Goal: Task Accomplishment & Management: Manage account settings

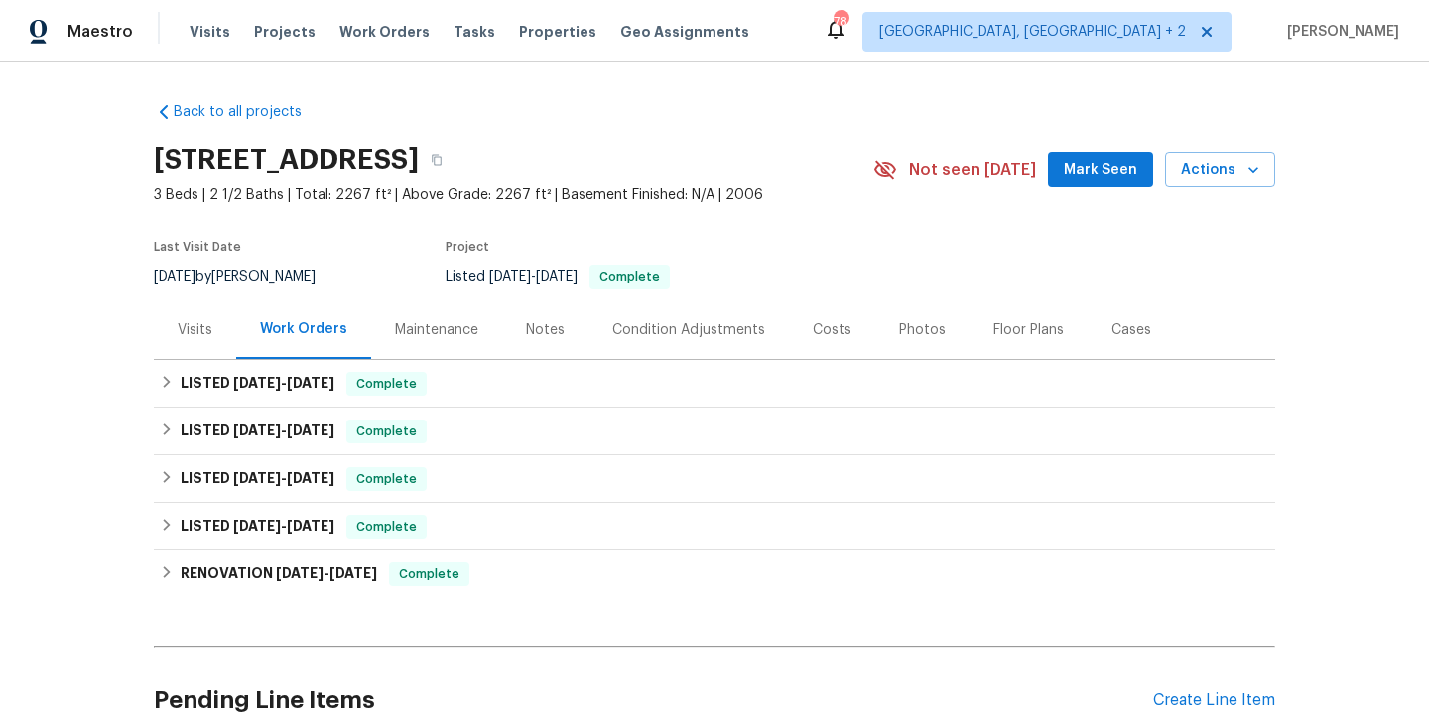
scroll to position [180, 0]
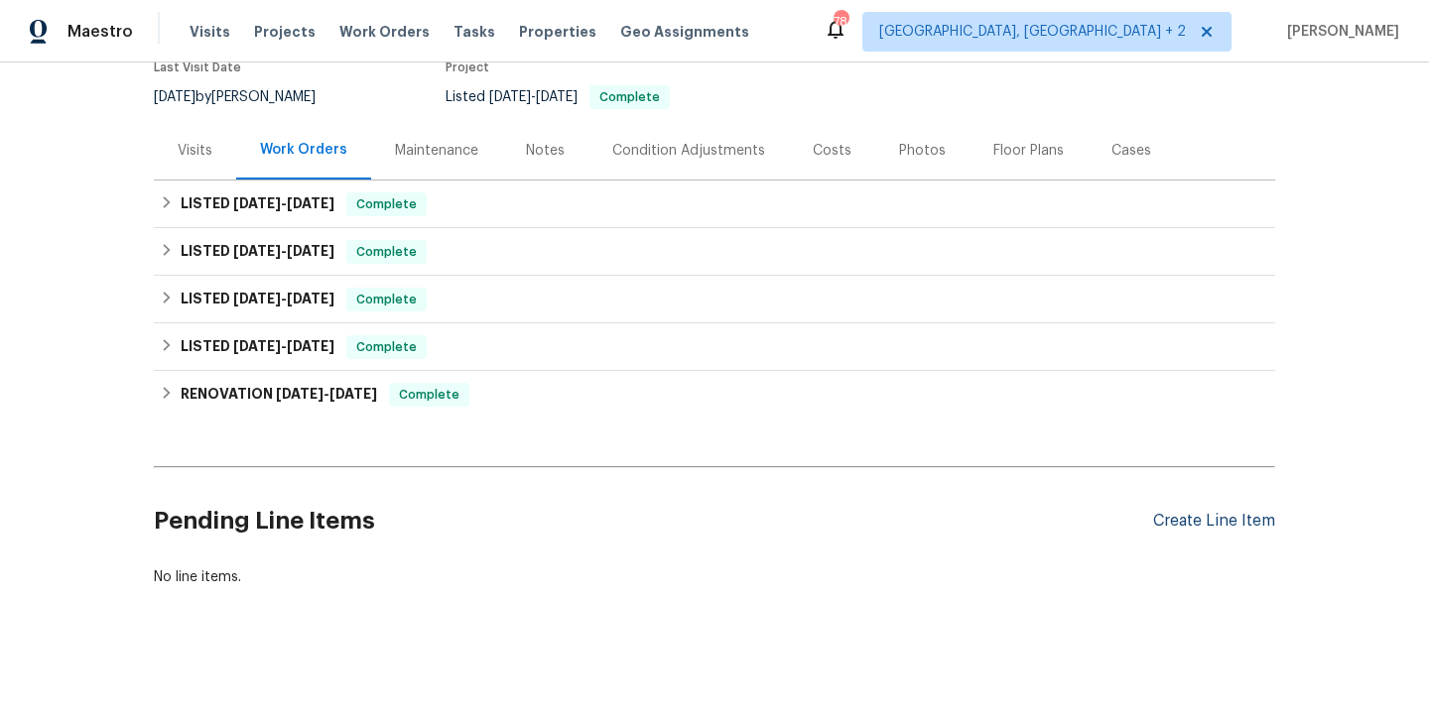
click at [1189, 529] on div "Create Line Item" at bounding box center [1214, 521] width 122 height 19
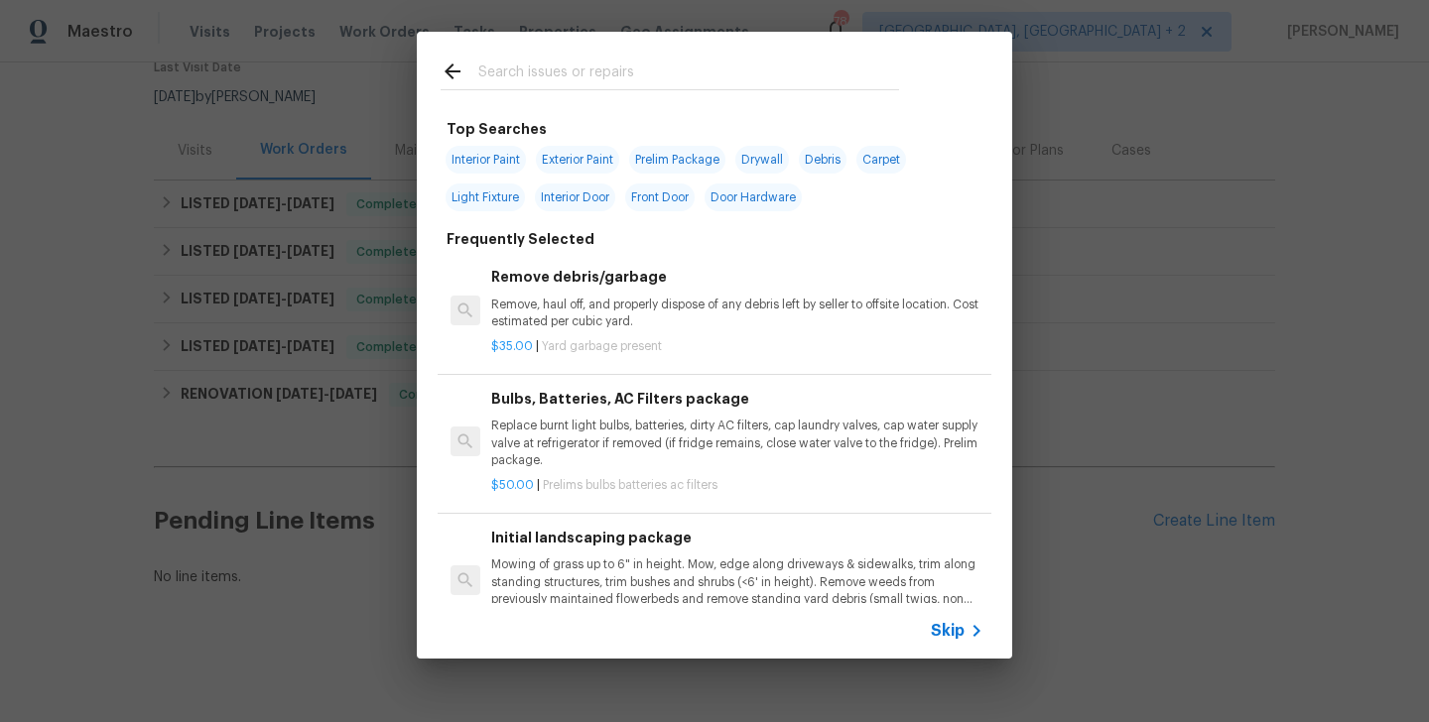
click at [512, 75] on input "text" at bounding box center [688, 75] width 421 height 30
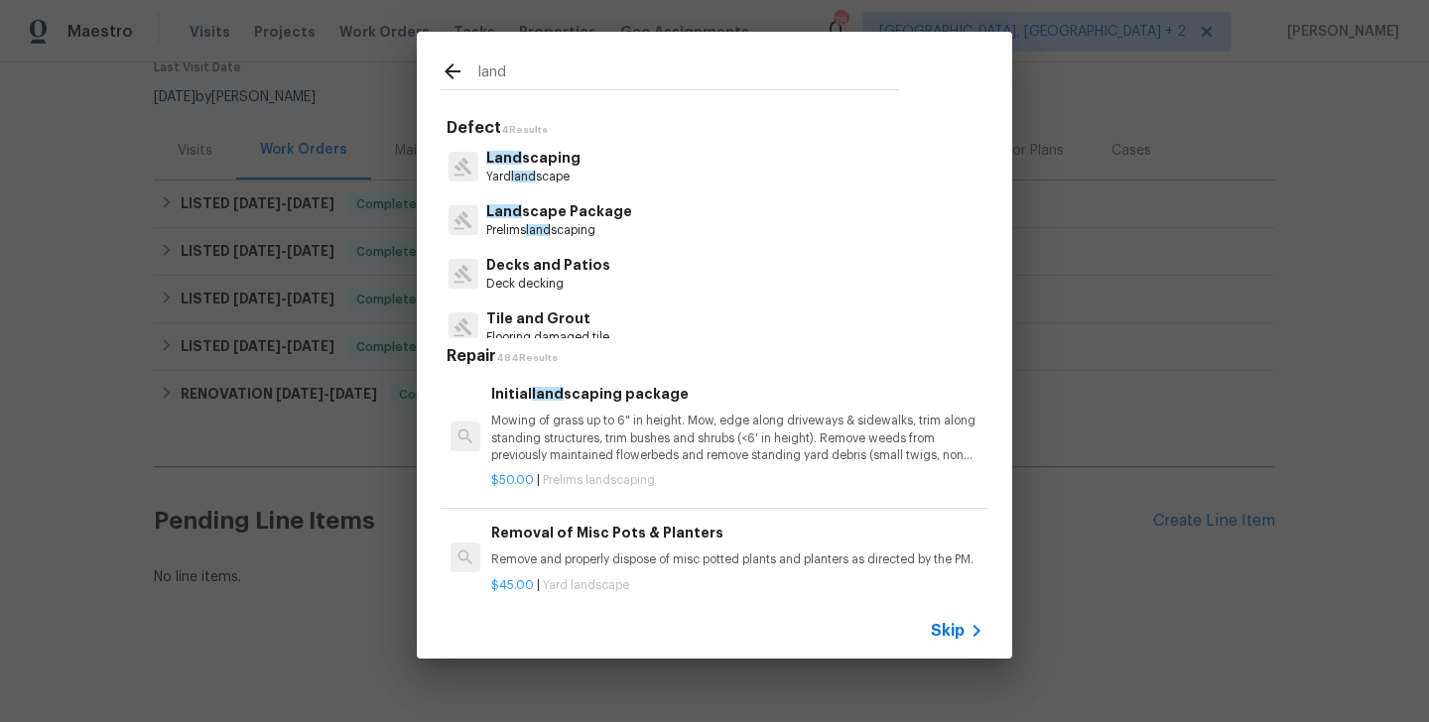
type input "land"
click at [557, 168] on p "Land scaping" at bounding box center [533, 158] width 94 height 21
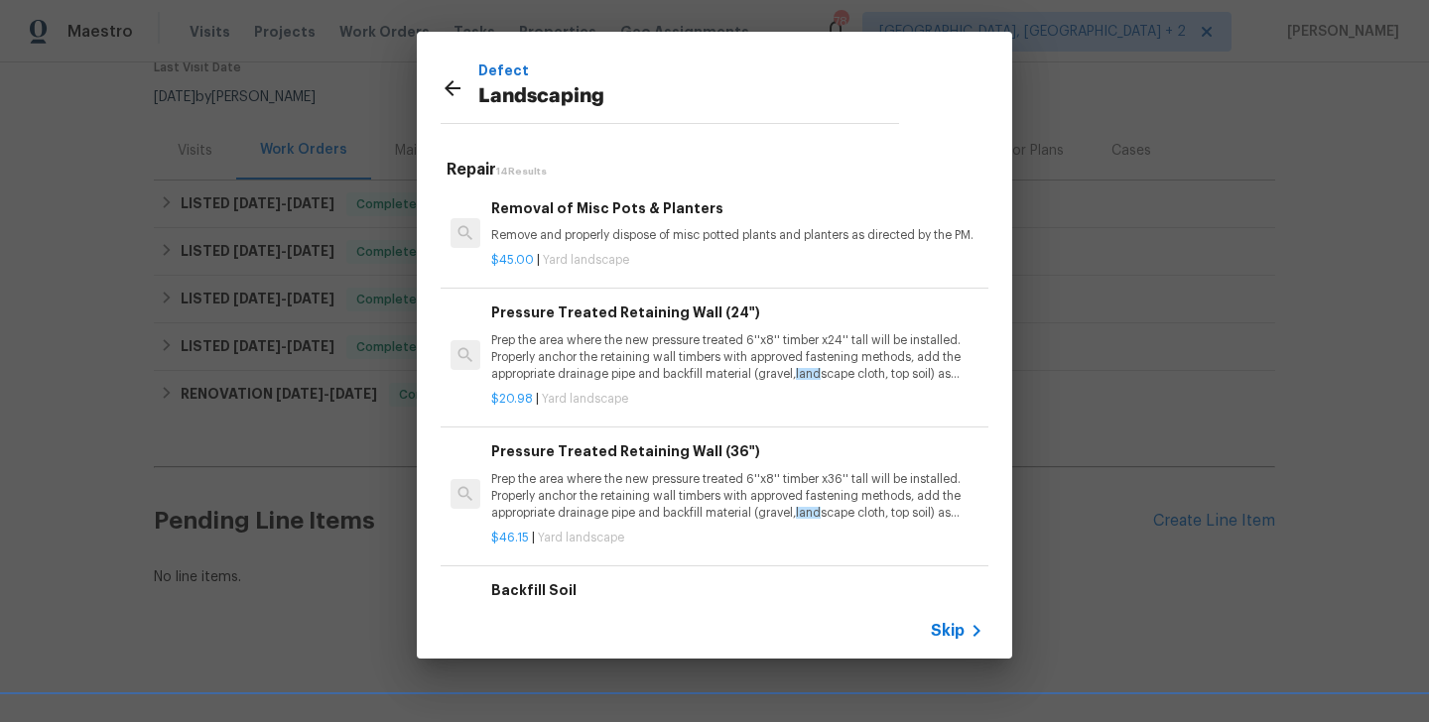
click at [590, 220] on div "Removal of Misc Pots & Planters Remove and properly dispose of misc potted plan…" at bounding box center [737, 221] width 492 height 48
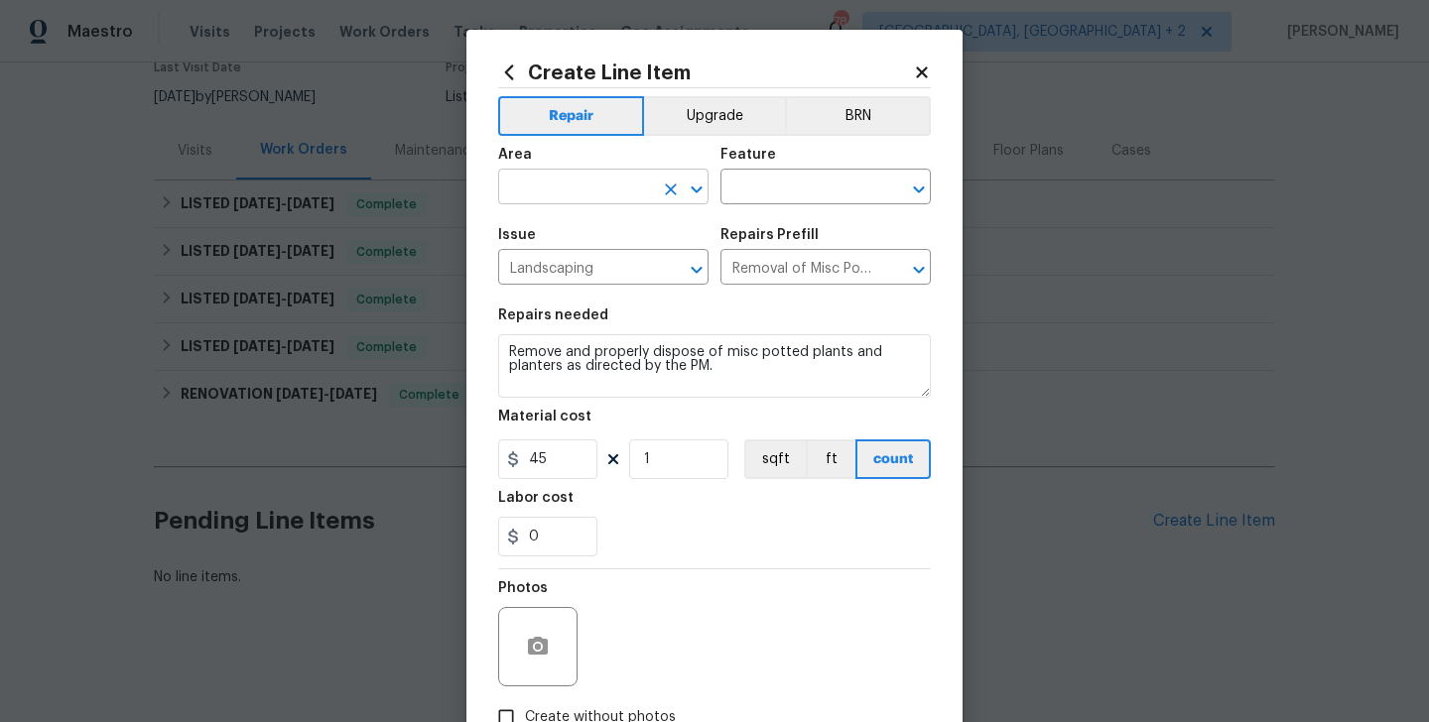
click at [565, 191] on input "text" at bounding box center [575, 189] width 155 height 31
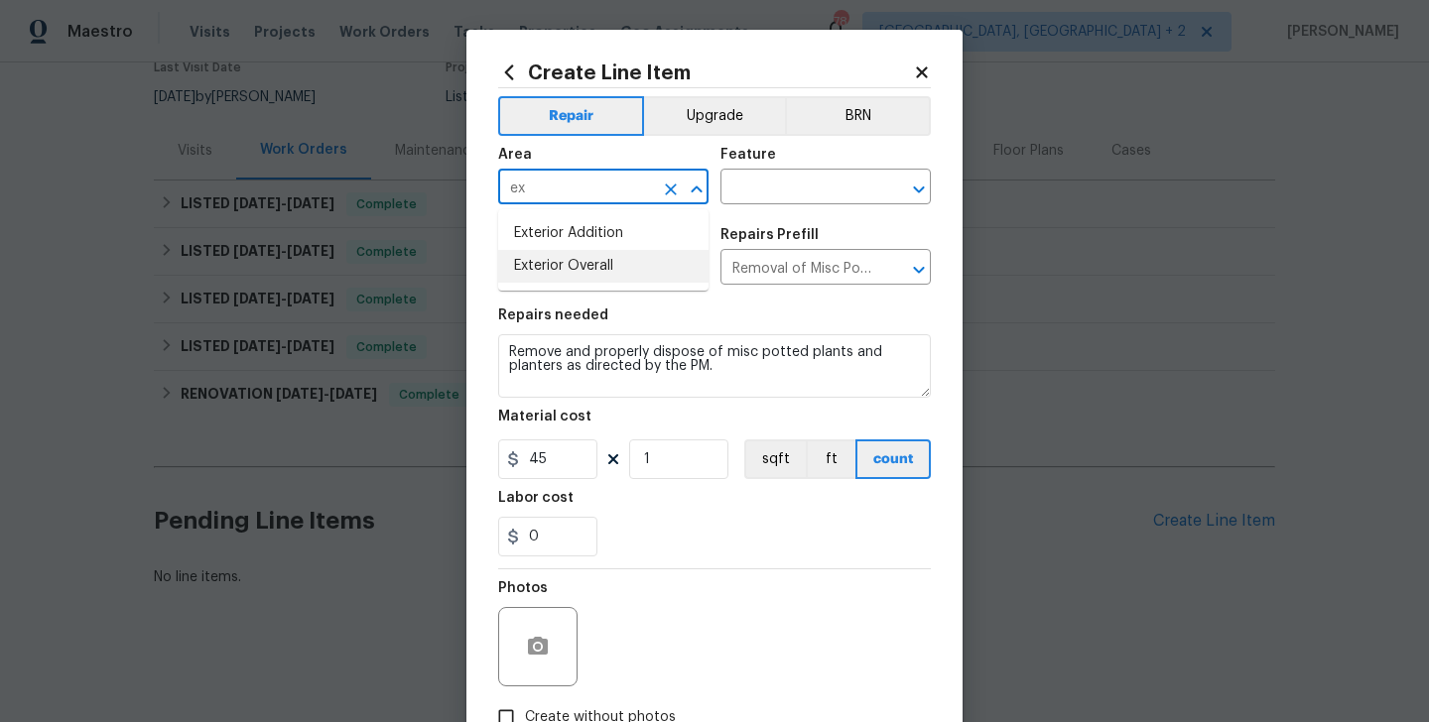
click at [609, 260] on li "Exterior Overall" at bounding box center [603, 266] width 210 height 33
type input "Exterior Overall"
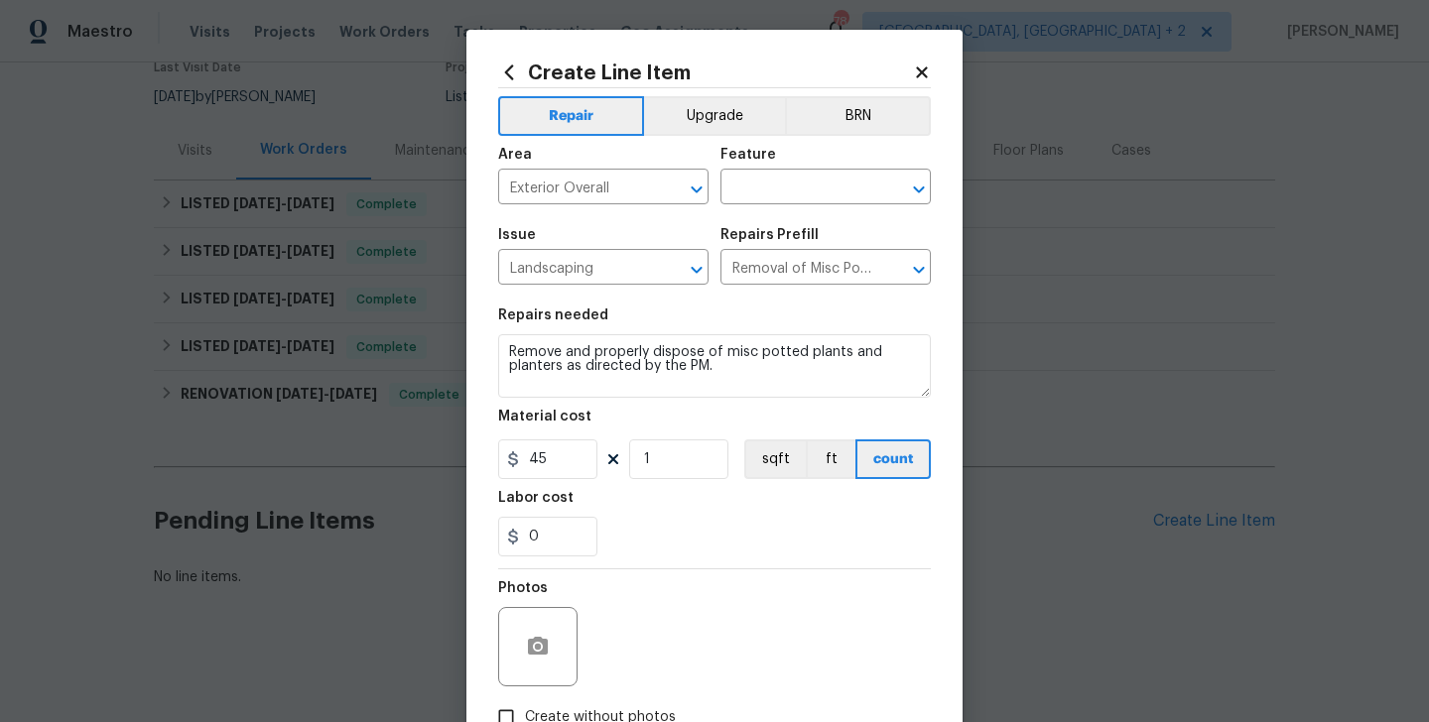
click at [786, 215] on div "Area Exterior Overall ​ Feature ​" at bounding box center [714, 176] width 433 height 80
click at [778, 198] on input "text" at bounding box center [797, 189] width 155 height 31
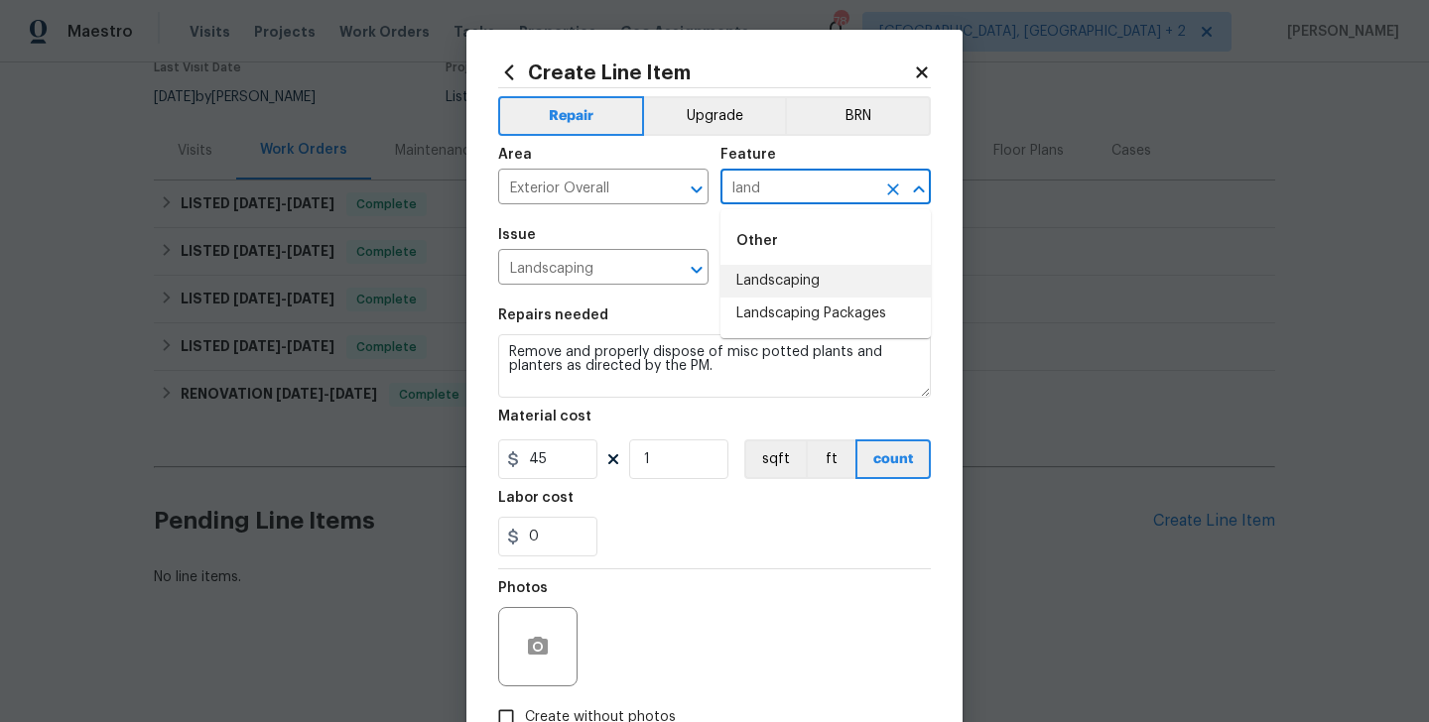
click at [807, 278] on li "Landscaping" at bounding box center [825, 281] width 210 height 33
type input "Landscaping"
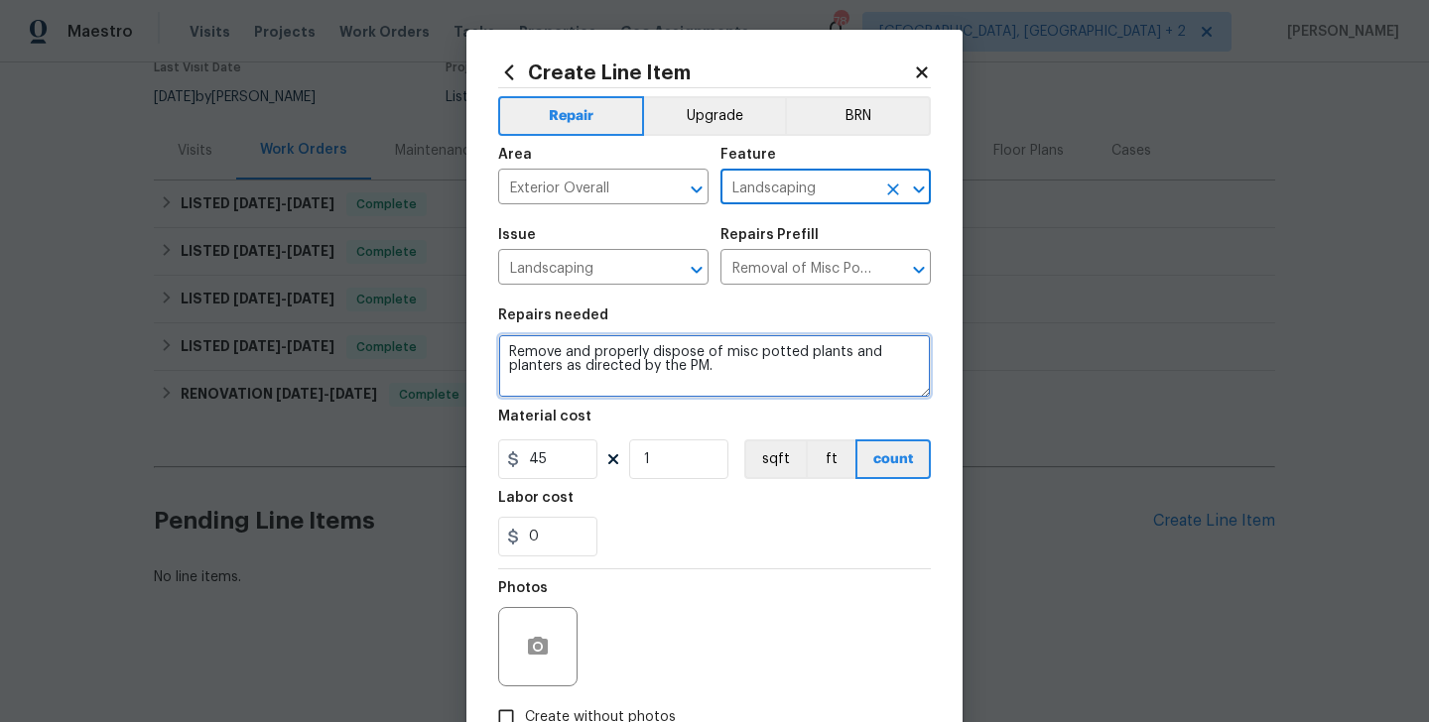
click at [622, 352] on textarea "Remove and properly dispose of misc potted plants and planters as directed by t…" at bounding box center [714, 365] width 433 height 63
paste textarea "ll misc. debris in the yard. Includes random landscaping border bricks/stones, …"
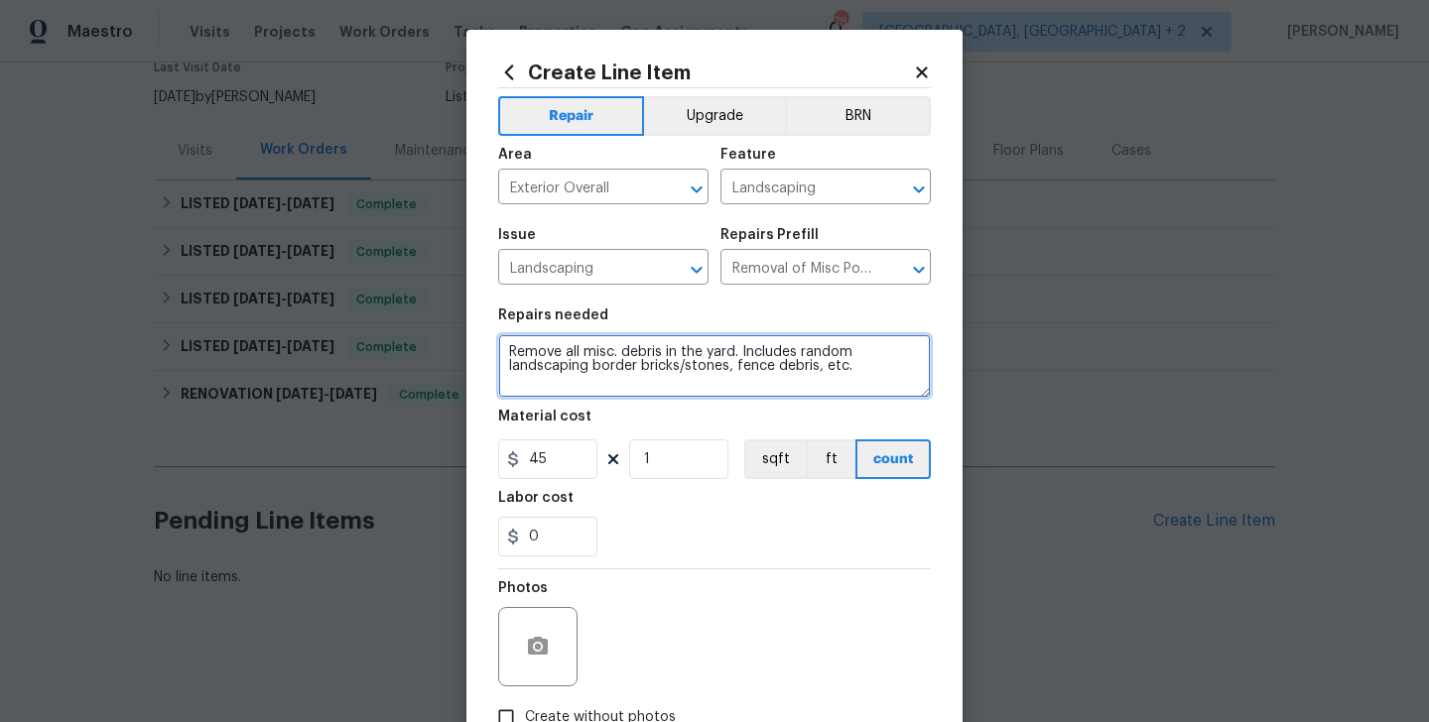
type textarea "Remove all misc. debris in the yard. Includes random landscaping border bricks/…"
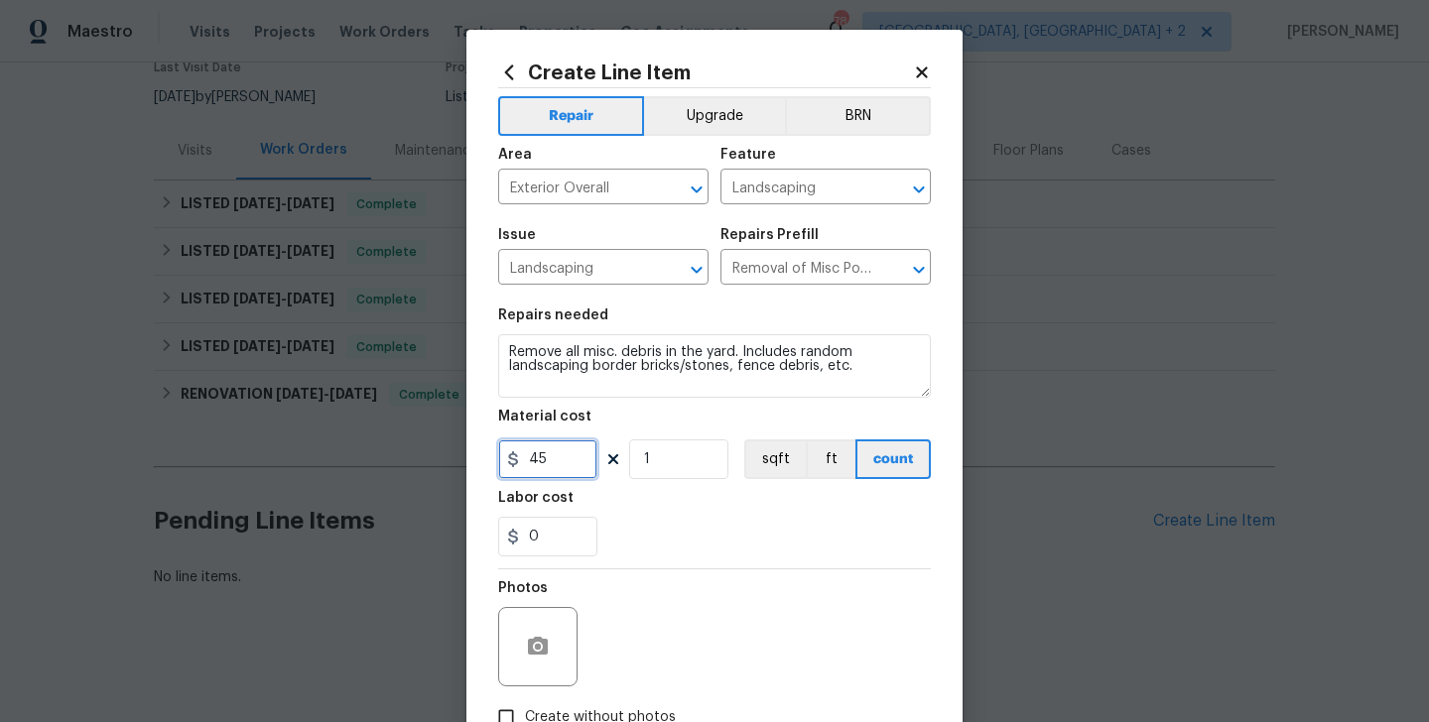
click at [533, 469] on input "45" at bounding box center [547, 460] width 99 height 40
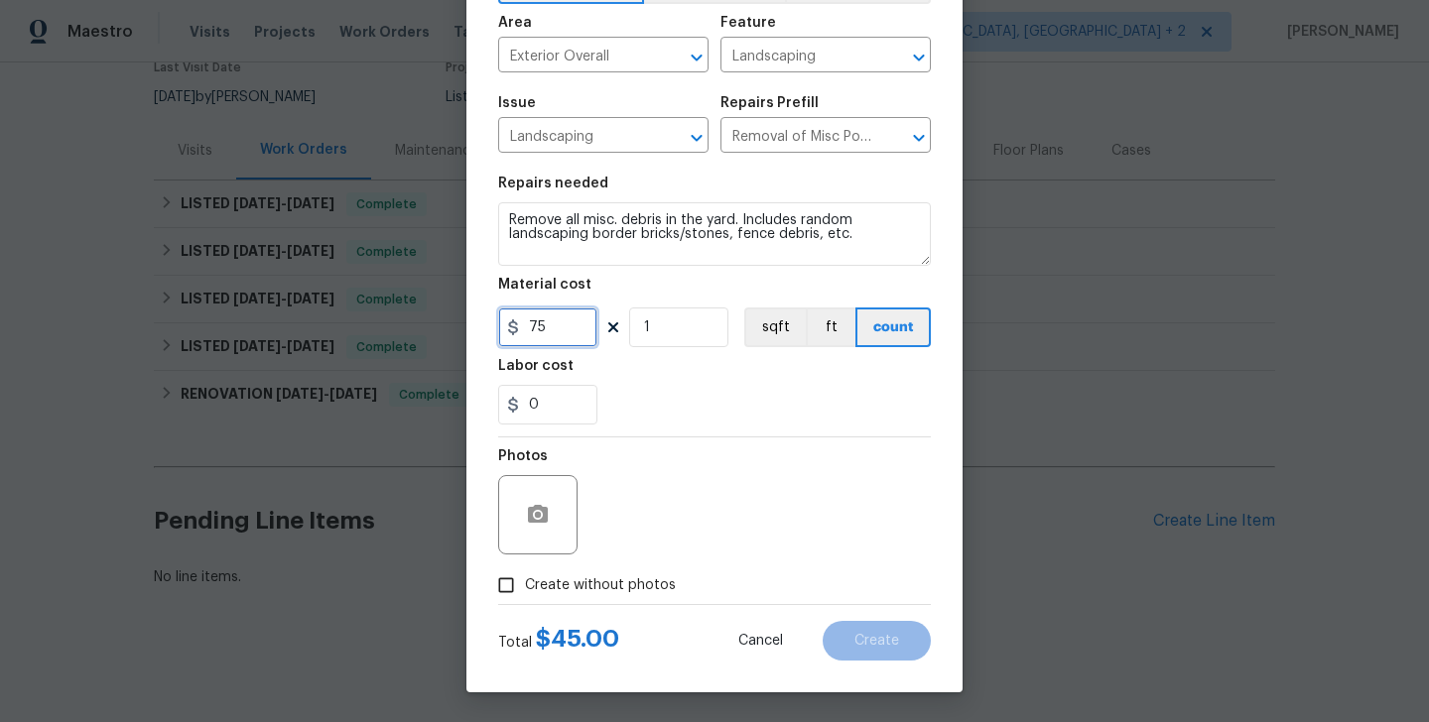
type input "75"
click at [541, 532] on button "button" at bounding box center [538, 515] width 48 height 48
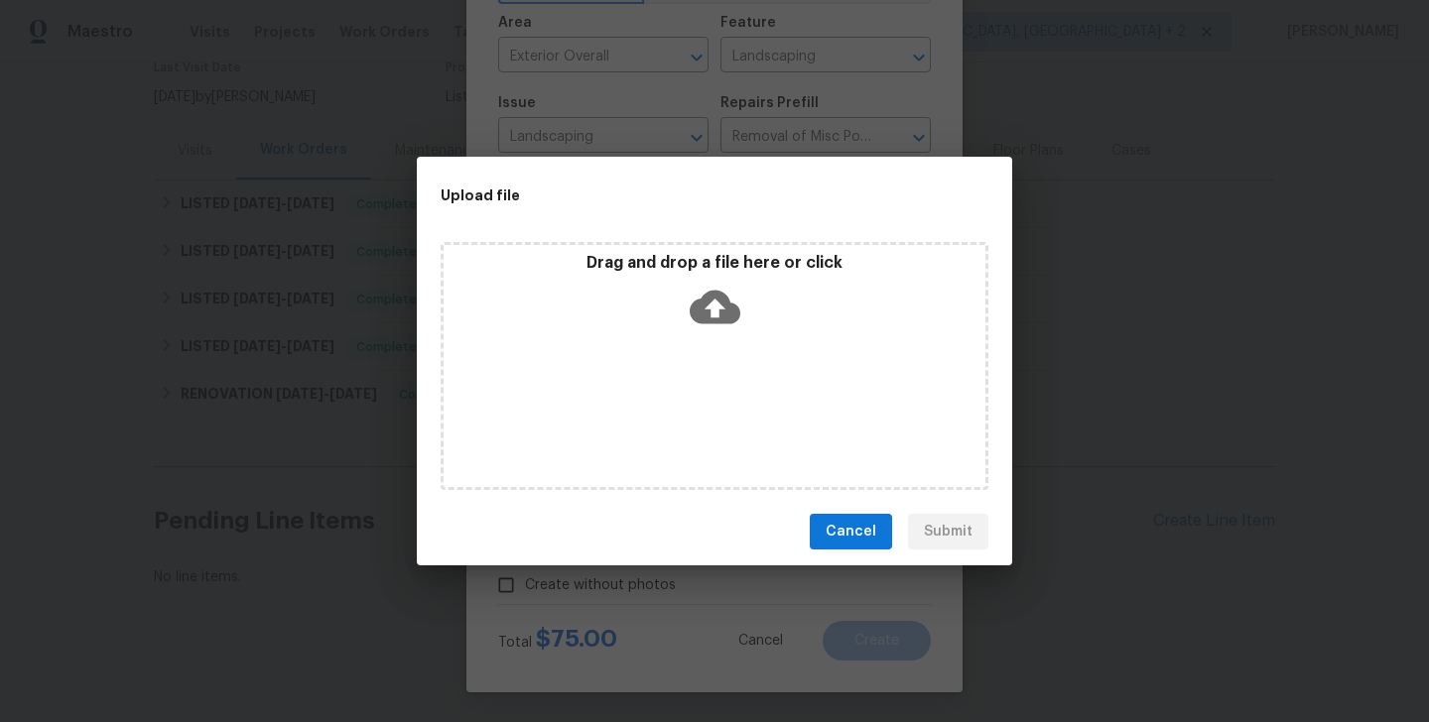
click at [717, 308] on icon at bounding box center [715, 307] width 51 height 51
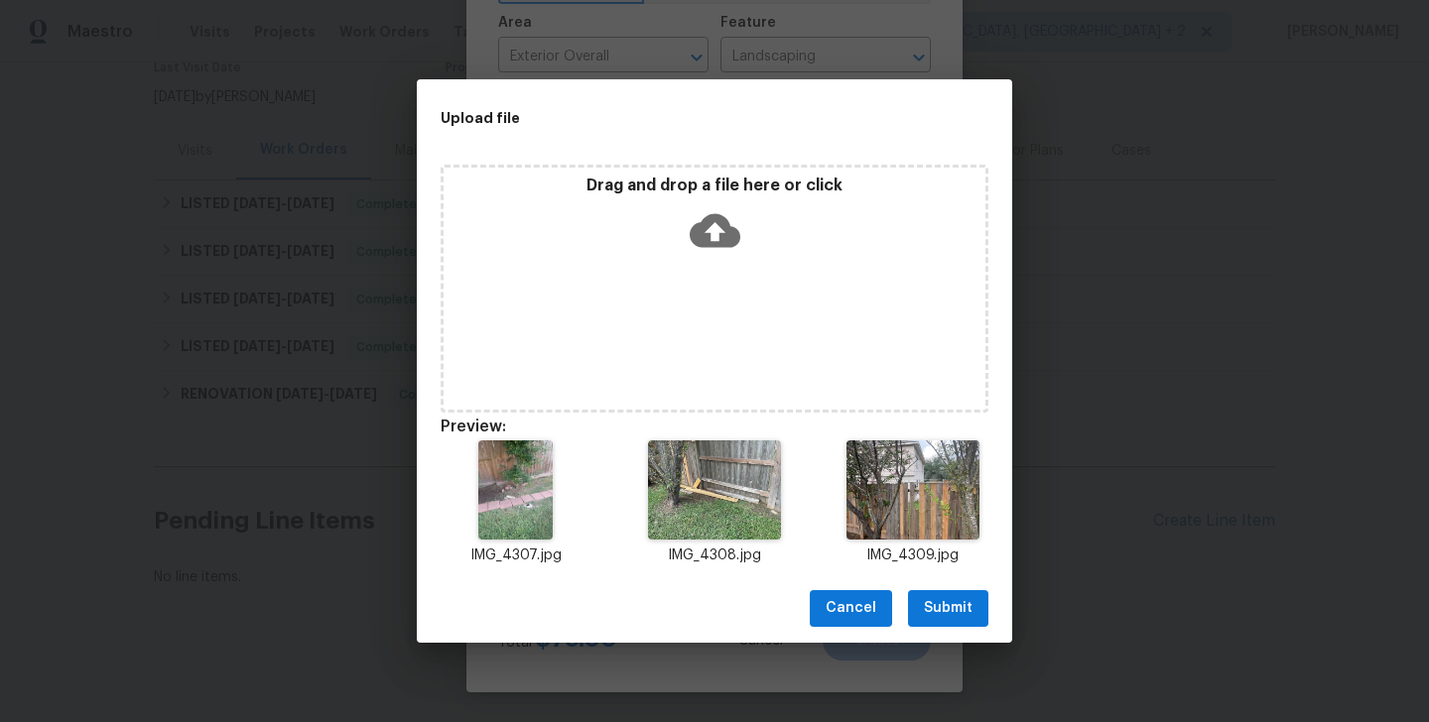
click at [961, 605] on span "Submit" at bounding box center [948, 608] width 49 height 25
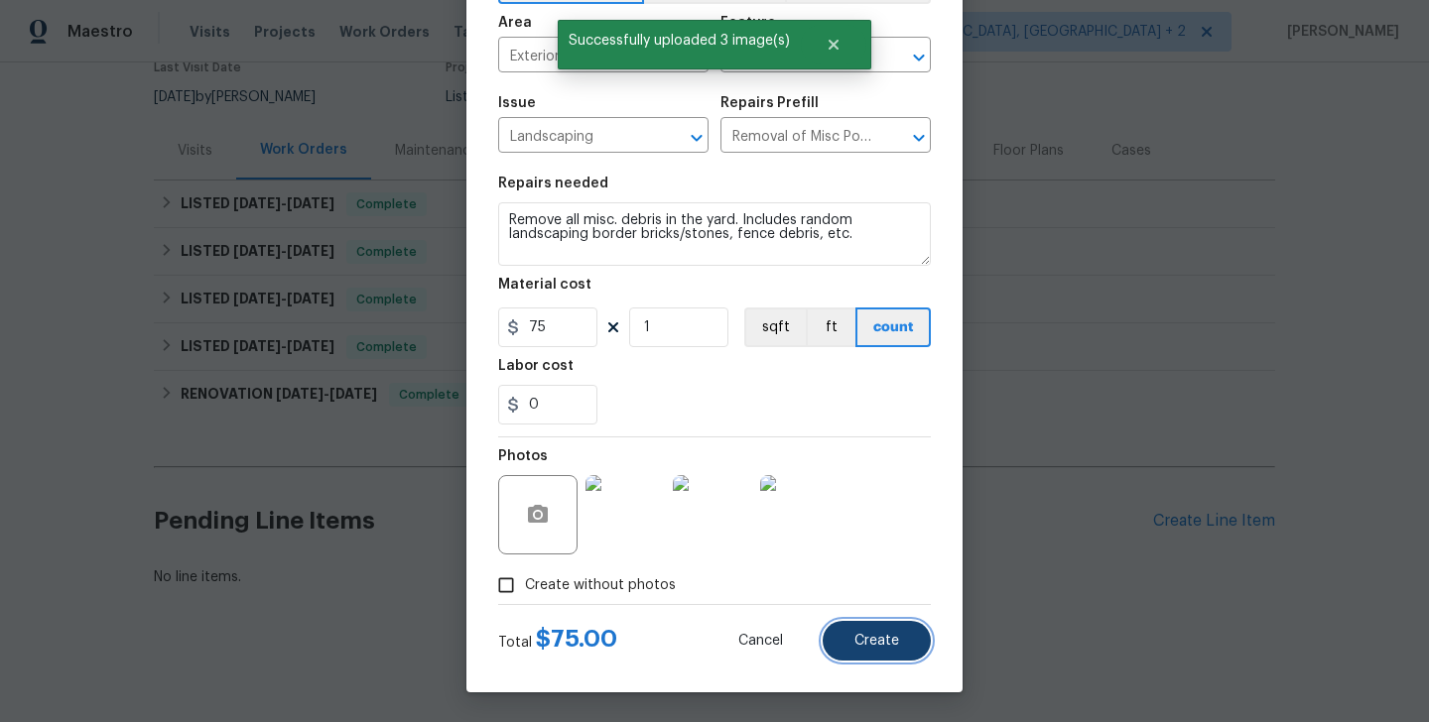
click at [861, 622] on button "Create" at bounding box center [876, 641] width 108 height 40
type input "0"
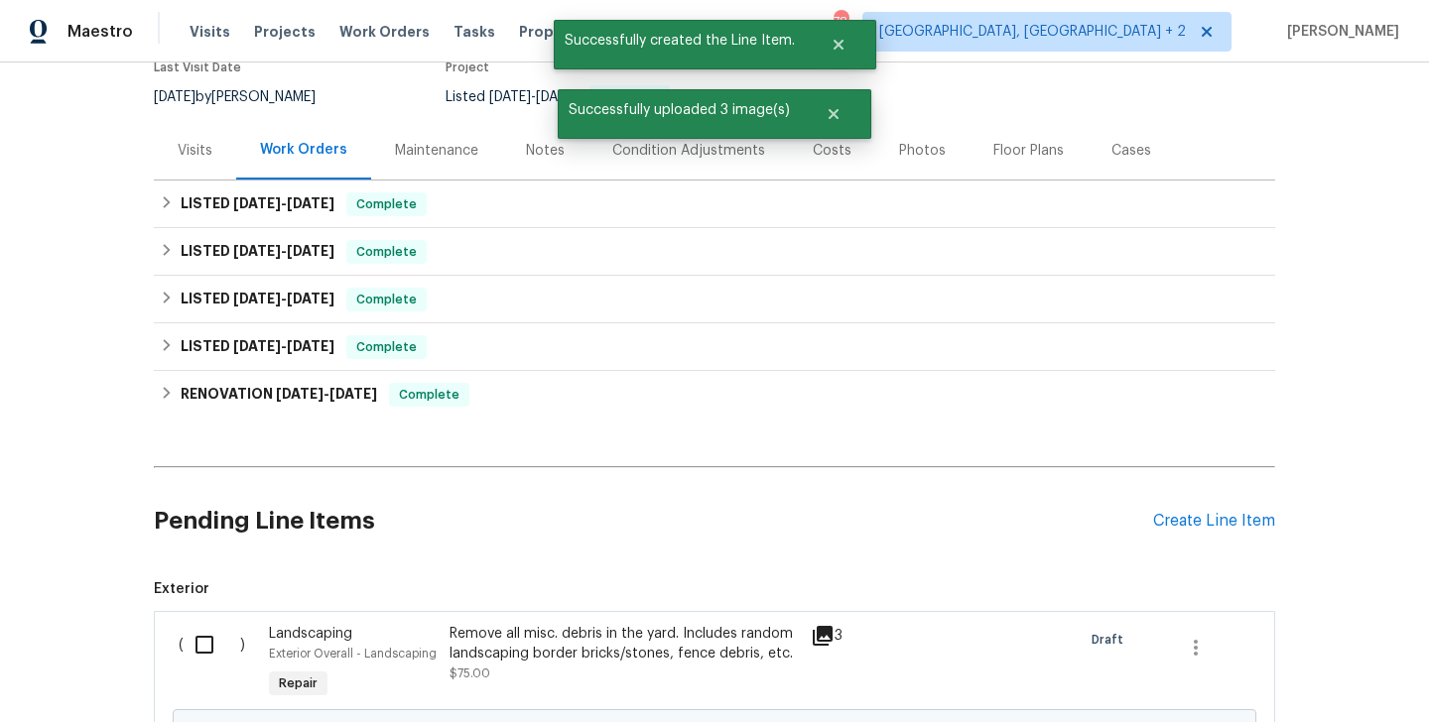
scroll to position [406, 0]
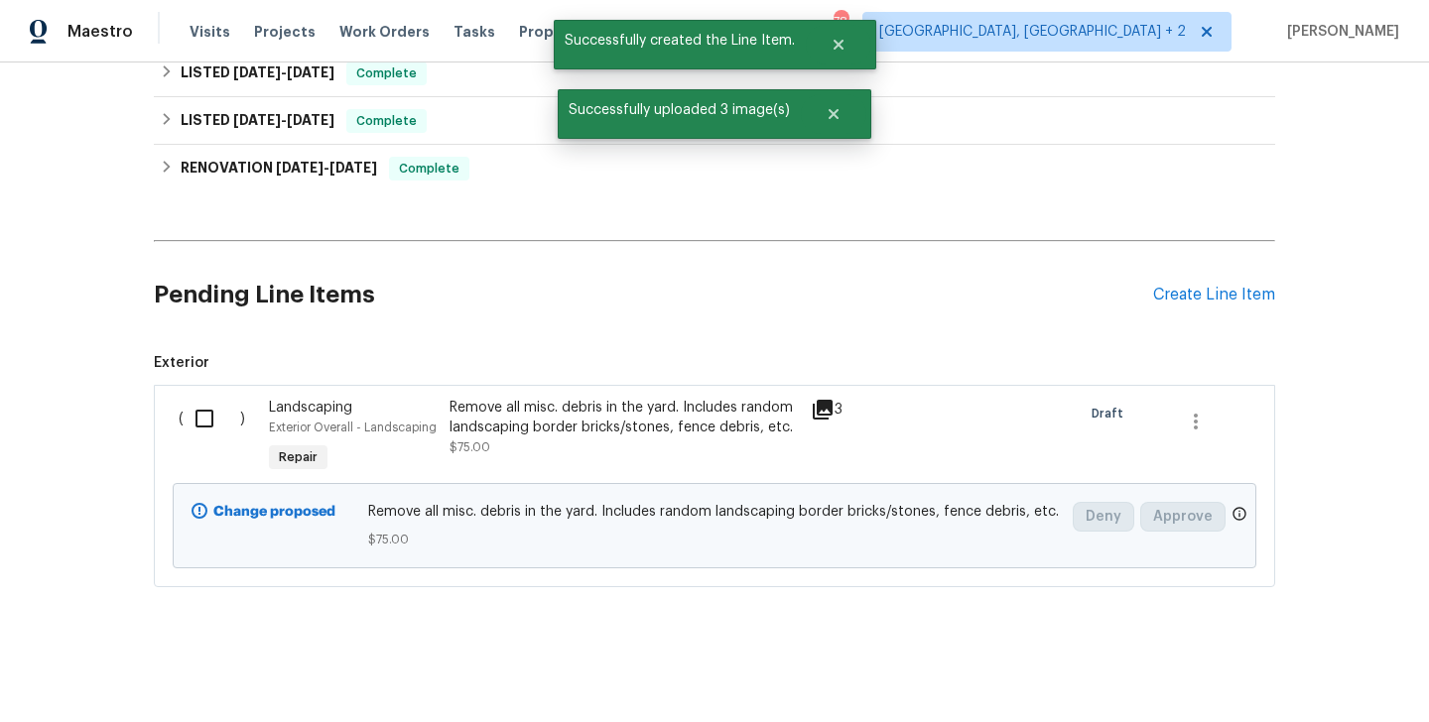
click at [204, 429] on input "checkbox" at bounding box center [212, 419] width 57 height 42
checkbox input "true"
click at [1286, 686] on button "Create Work Order" at bounding box center [1315, 673] width 164 height 37
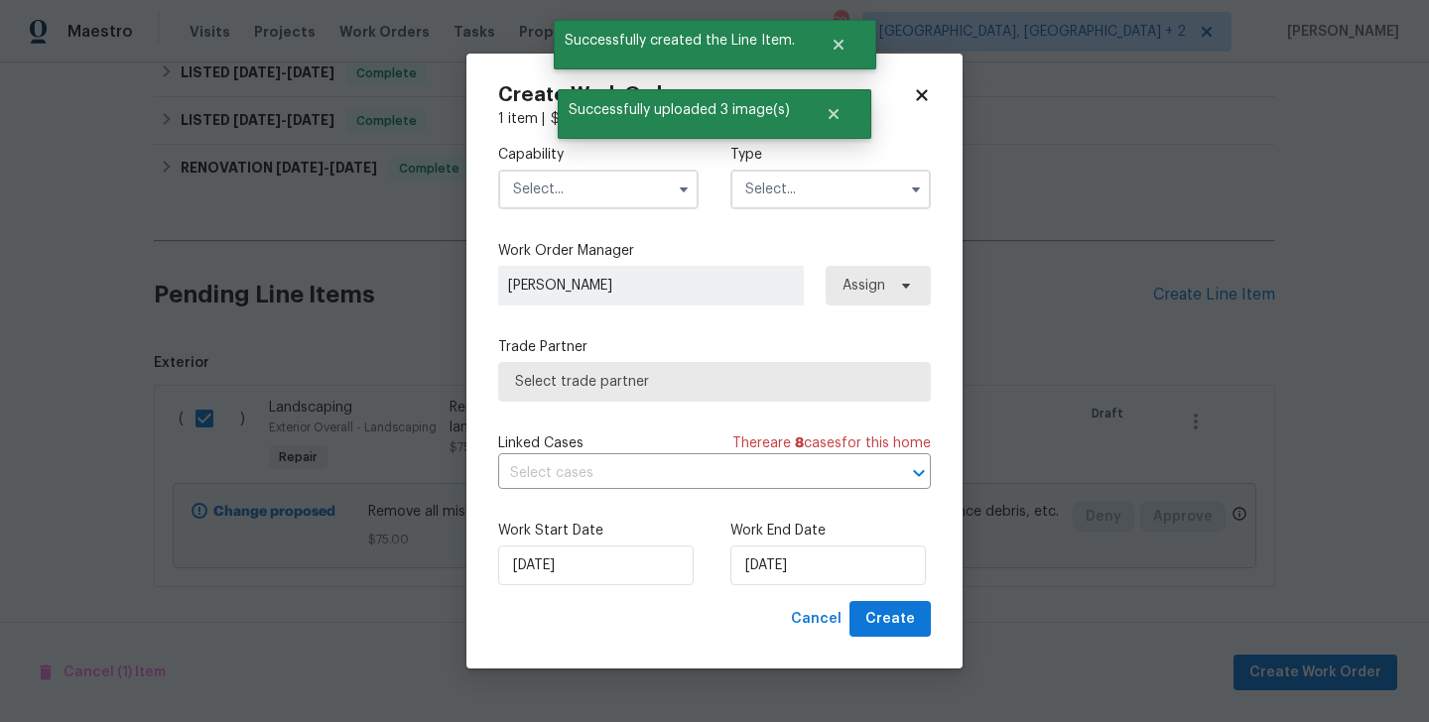
click at [561, 173] on input "text" at bounding box center [598, 190] width 200 height 40
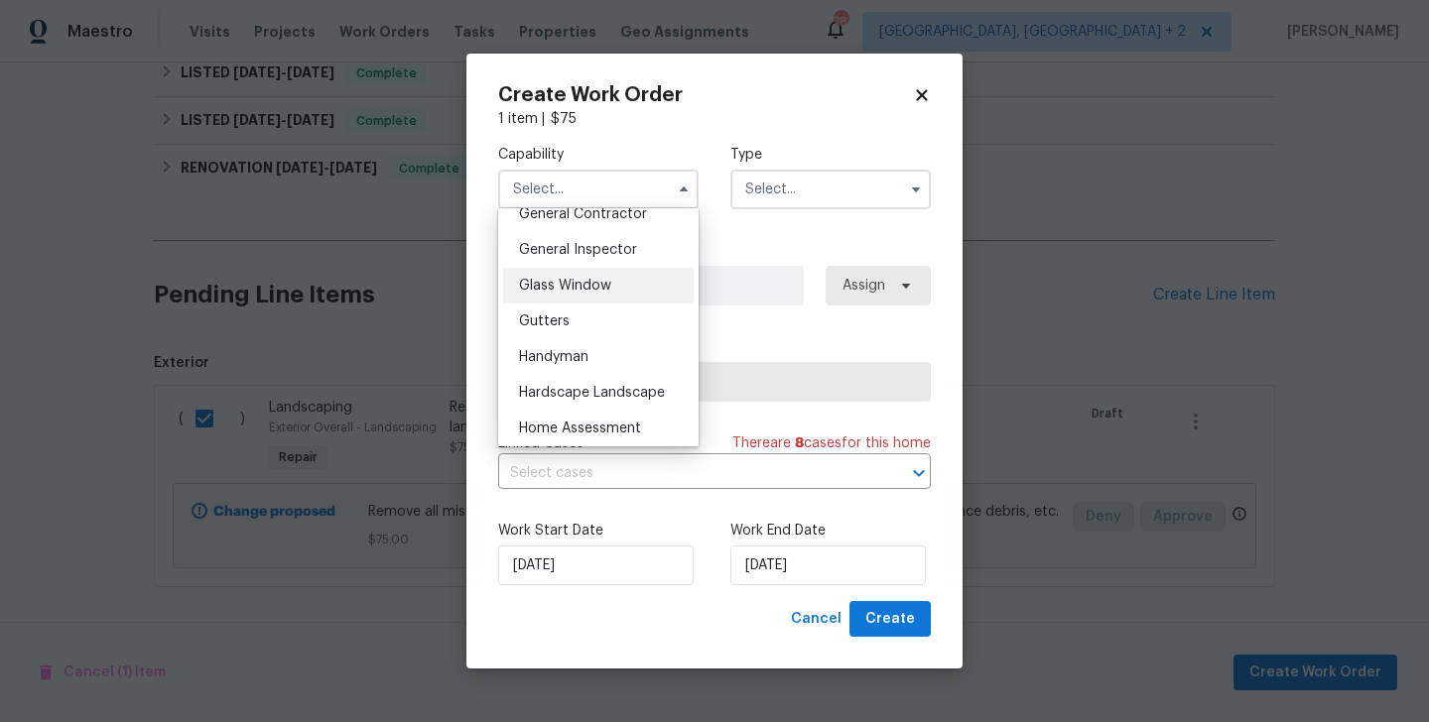
scroll to position [884, 0]
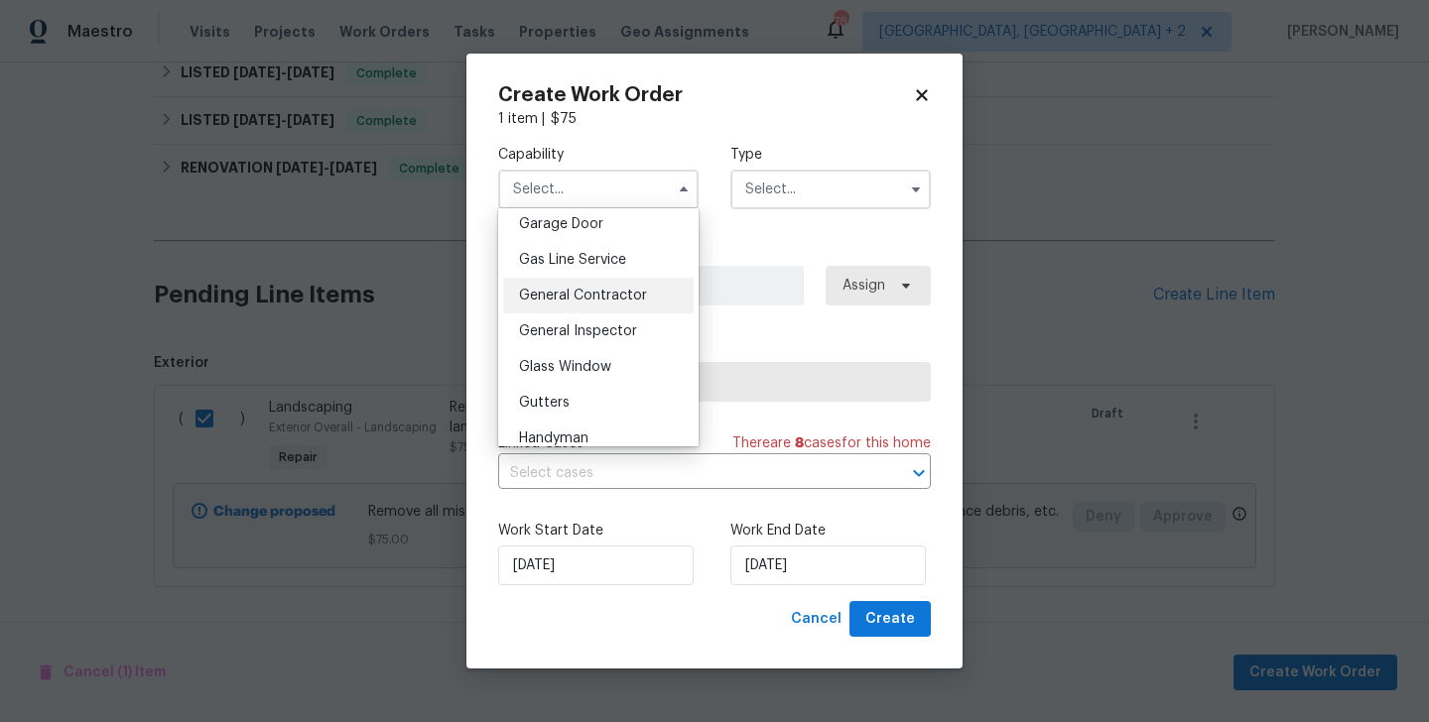
click at [572, 289] on span "General Contractor" at bounding box center [583, 296] width 128 height 14
type input "General Contractor"
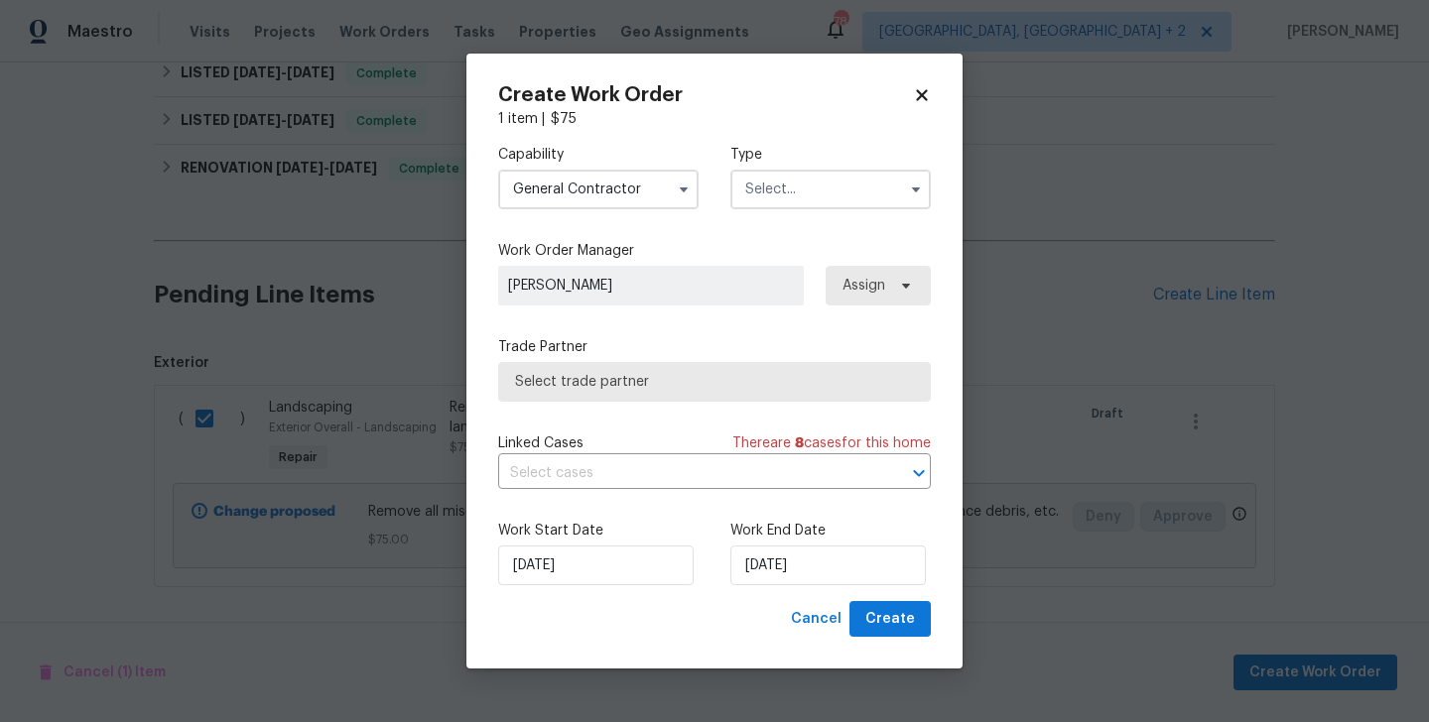
click at [790, 188] on input "text" at bounding box center [830, 190] width 200 height 40
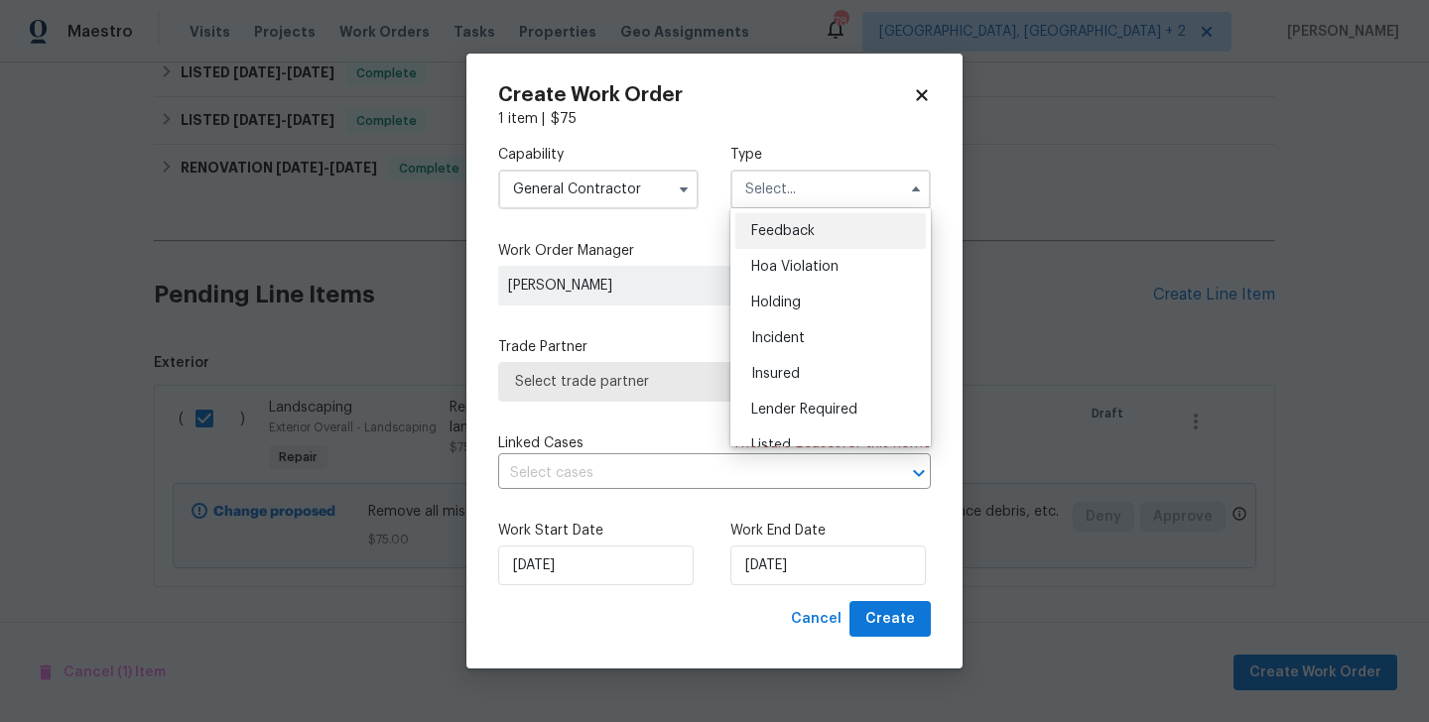
click at [799, 236] on span "Feedback" at bounding box center [782, 231] width 63 height 14
type input "Feedback"
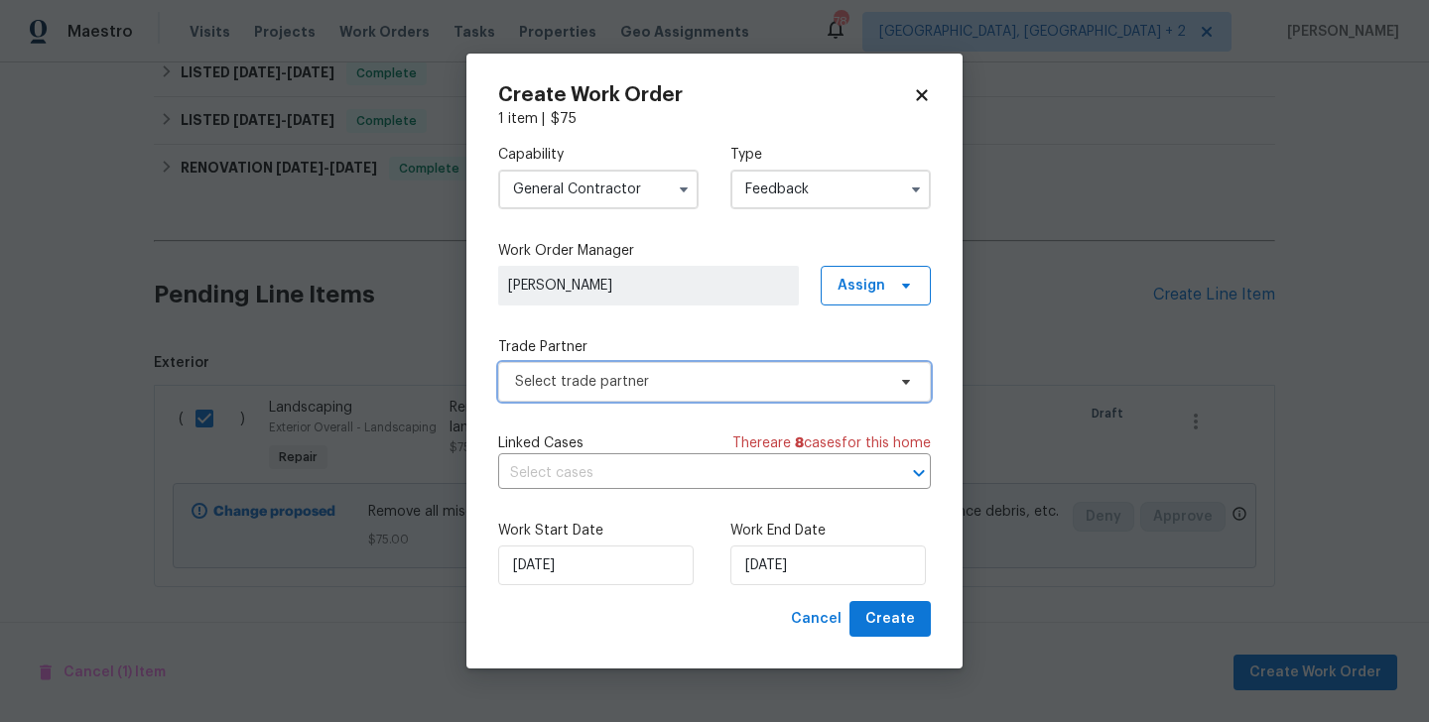
click at [619, 362] on span "Select trade partner" at bounding box center [714, 382] width 433 height 40
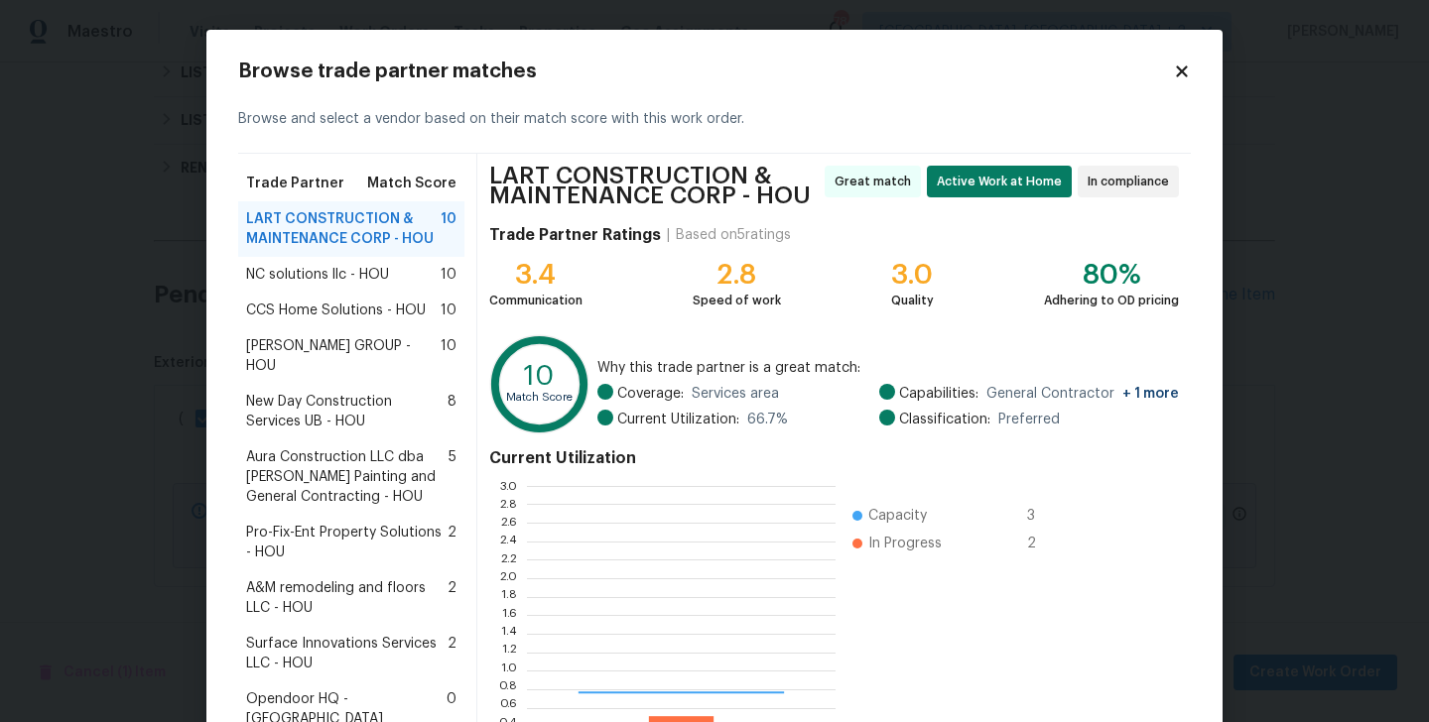
scroll to position [278, 309]
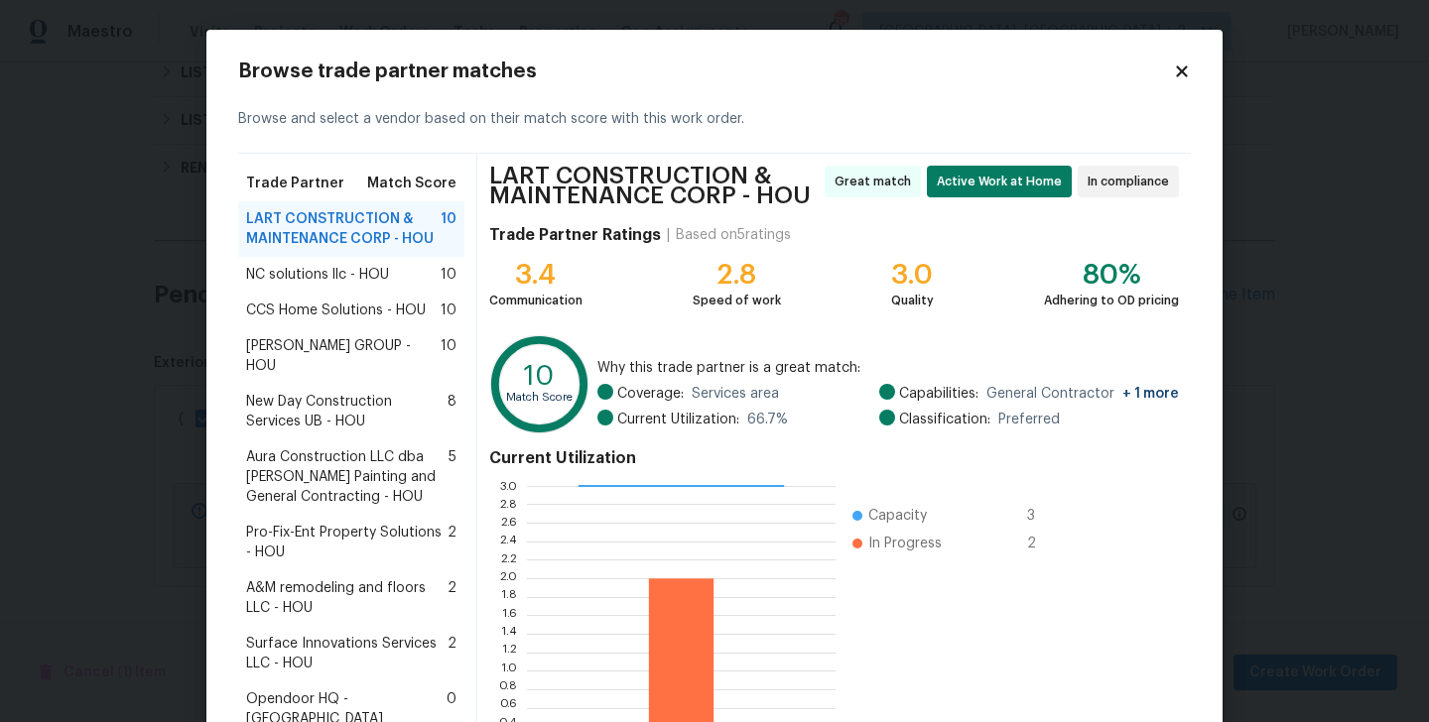
click at [310, 450] on span "Aura Construction LLC dba Logan's Painting and General Contracting - HOU" at bounding box center [347, 477] width 202 height 60
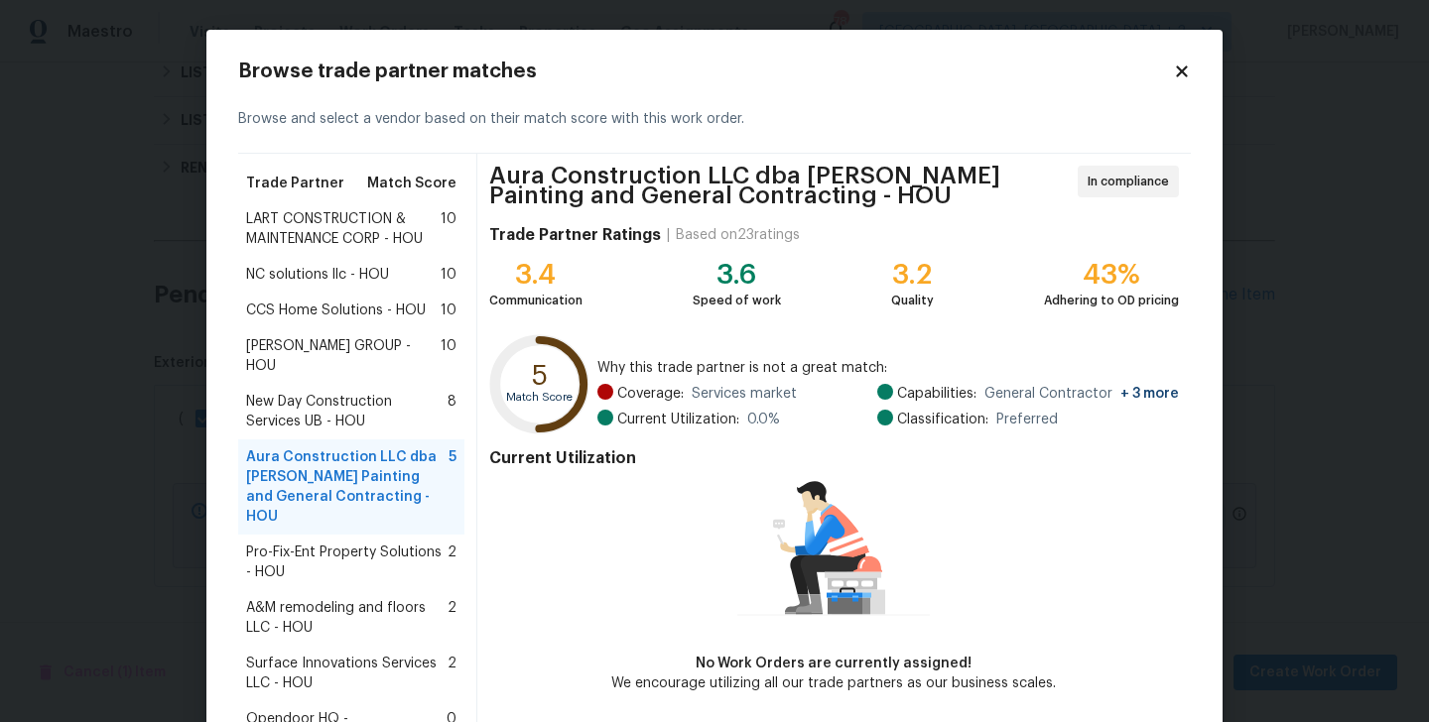
click at [293, 392] on span "New Day Construction Services UB - HOU" at bounding box center [346, 412] width 201 height 40
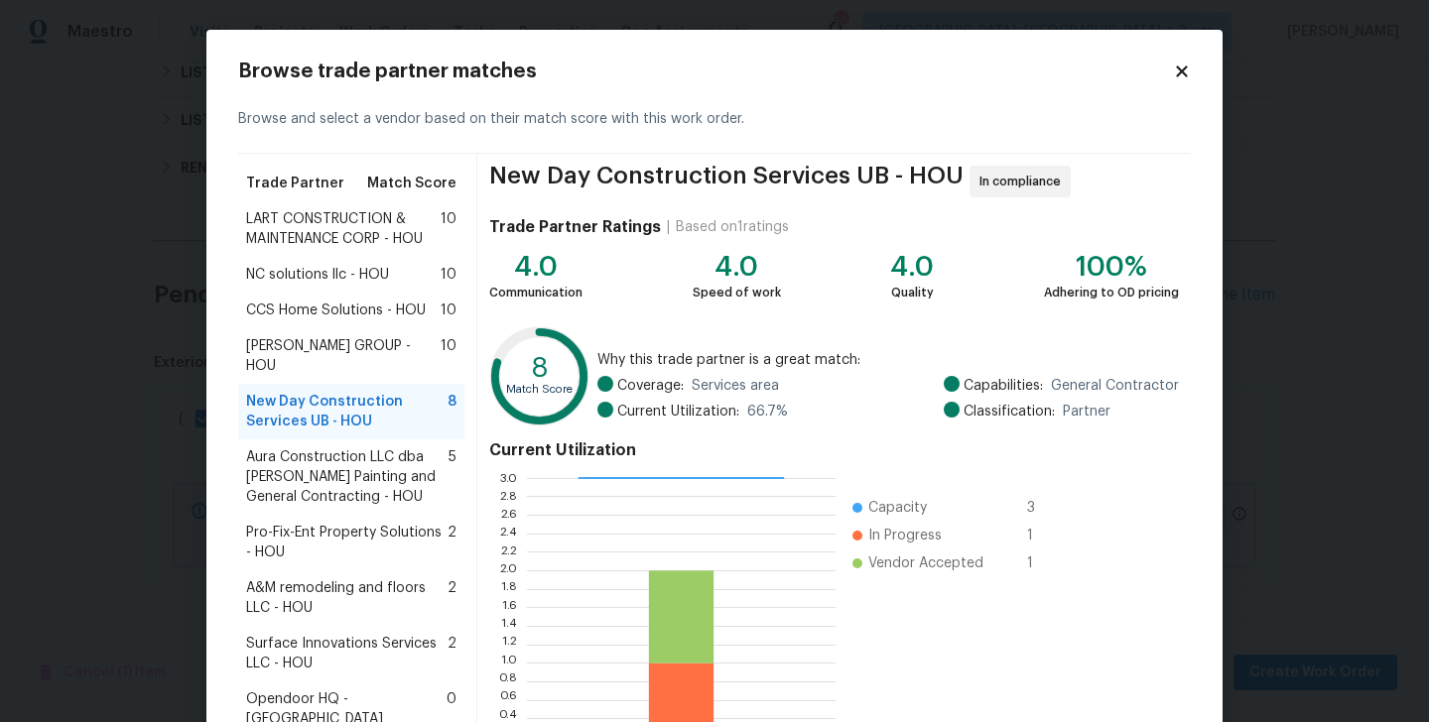
scroll to position [153, 0]
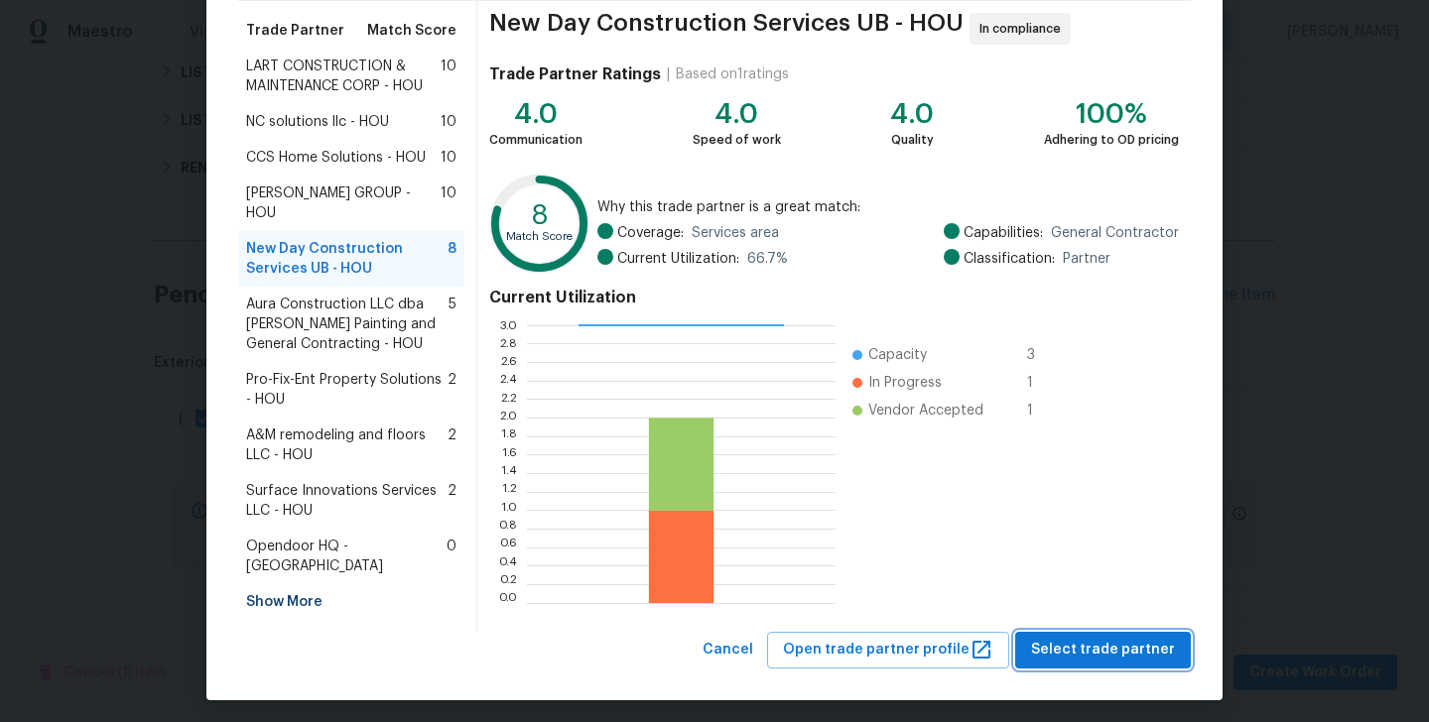
click at [1076, 632] on button "Select trade partner" at bounding box center [1103, 650] width 176 height 37
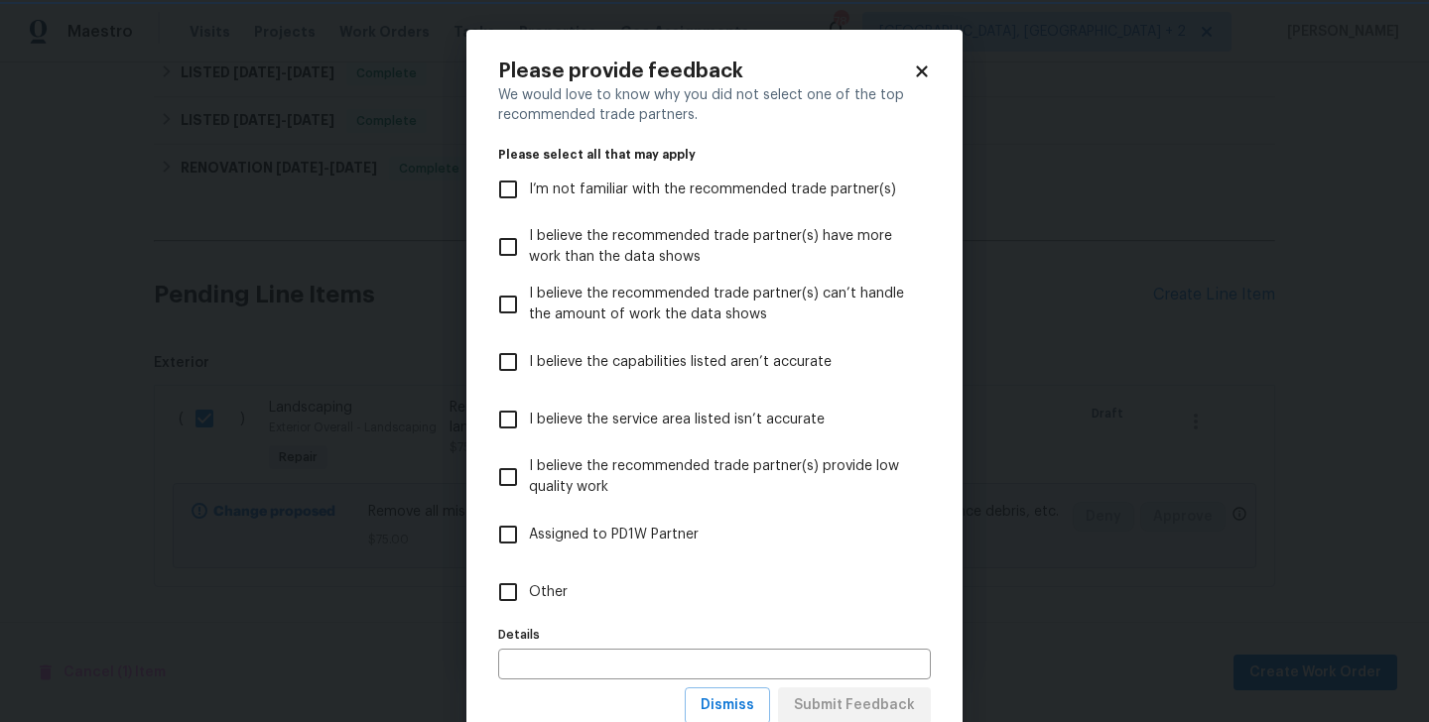
scroll to position [0, 0]
click at [505, 607] on input "Other" at bounding box center [508, 592] width 42 height 42
checkbox input "true"
click at [870, 709] on span "Submit Feedback" at bounding box center [854, 705] width 121 height 25
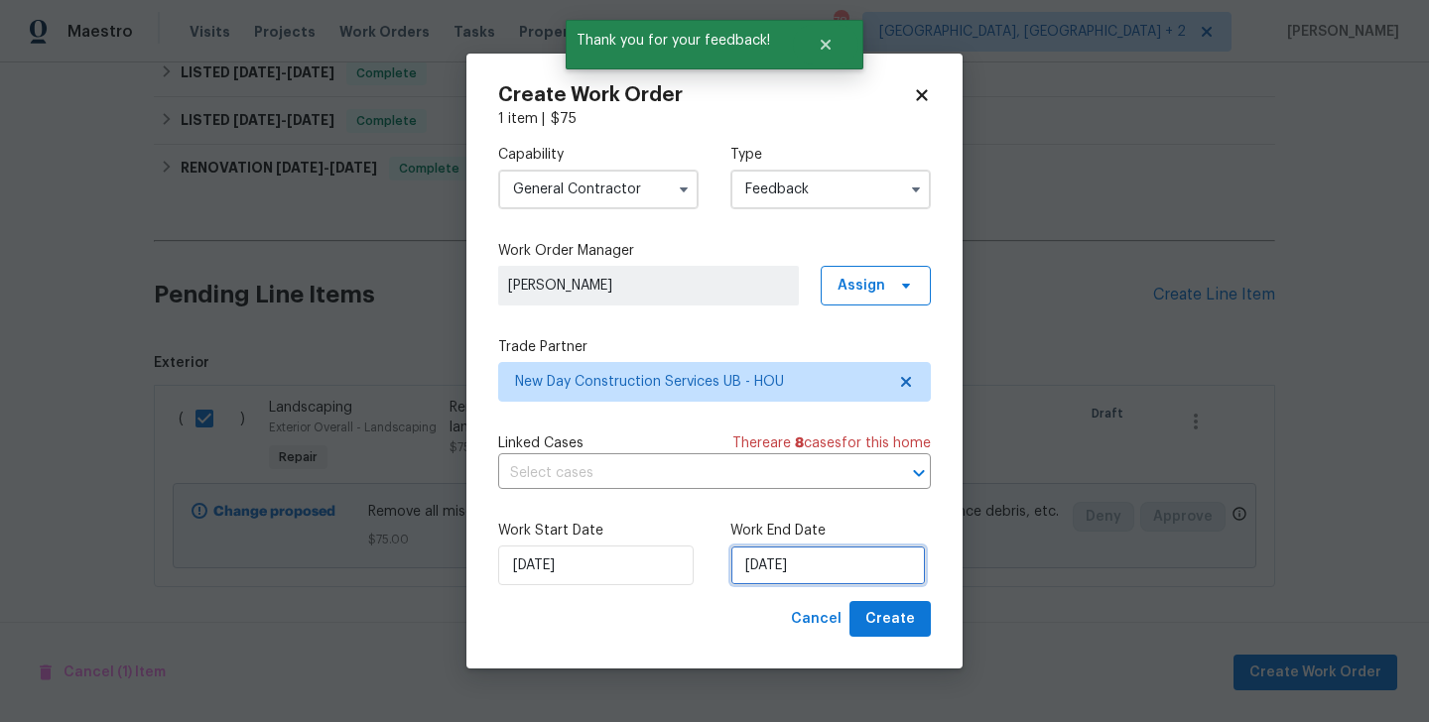
click at [786, 561] on input "08/09/2025" at bounding box center [827, 566] width 195 height 40
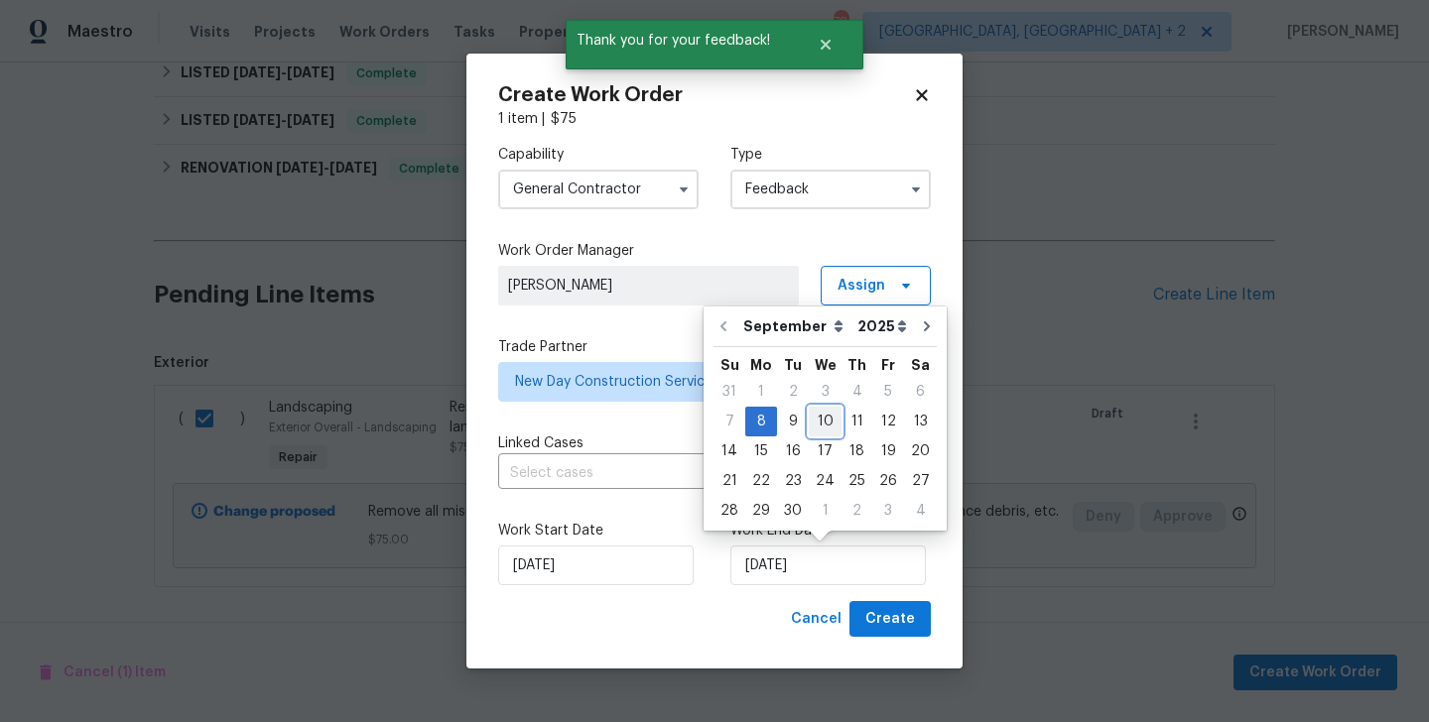
click at [818, 409] on div "10" at bounding box center [825, 422] width 33 height 28
type input "10/09/2025"
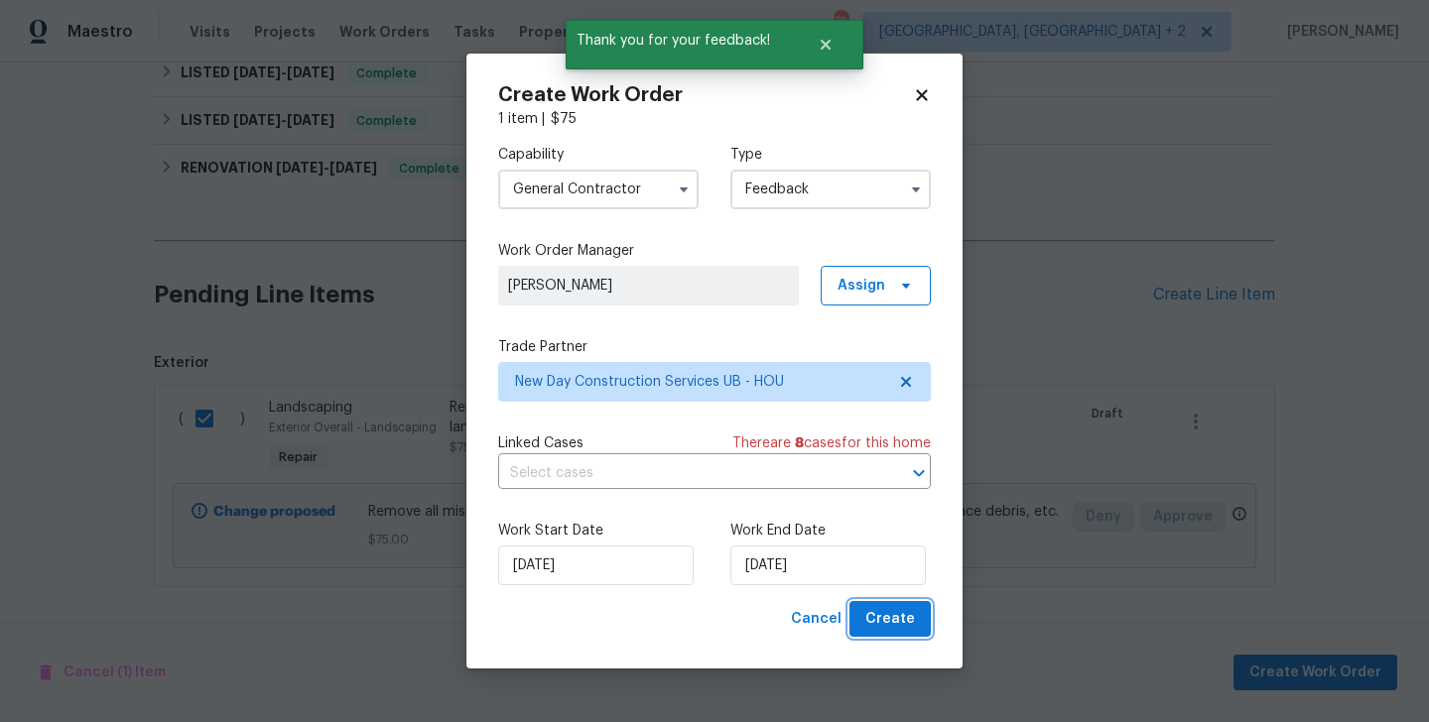
click at [898, 622] on span "Create" at bounding box center [890, 619] width 50 height 25
checkbox input "false"
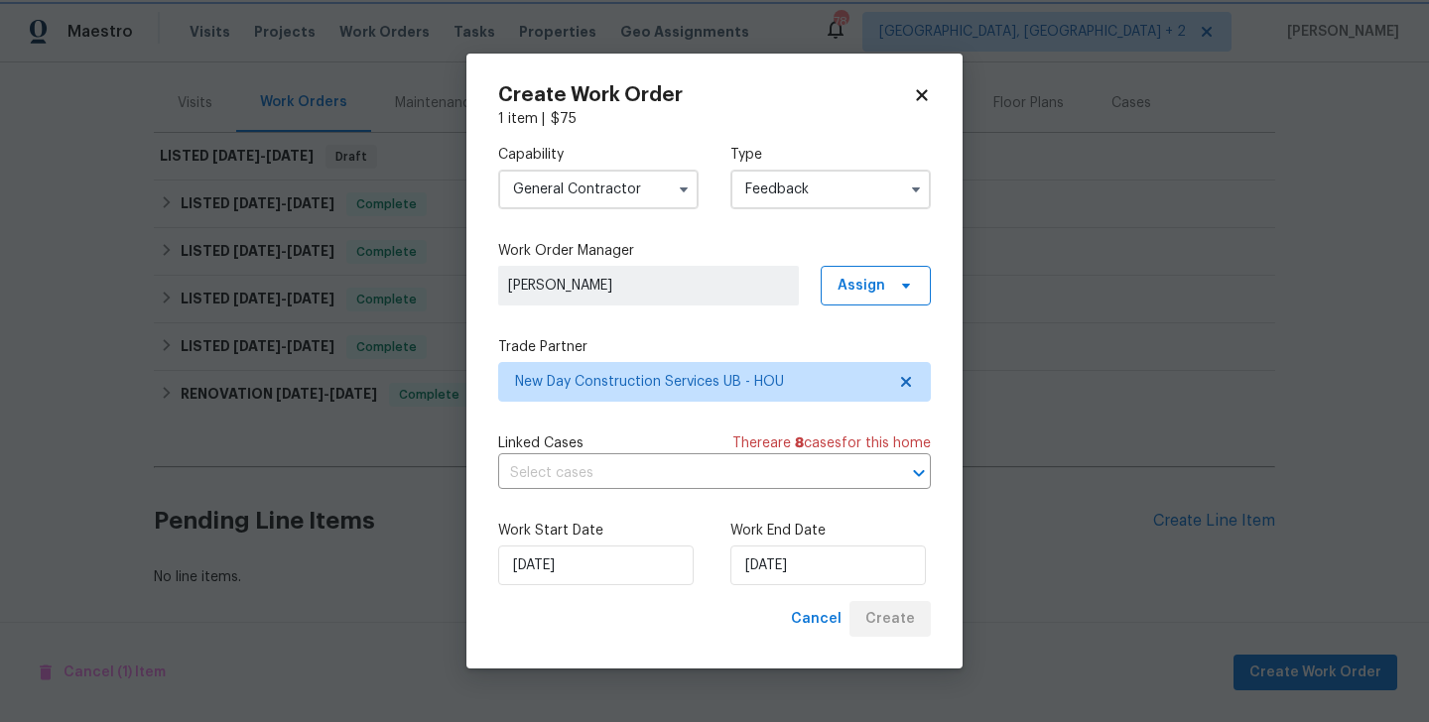
scroll to position [227, 0]
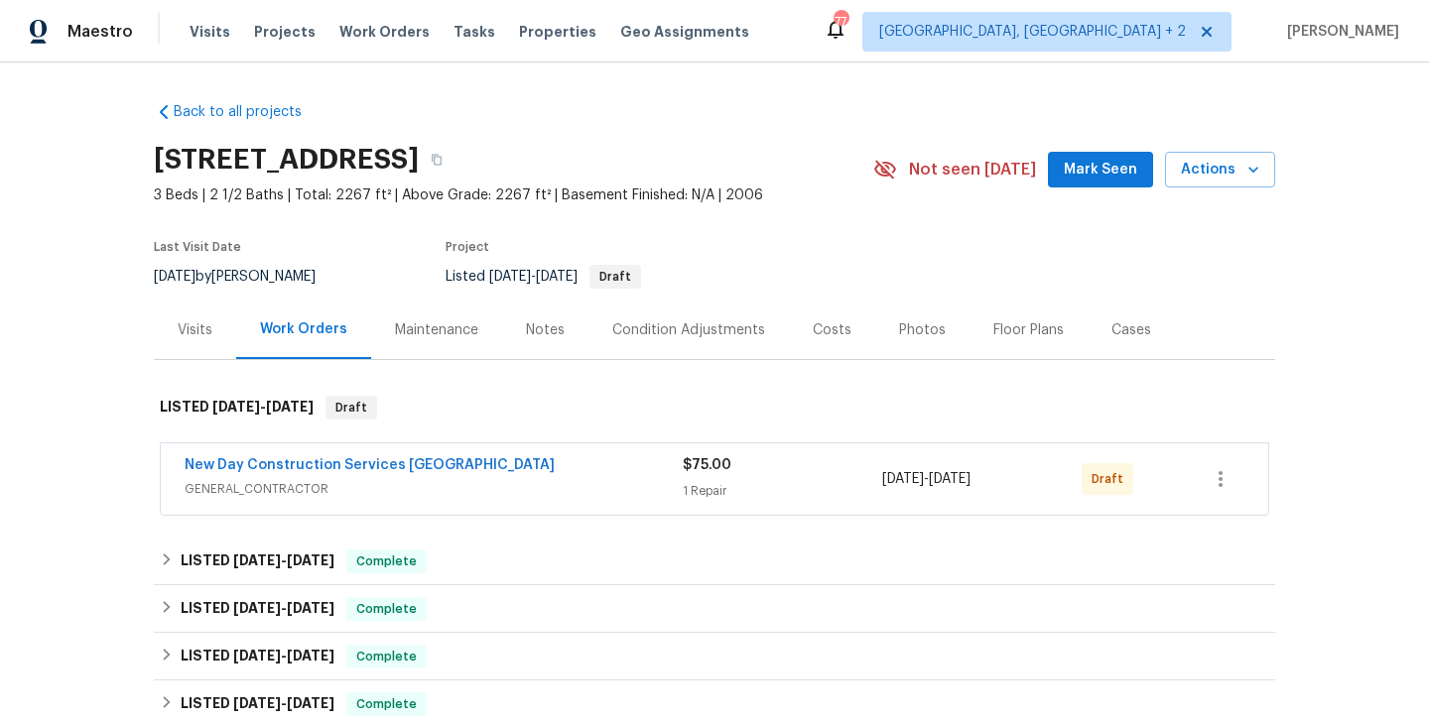
click at [399, 456] on span "New Day Construction Services [GEOGRAPHIC_DATA]" at bounding box center [370, 465] width 370 height 20
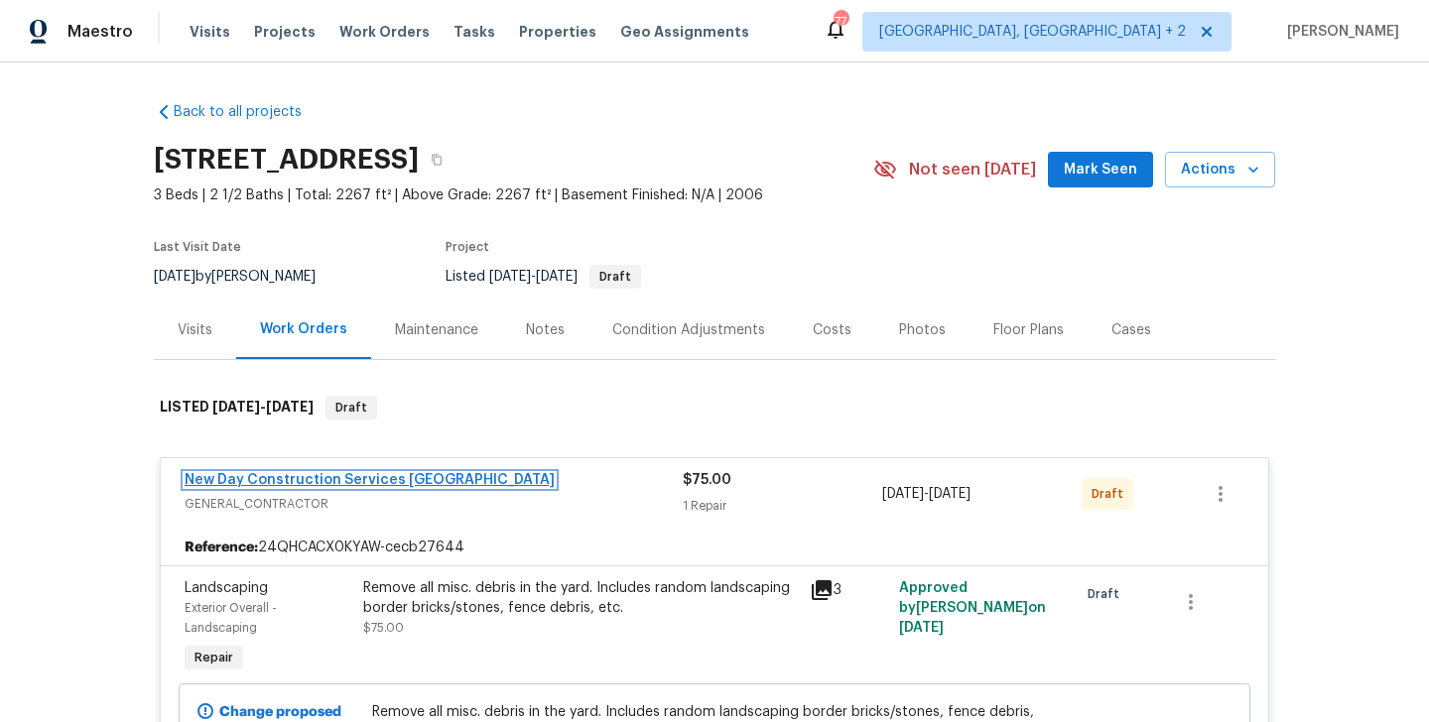
click at [386, 479] on link "New Day Construction Services [GEOGRAPHIC_DATA]" at bounding box center [370, 480] width 370 height 14
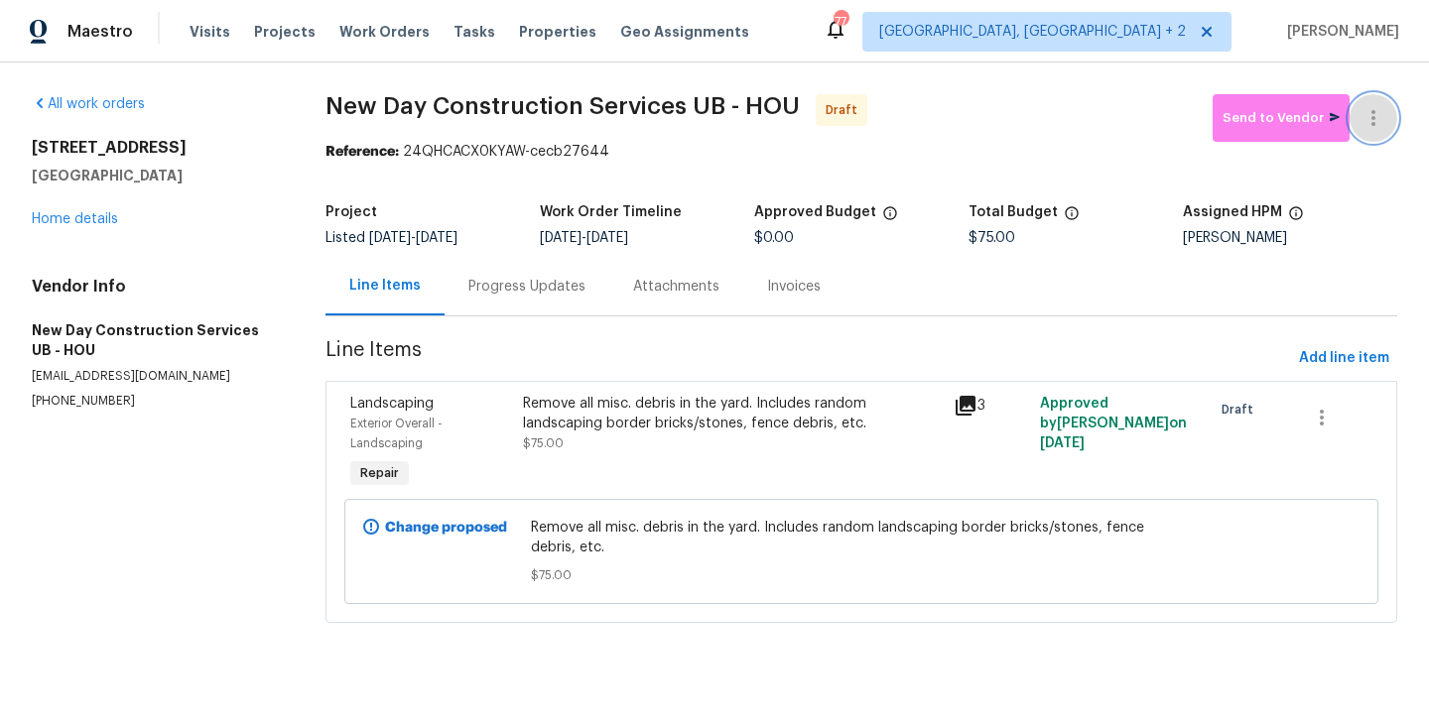
click at [1370, 113] on icon "button" at bounding box center [1373, 118] width 24 height 24
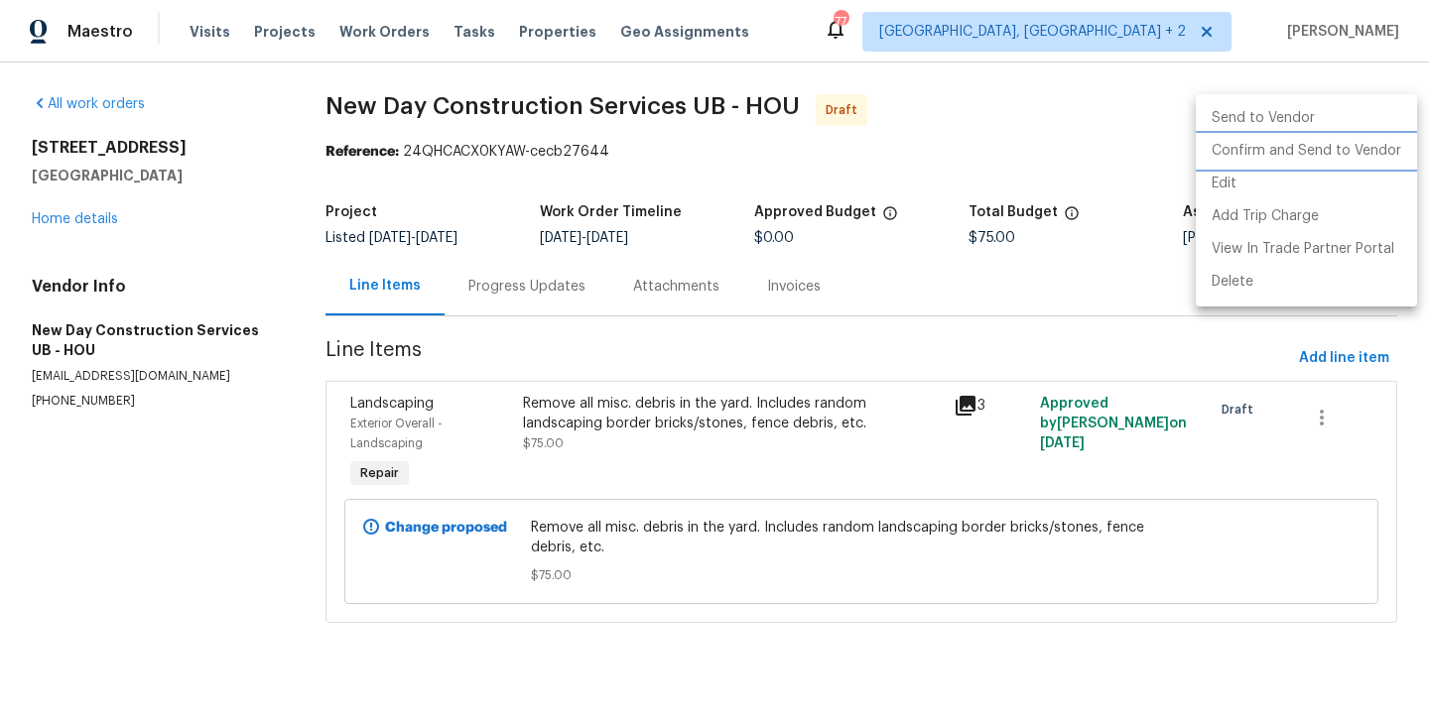
click at [1379, 149] on li "Confirm and Send to Vendor" at bounding box center [1305, 151] width 221 height 33
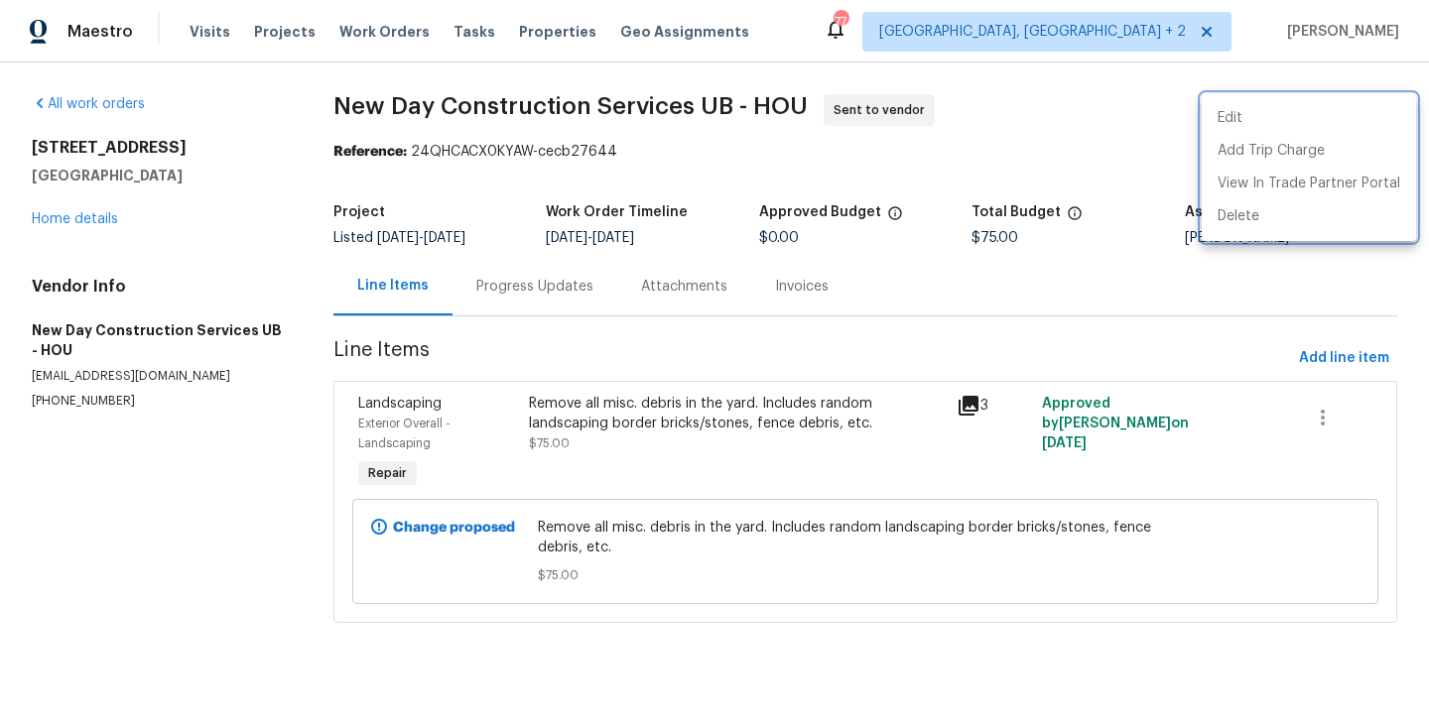
click at [559, 297] on div at bounding box center [714, 361] width 1429 height 722
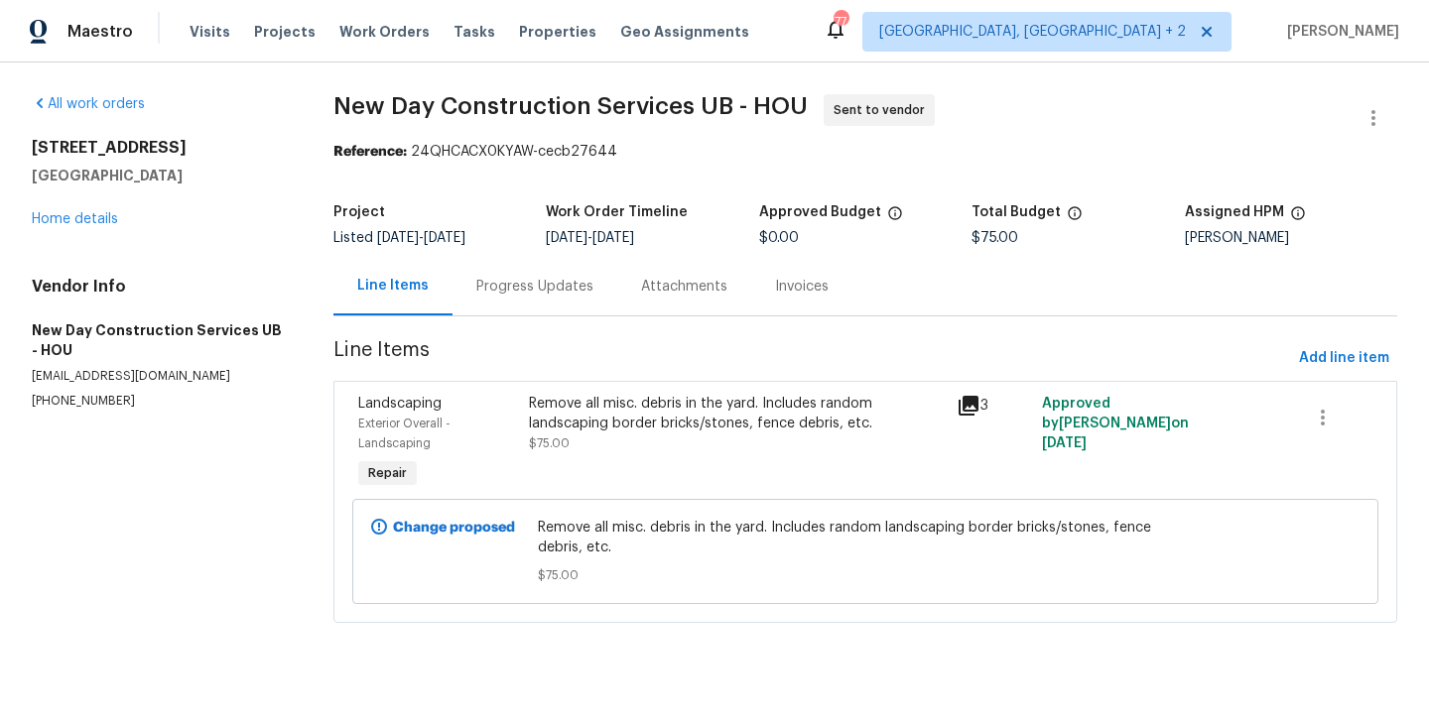
click at [559, 297] on div "Progress Updates" at bounding box center [534, 286] width 165 height 59
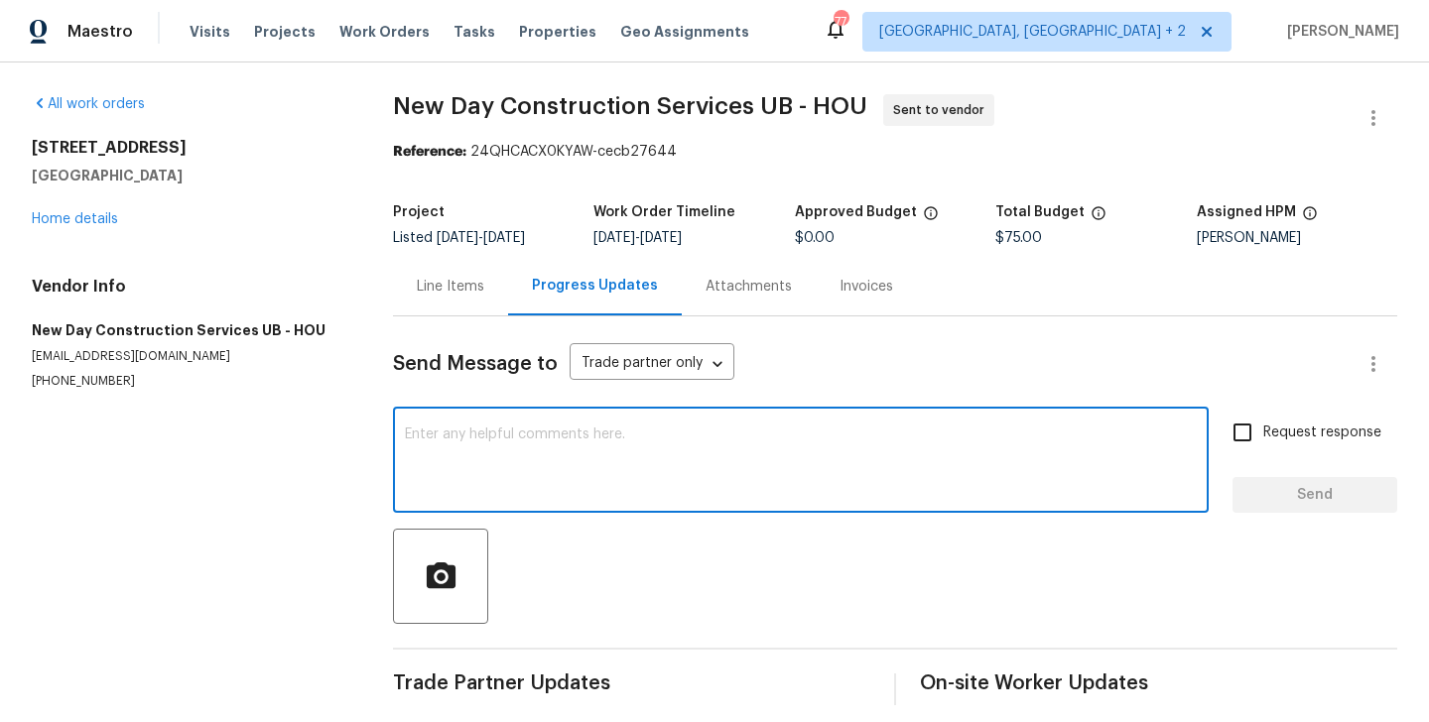
click at [594, 432] on textarea at bounding box center [801, 462] width 792 height 69
paste textarea "Hi, this is Blessida with Opendoor. I’m confirming you received the WO for the …"
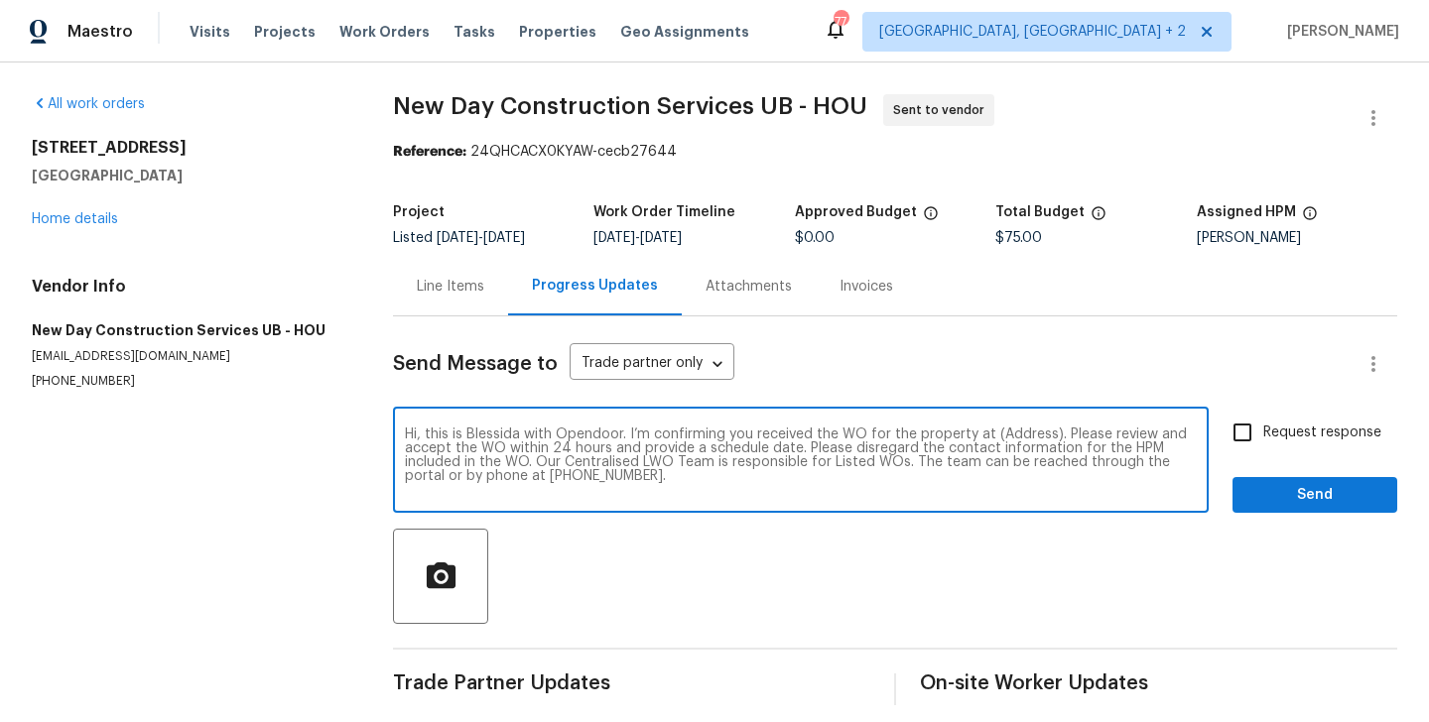
click at [1014, 436] on textarea "Hi, this is Blessida with Opendoor. I’m confirming you received the WO for the …" at bounding box center [801, 462] width 792 height 69
paste textarea "[STREET_ADDRESS]"
type textarea "Hi, this is Blessida with Opendoor. I’m confirming you received the WO for the …"
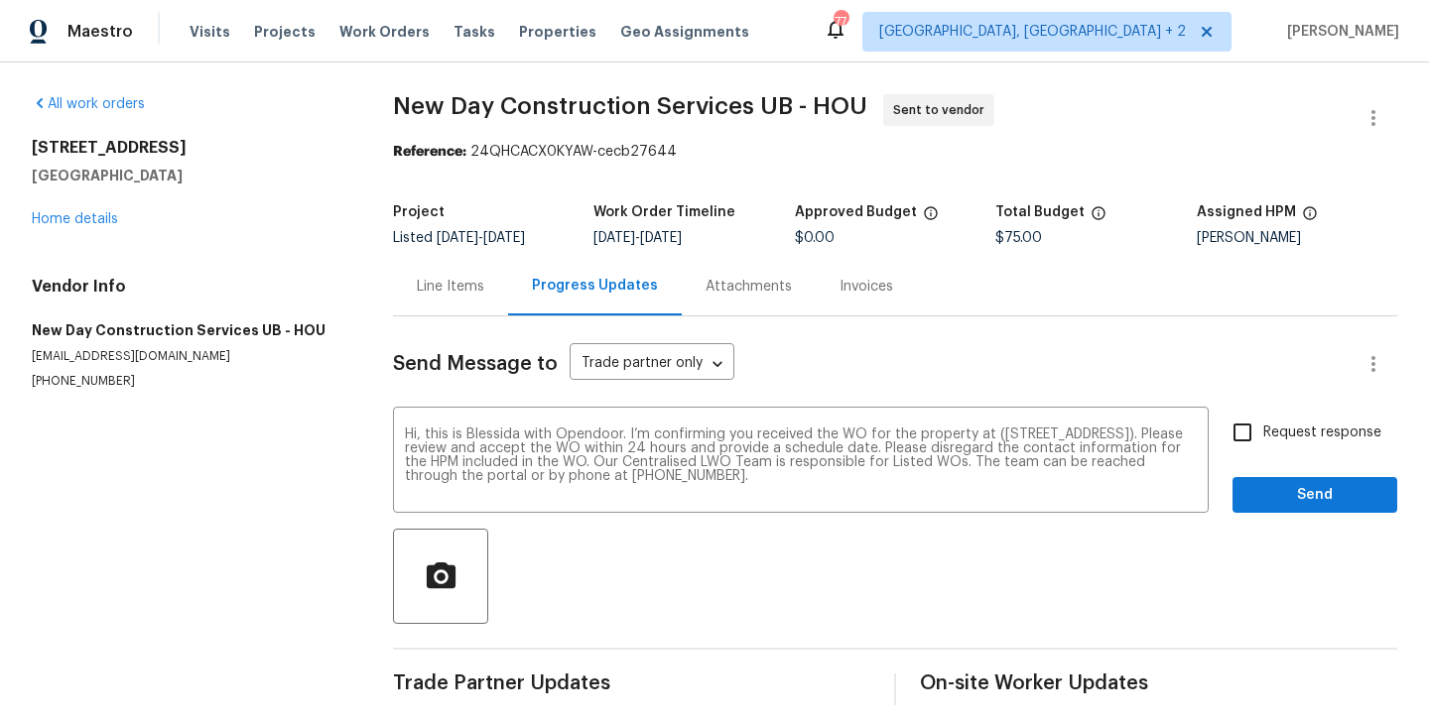
click at [1286, 413] on label "Request response" at bounding box center [1301, 433] width 160 height 42
click at [1263, 413] on input "Request response" at bounding box center [1242, 433] width 42 height 42
checkbox input "true"
click at [1272, 497] on span "Send" at bounding box center [1314, 495] width 133 height 25
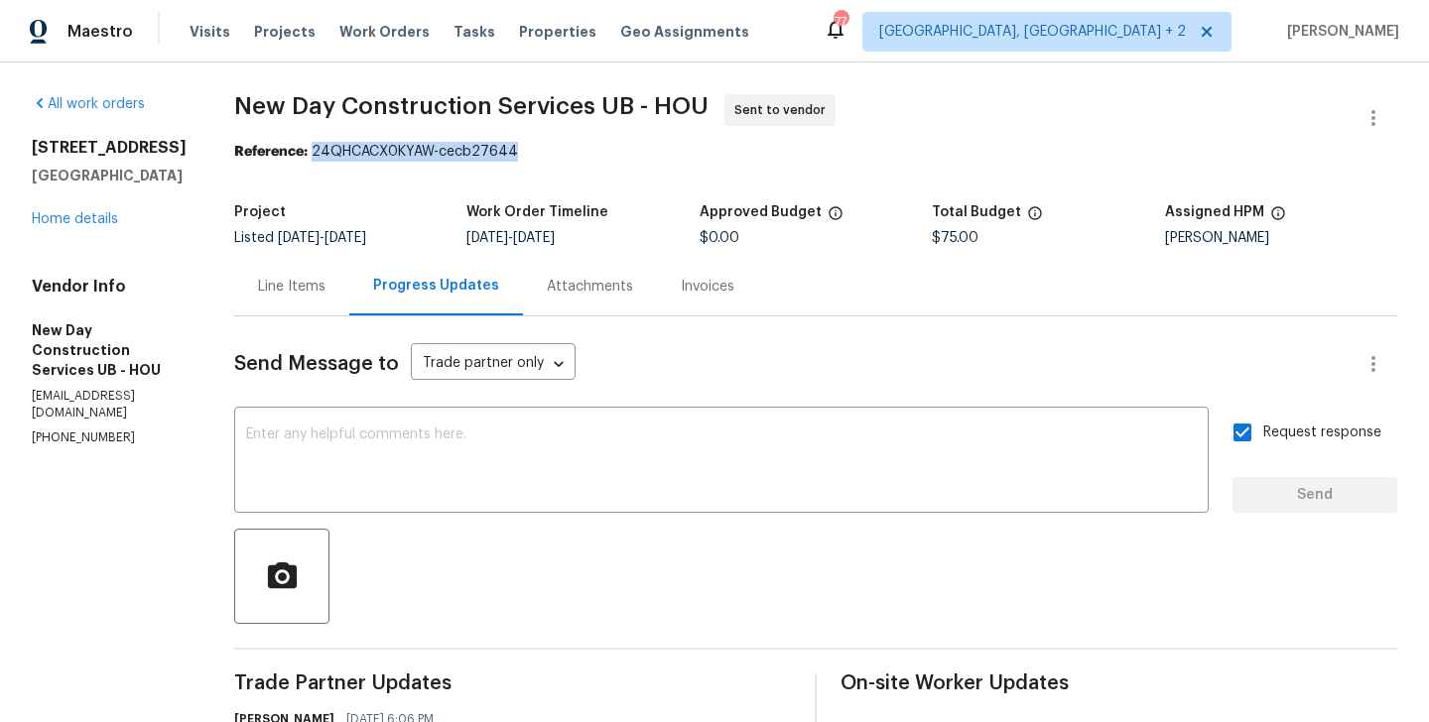
drag, startPoint x: 332, startPoint y: 152, endPoint x: 579, endPoint y: 152, distance: 247.0
click at [579, 152] on div "Reference: 24QHCACX0KYAW-cecb27644" at bounding box center [815, 152] width 1163 height 20
copy div "24QHCACX0KYAW-cecb27644"
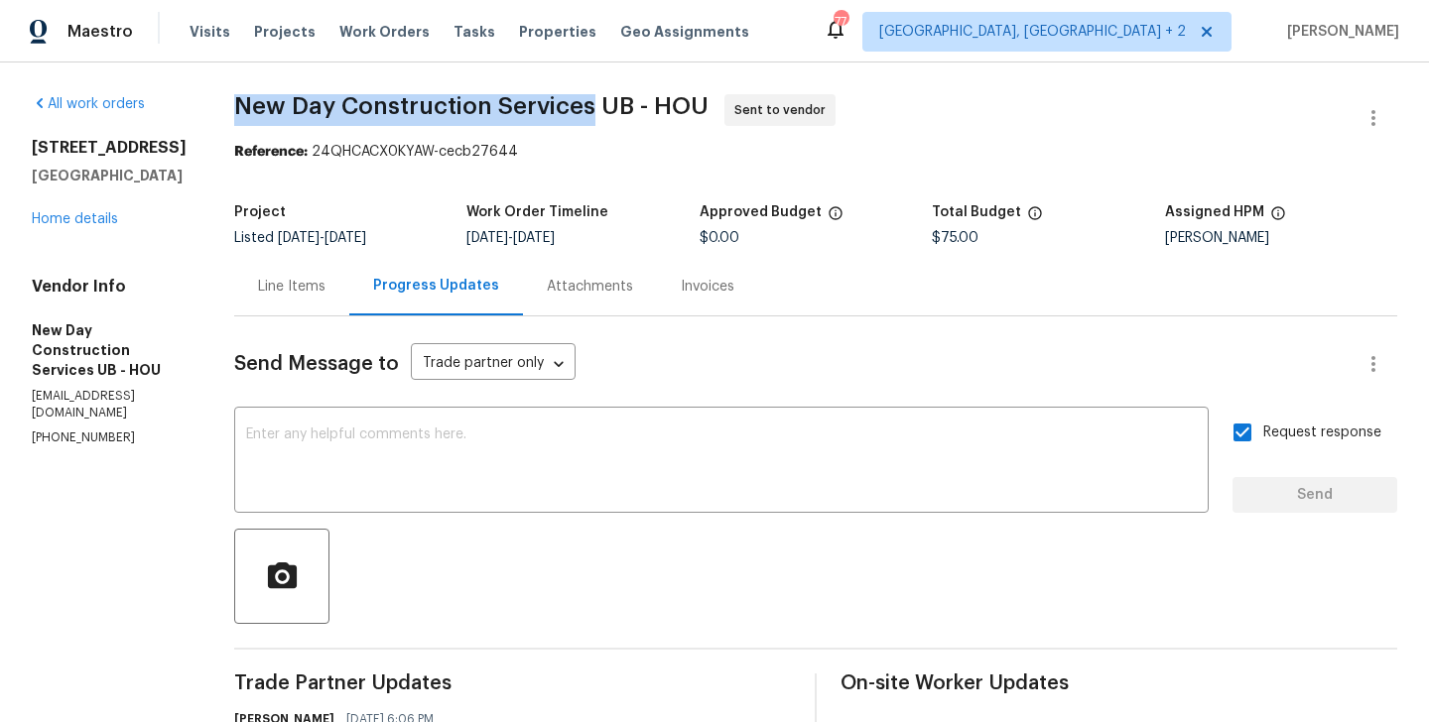
drag, startPoint x: 256, startPoint y: 113, endPoint x: 610, endPoint y: 118, distance: 354.2
click at [610, 118] on span "New Day Construction Services UB - HOU Sent to vendor" at bounding box center [791, 118] width 1115 height 48
copy span "New Day Construction Services"
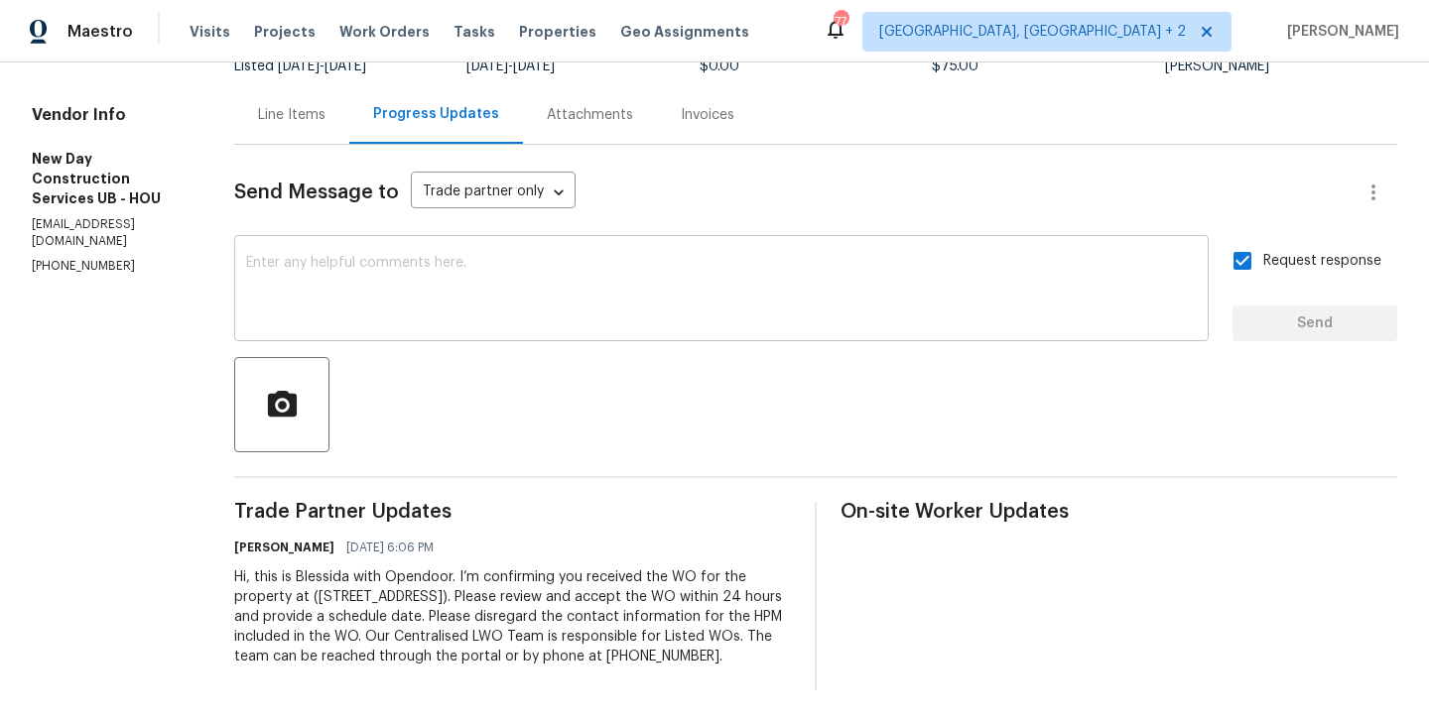
click at [409, 304] on textarea at bounding box center [721, 290] width 950 height 69
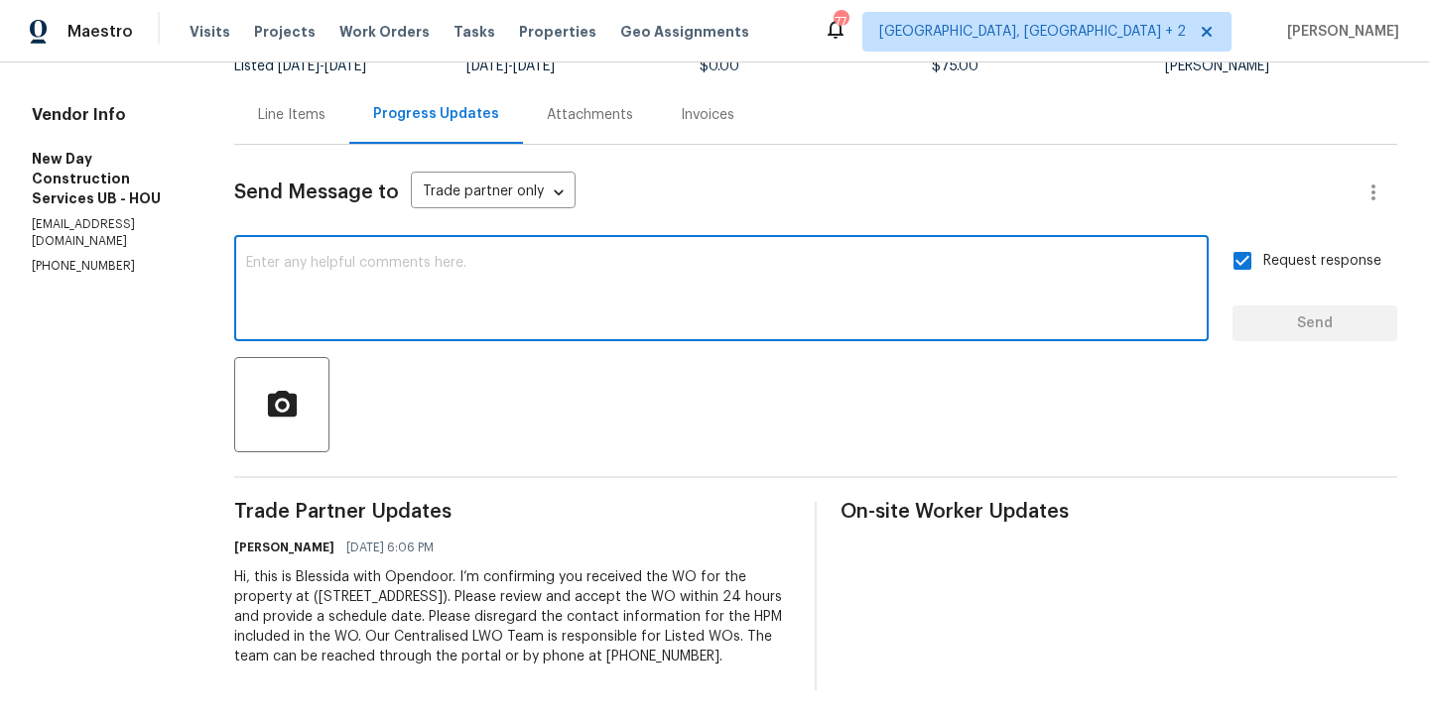
paste textarea "All Work Orders must include before-photos (both close-up and wide-angle) and a…"
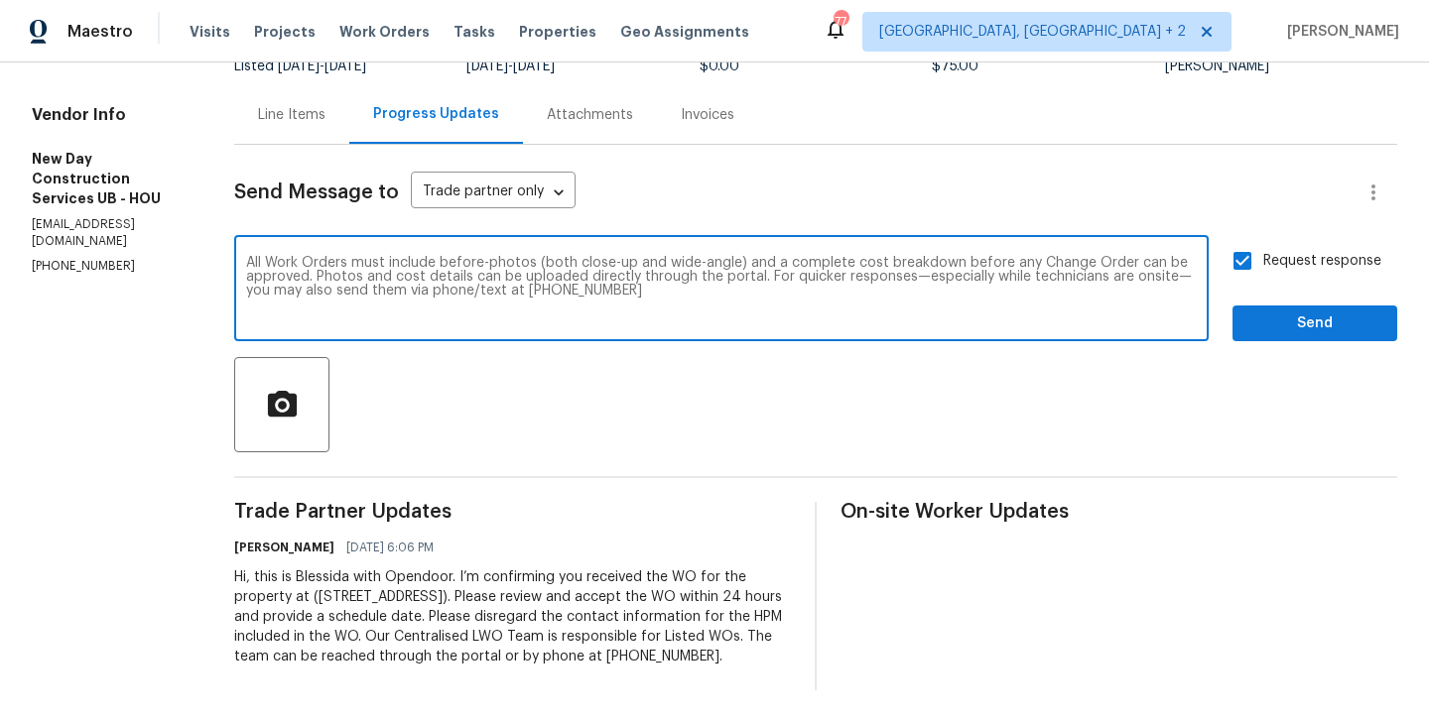
scroll to position [0, 0]
type textarea "All Work Orders must include before-photos (both close-up and wide-angle) and a…"
click at [1275, 312] on span "Send" at bounding box center [1314, 324] width 133 height 25
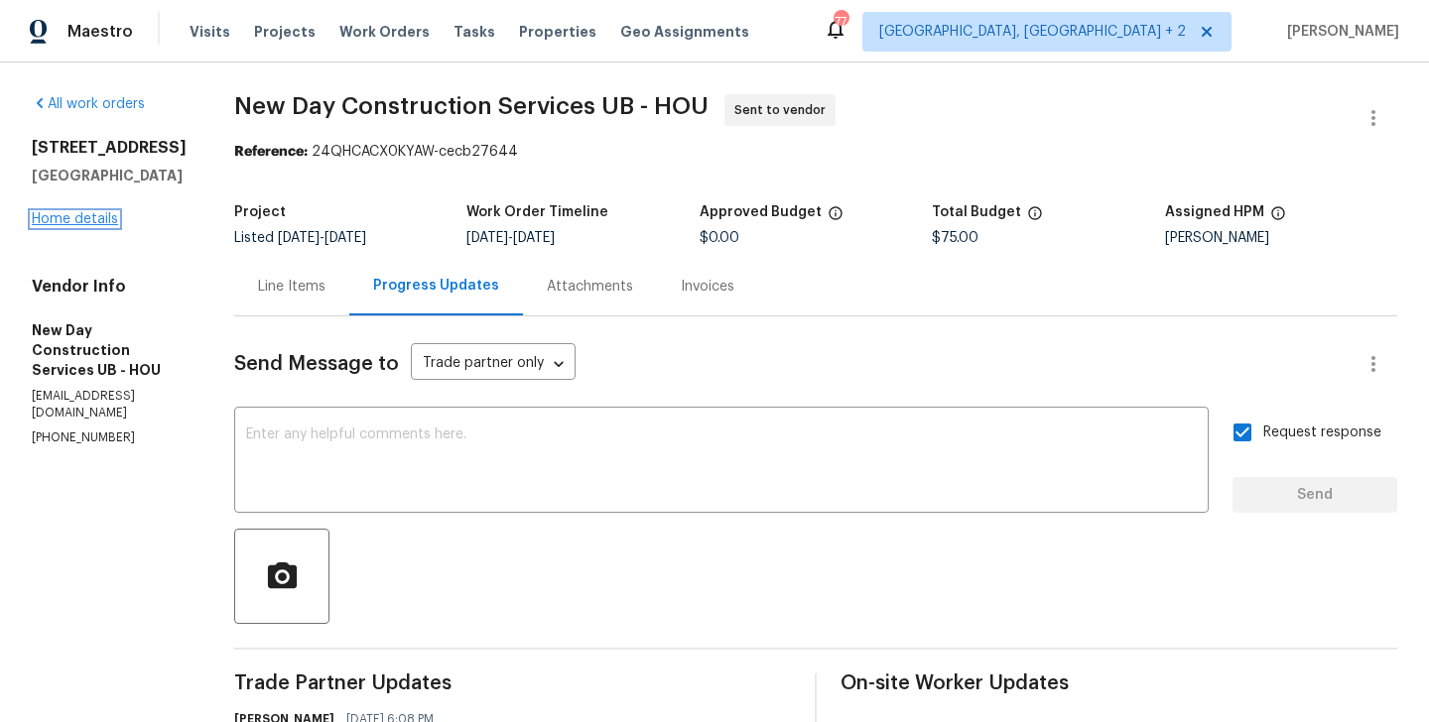
click at [100, 226] on link "Home details" at bounding box center [75, 219] width 86 height 14
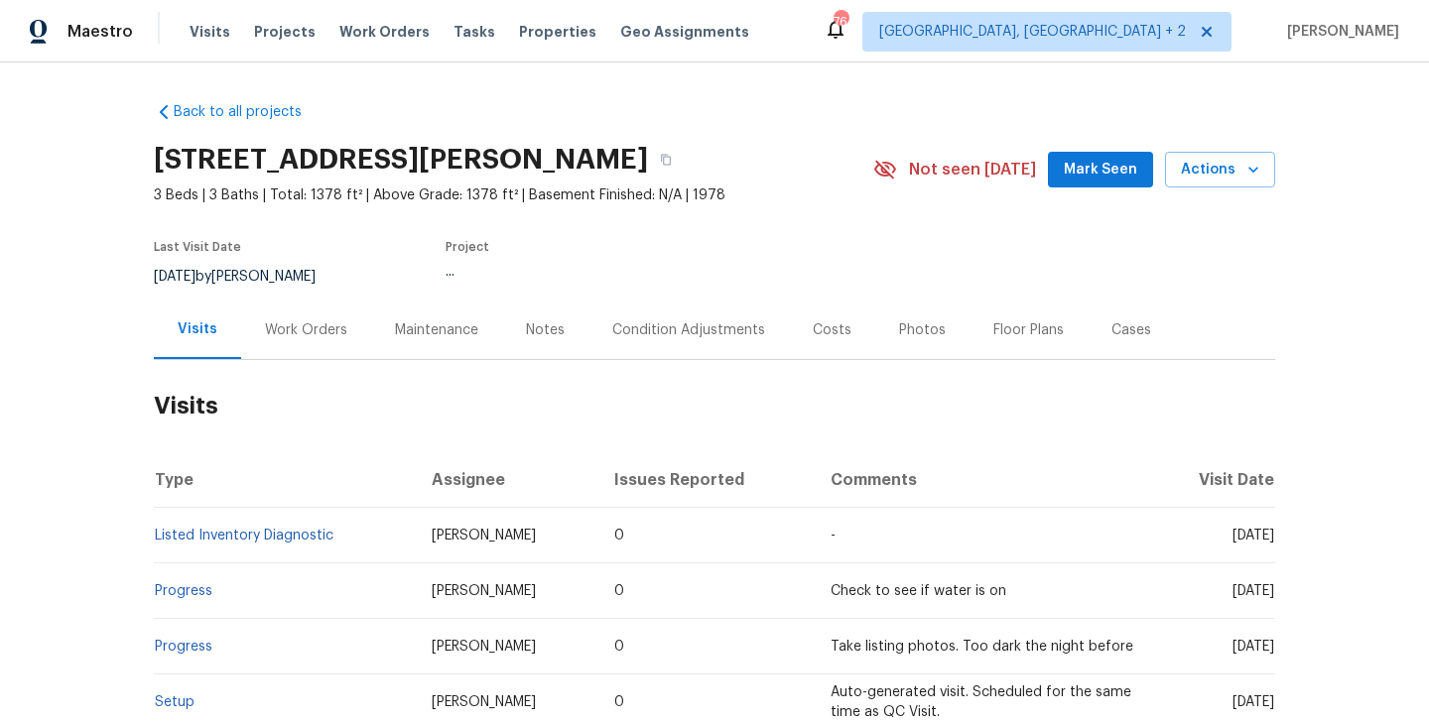
click at [341, 335] on div "Work Orders" at bounding box center [306, 330] width 82 height 20
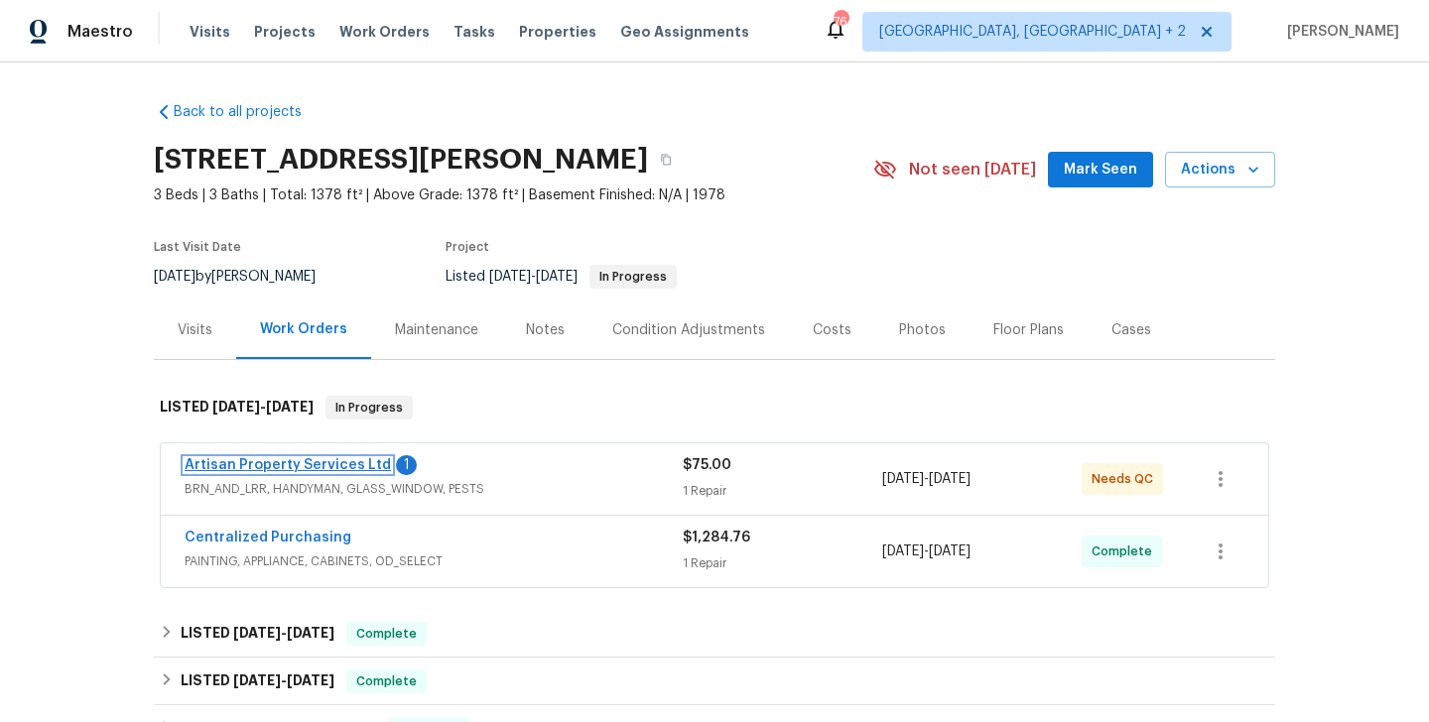
click at [363, 464] on link "Artisan Property Services Ltd" at bounding box center [288, 465] width 206 height 14
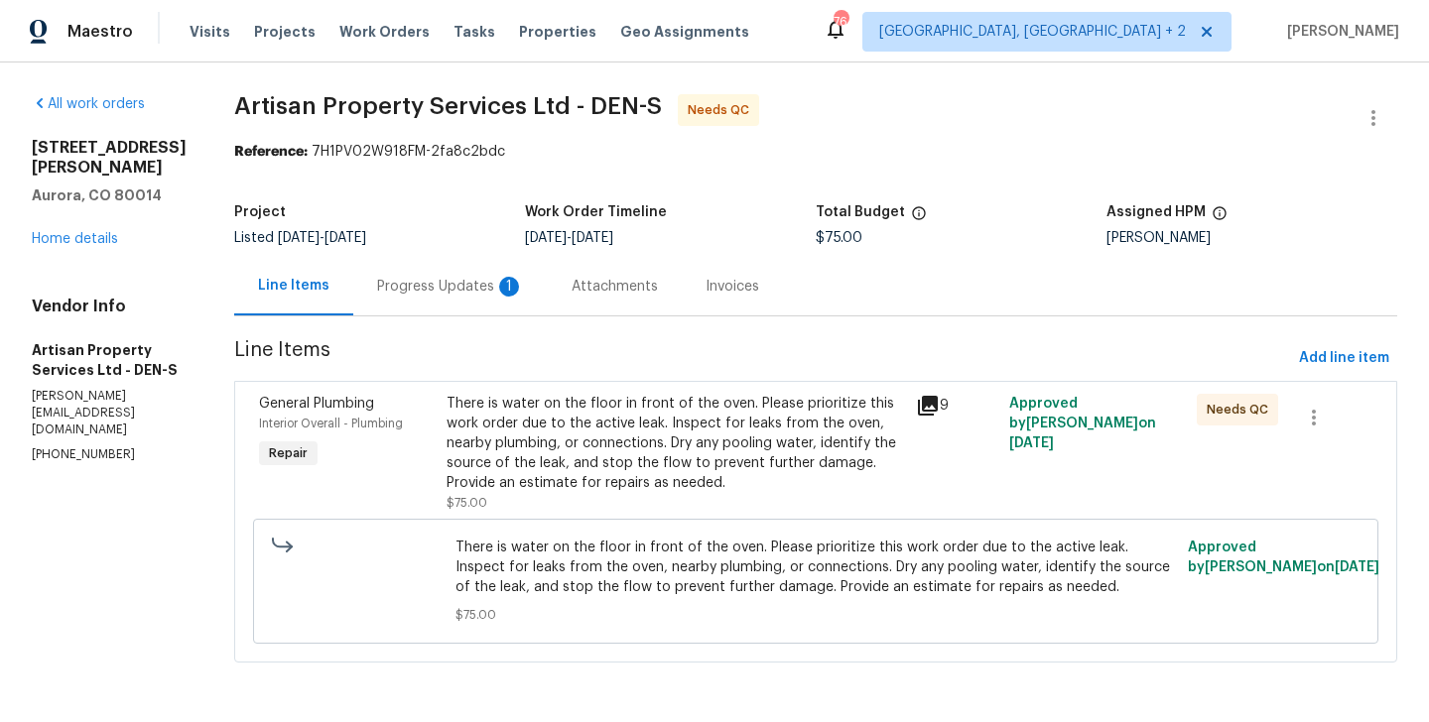
click at [473, 280] on div "Progress Updates 1" at bounding box center [450, 287] width 147 height 20
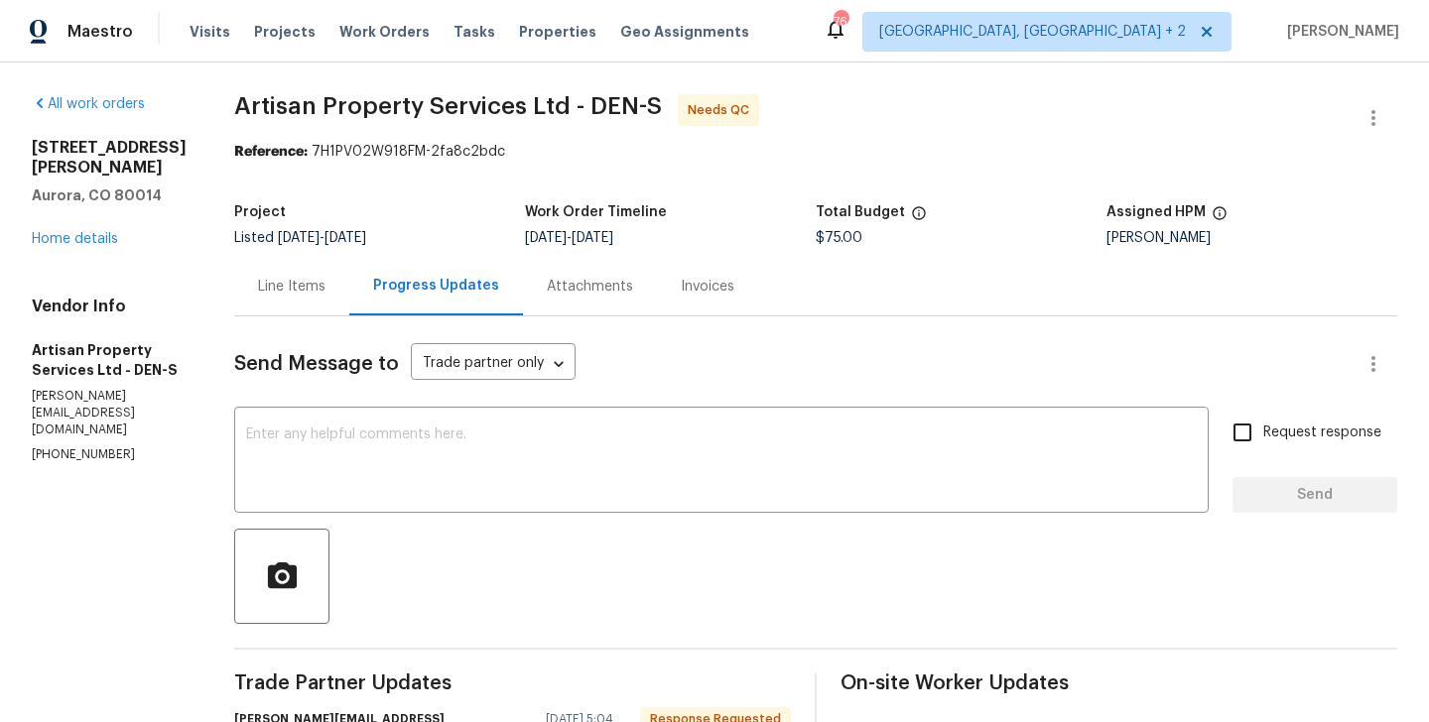
click at [258, 278] on div "Line Items" at bounding box center [291, 287] width 67 height 20
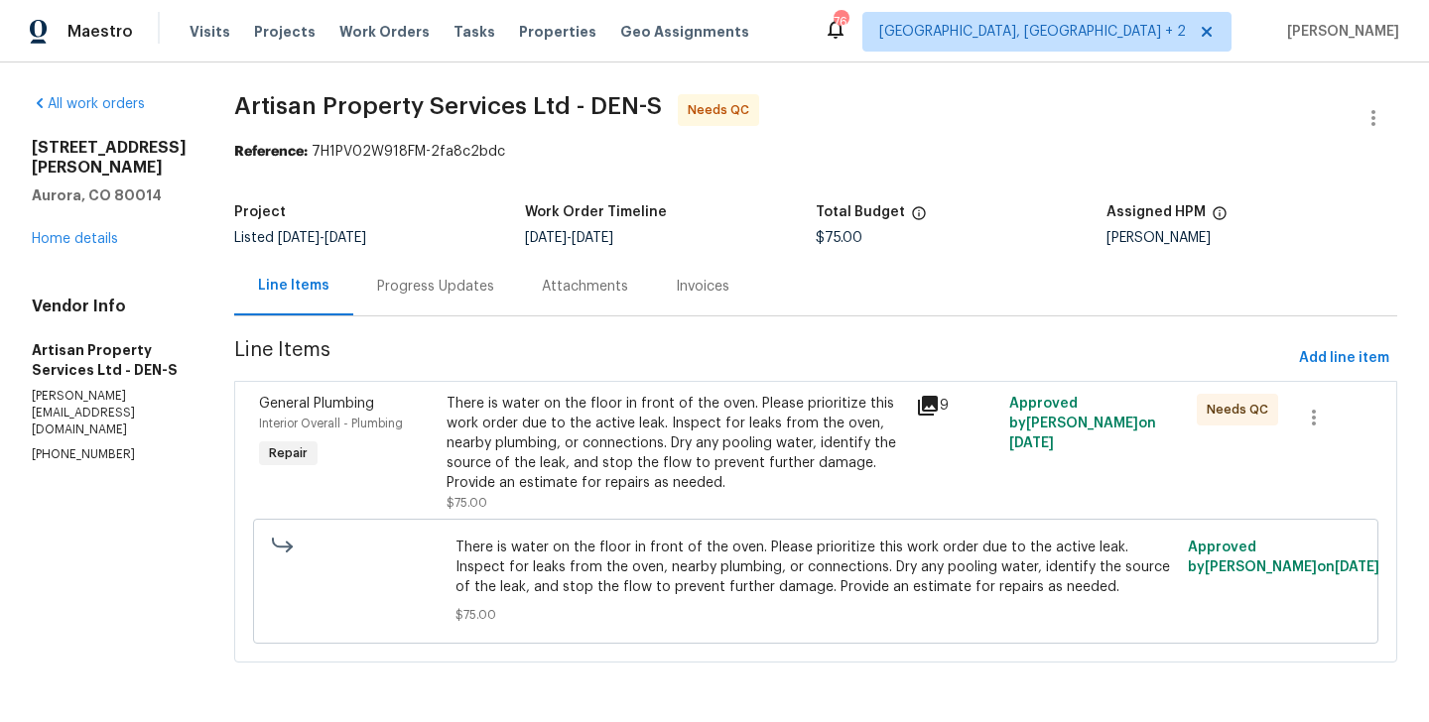
click at [611, 399] on div "There is water on the floor in front of the oven. Please prioritize this work o…" at bounding box center [674, 443] width 457 height 99
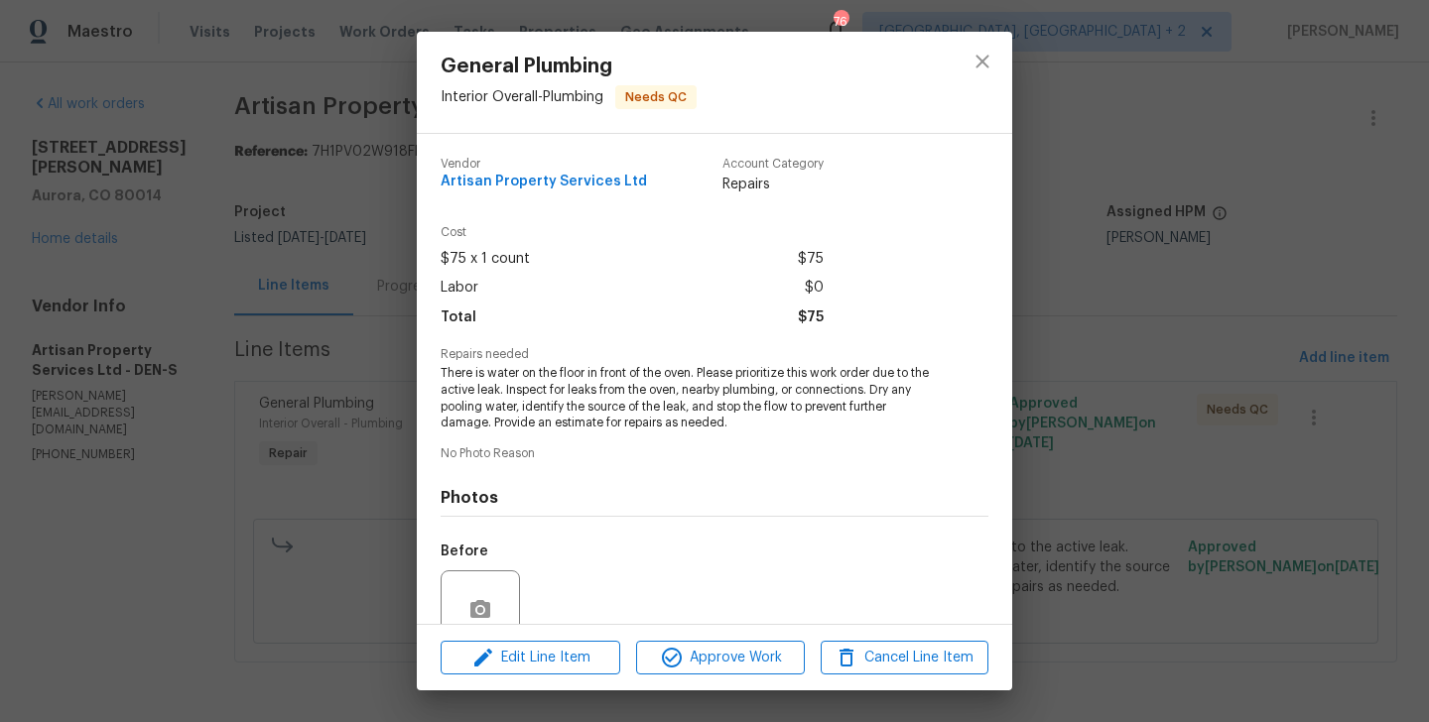
scroll to position [175, 0]
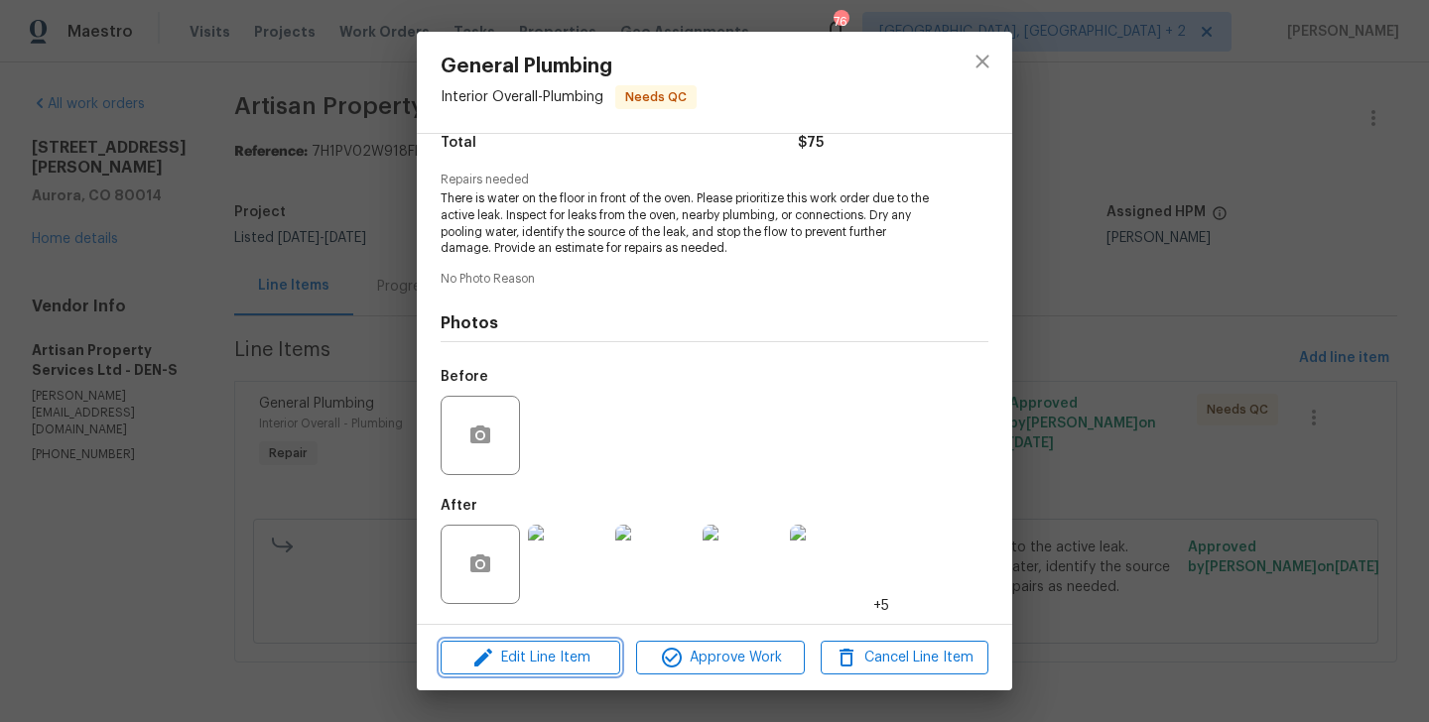
click at [523, 641] on button "Edit Line Item" at bounding box center [530, 658] width 180 height 35
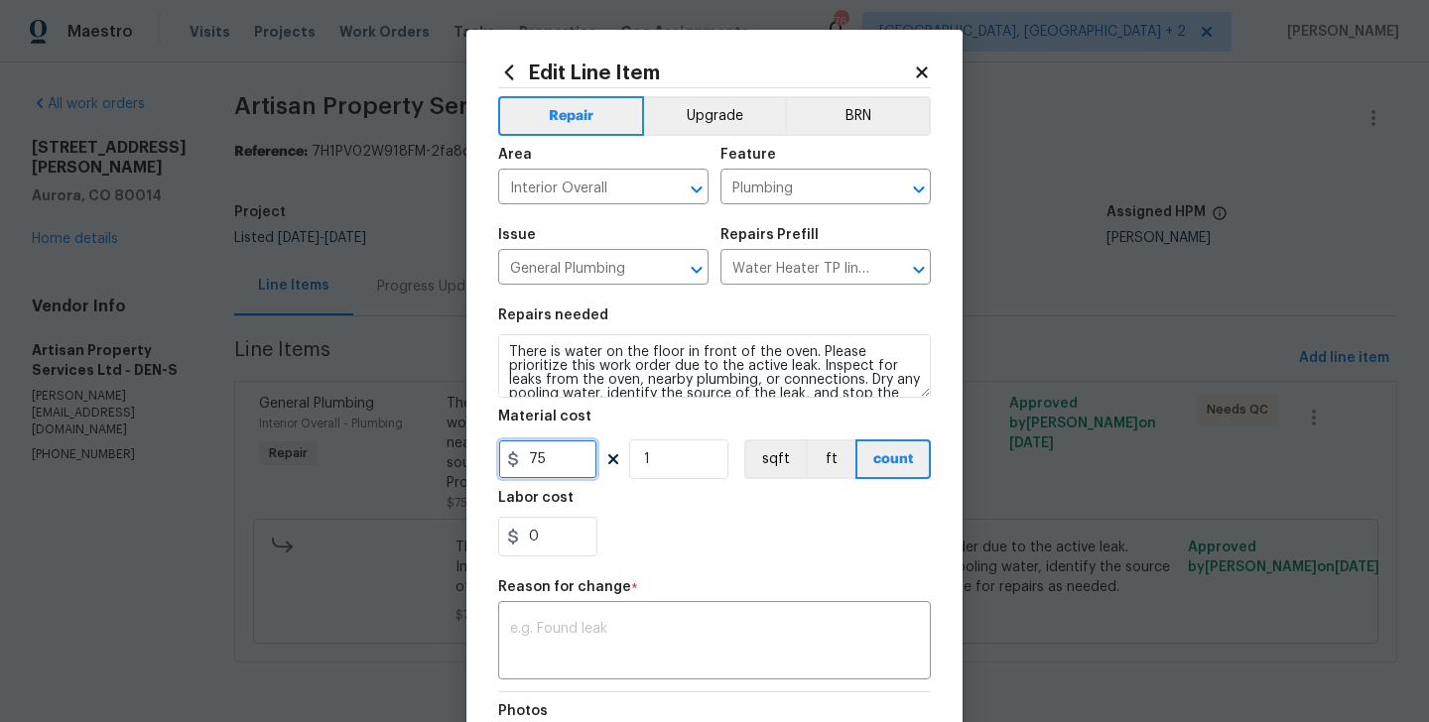
click at [539, 455] on input "75" at bounding box center [547, 460] width 99 height 40
type input "100"
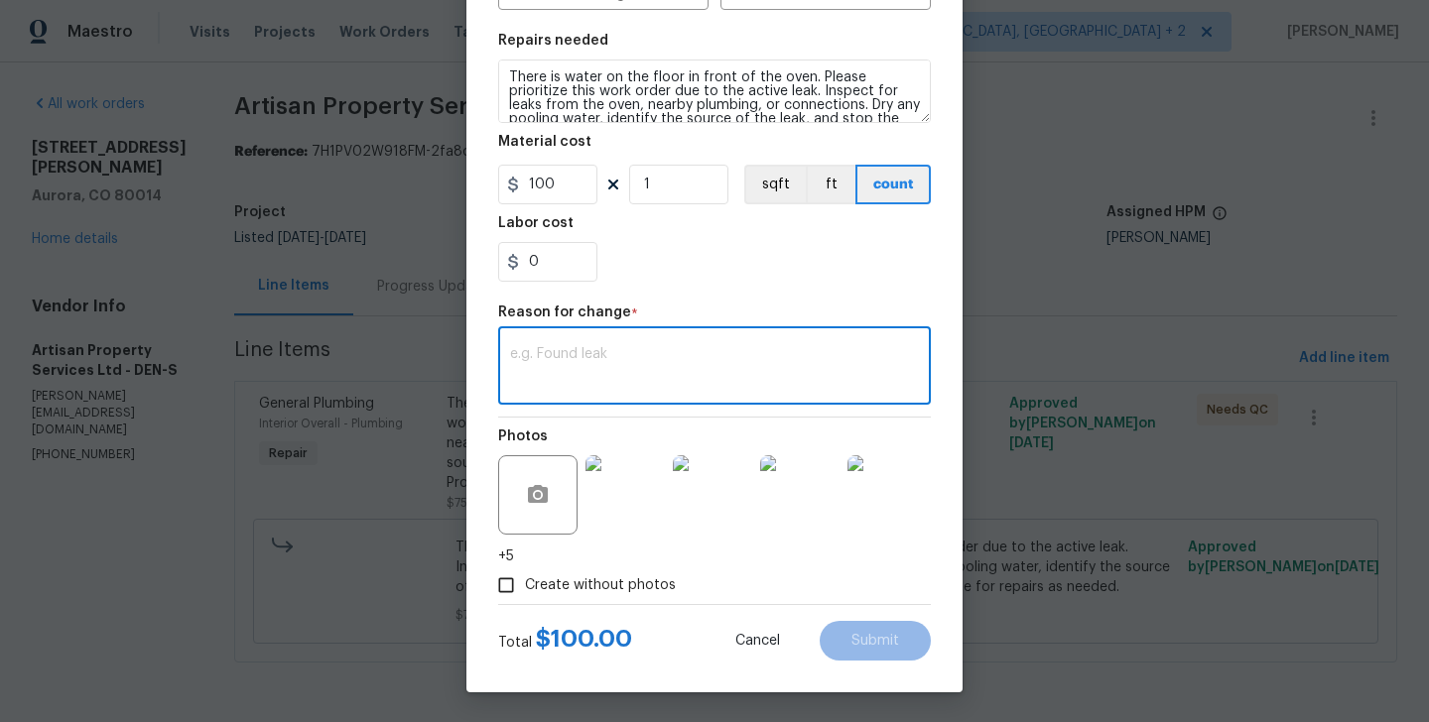
click at [650, 354] on textarea at bounding box center [714, 368] width 409 height 42
paste textarea "(BA) Updated per vendor’s final cost."
type textarea "(BA) Updated per vendor’s final cost."
click at [836, 643] on button "Submit" at bounding box center [874, 641] width 111 height 40
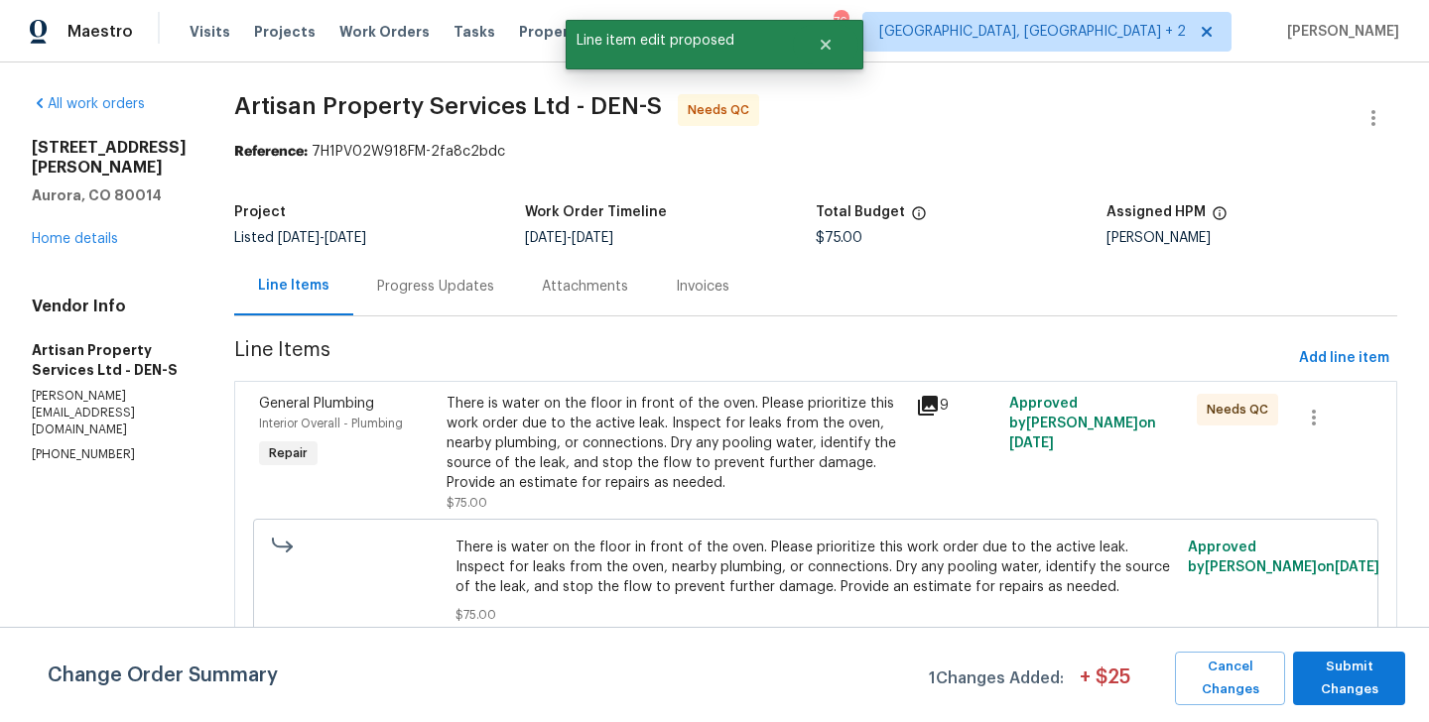
scroll to position [0, 0]
click at [1348, 654] on button "Submit Changes" at bounding box center [1349, 679] width 112 height 54
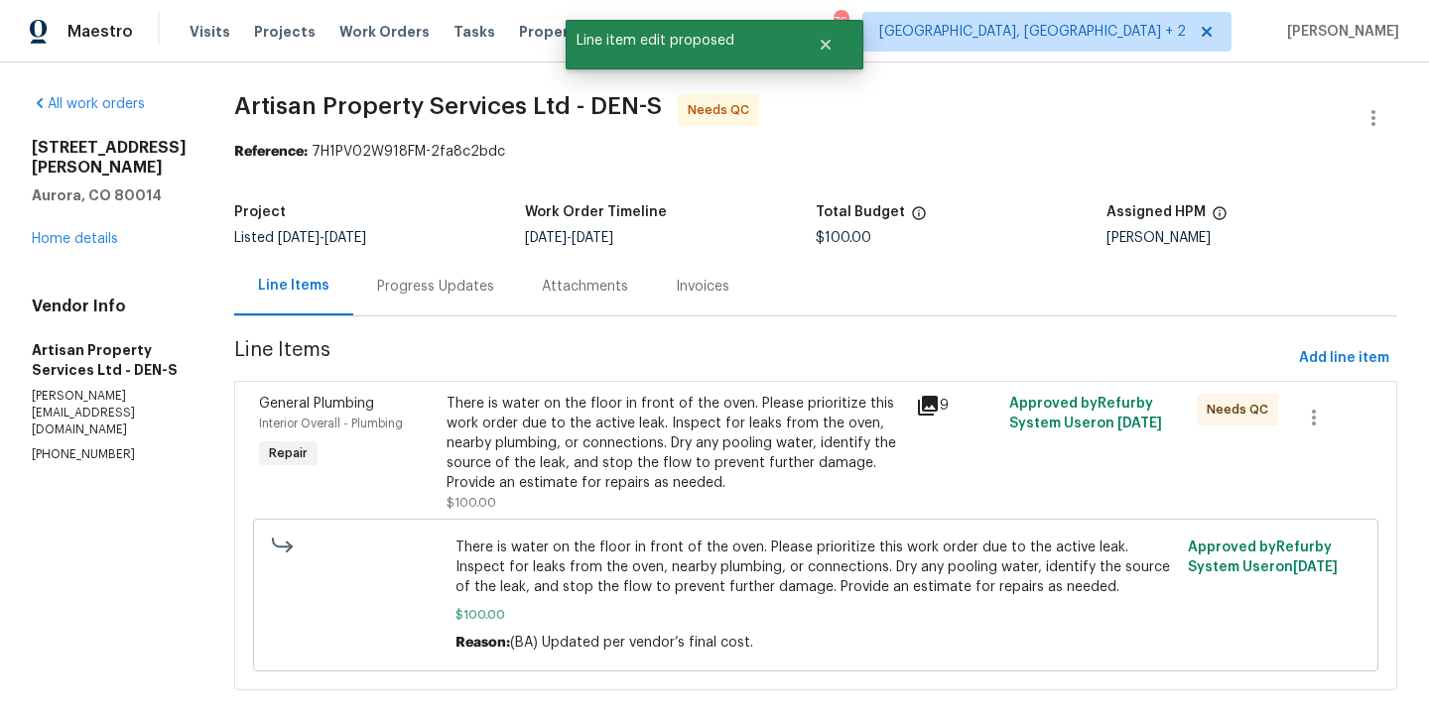
click at [393, 268] on div "Progress Updates" at bounding box center [435, 286] width 165 height 59
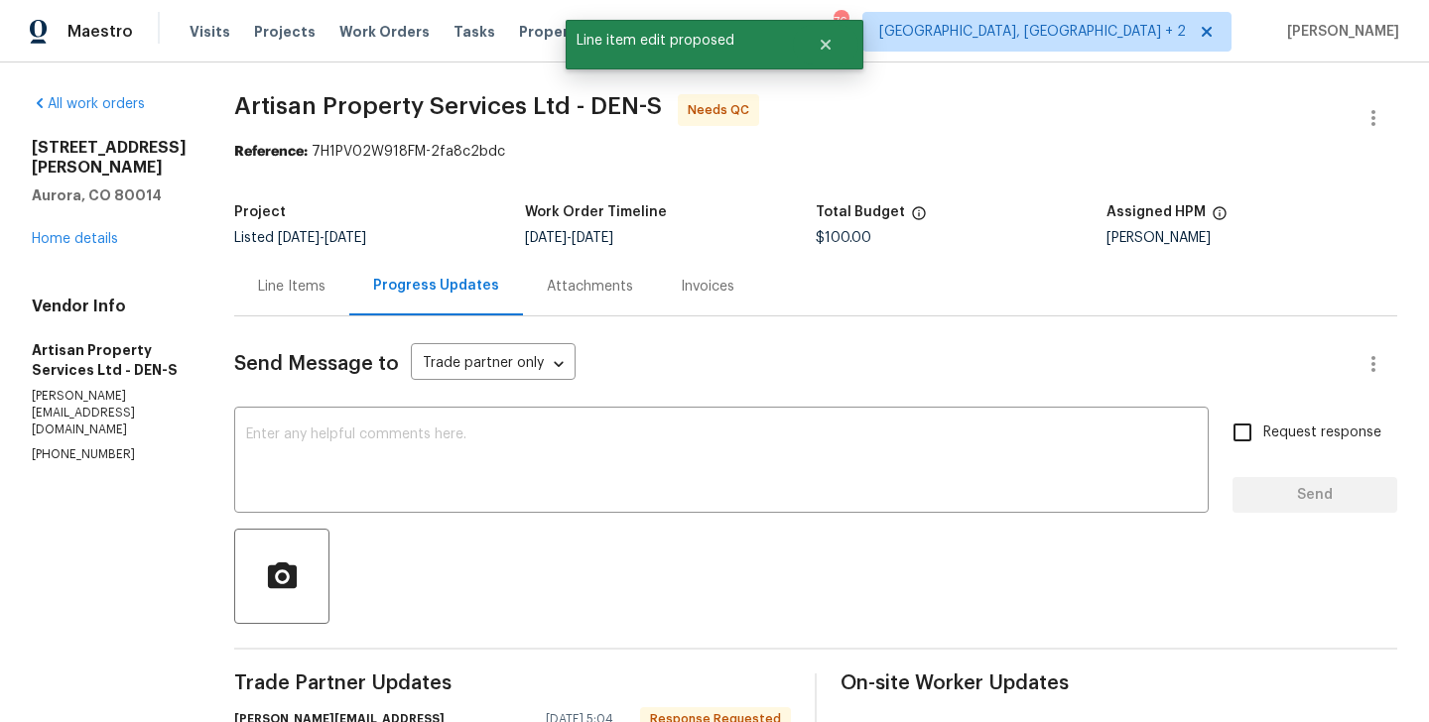
scroll to position [355, 0]
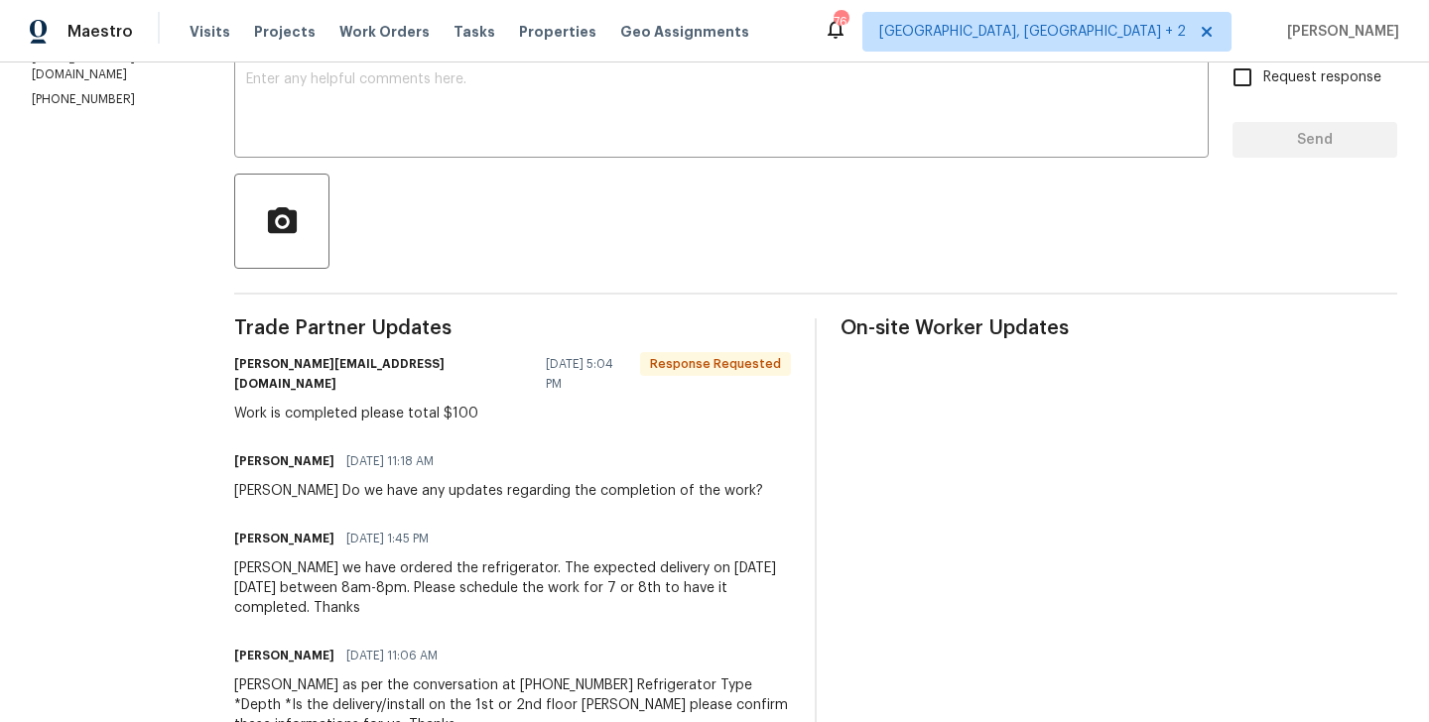
click at [234, 481] on div "Brandon Do we have any updates regarding the completion of the work?" at bounding box center [498, 491] width 529 height 20
copy div "Brandon"
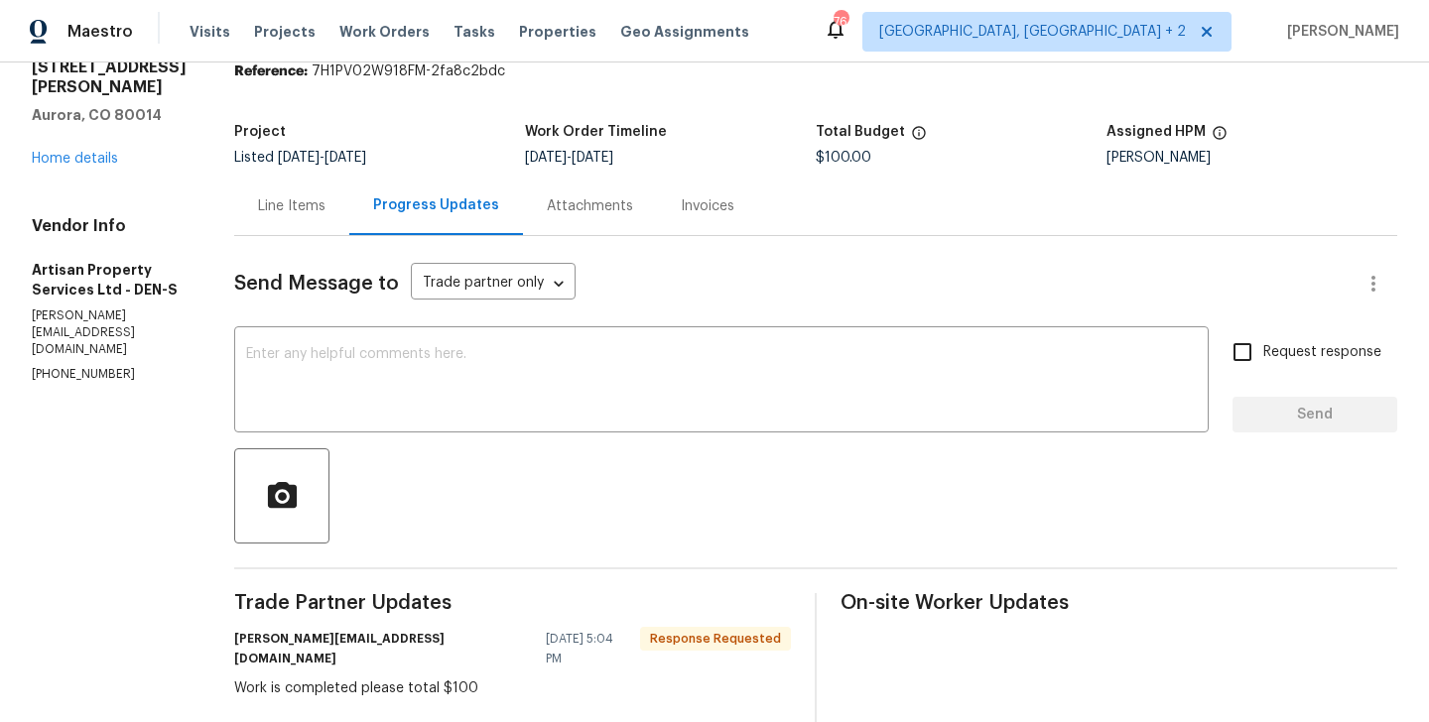
scroll to position [0, 0]
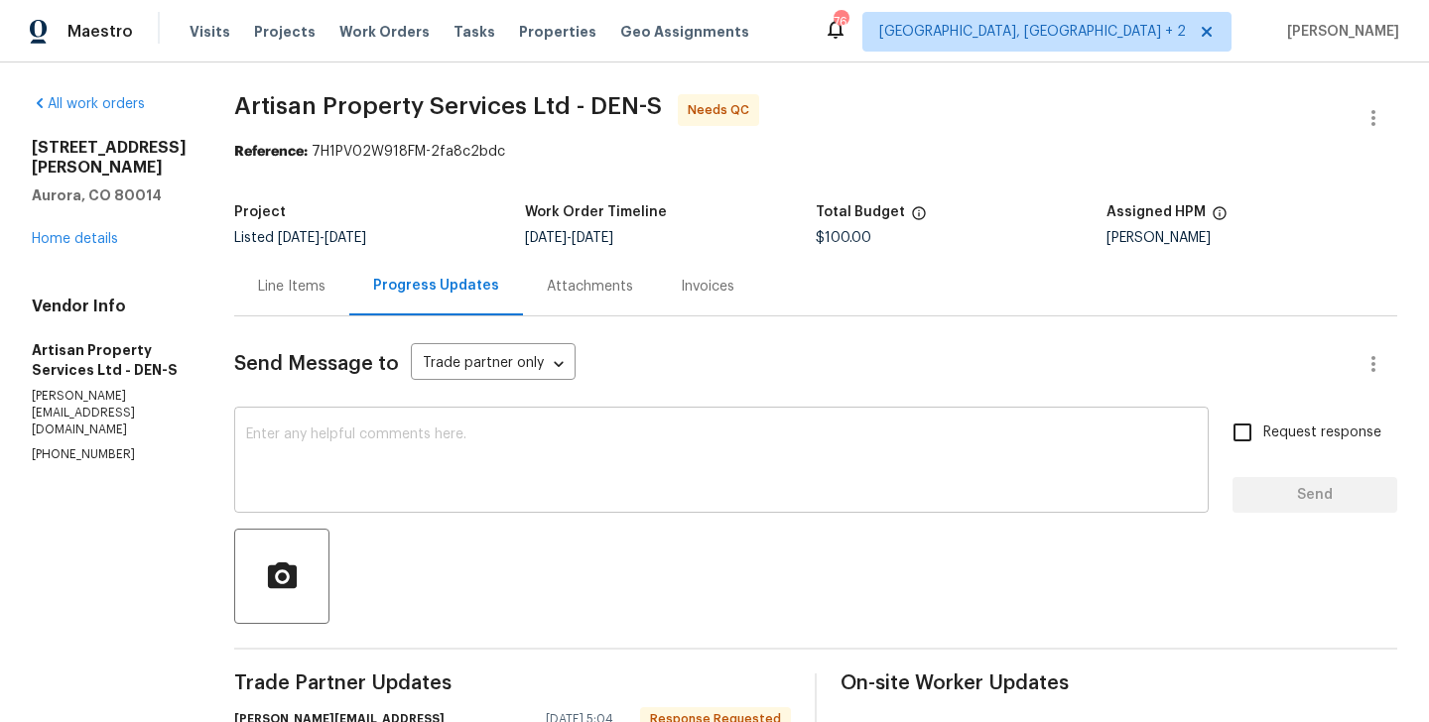
click at [370, 440] on textarea at bounding box center [721, 462] width 950 height 69
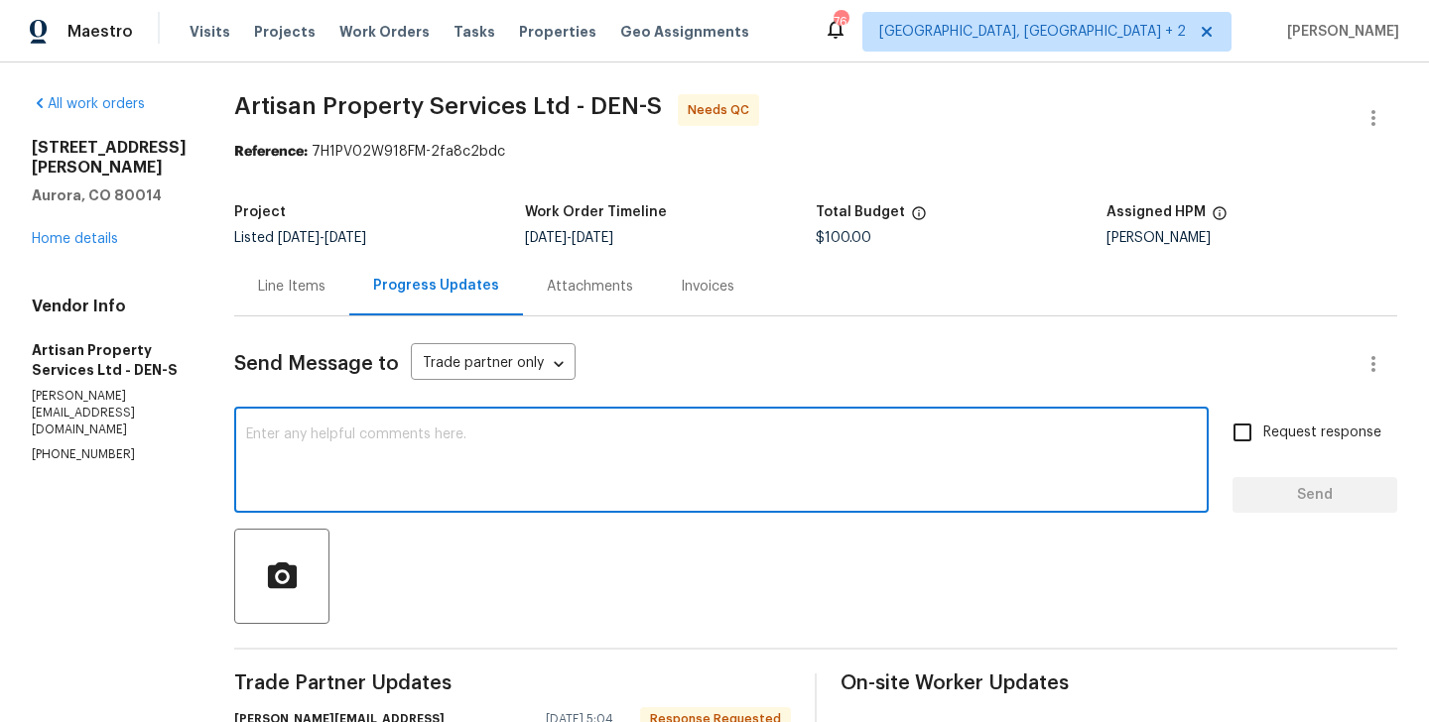
paste textarea "Brandon"
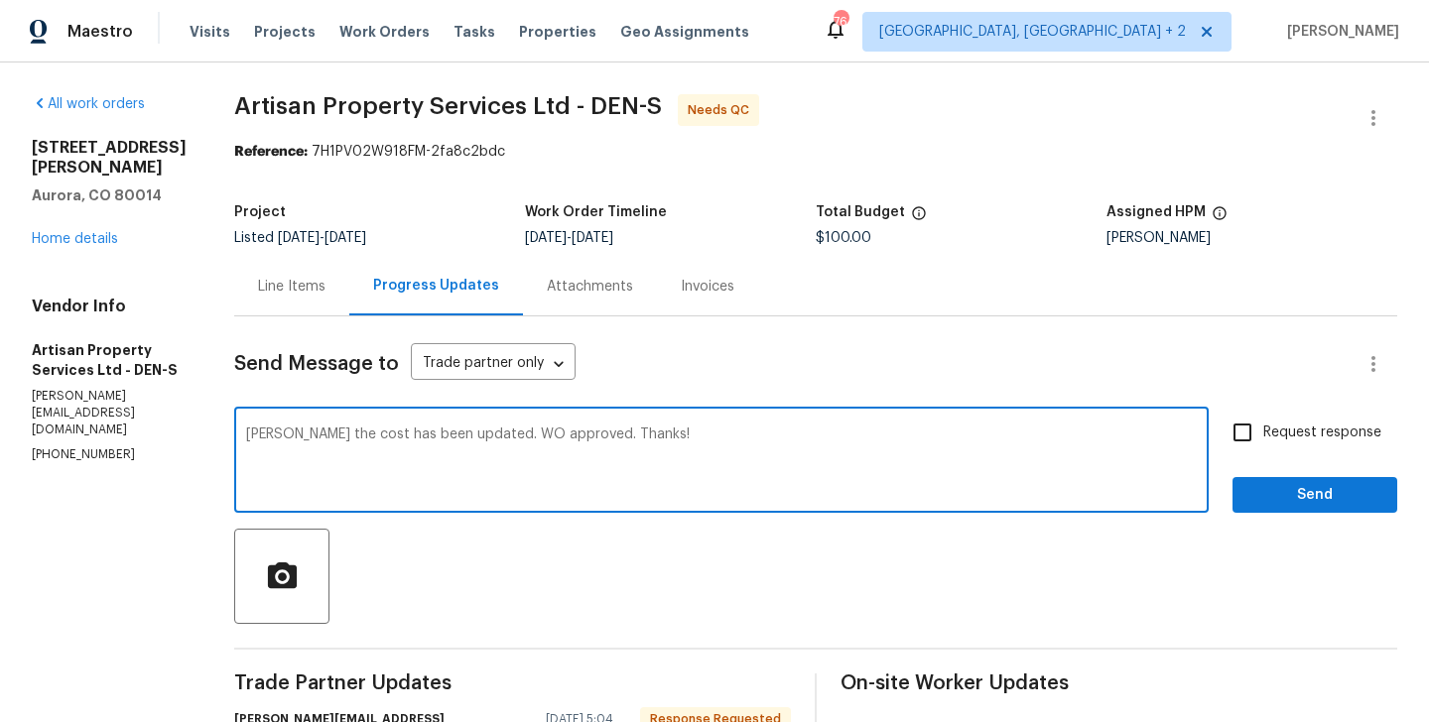
type textarea "Brandon the cost has been updated. WO approved. Thanks!"
click at [1279, 493] on span "Send" at bounding box center [1314, 495] width 133 height 25
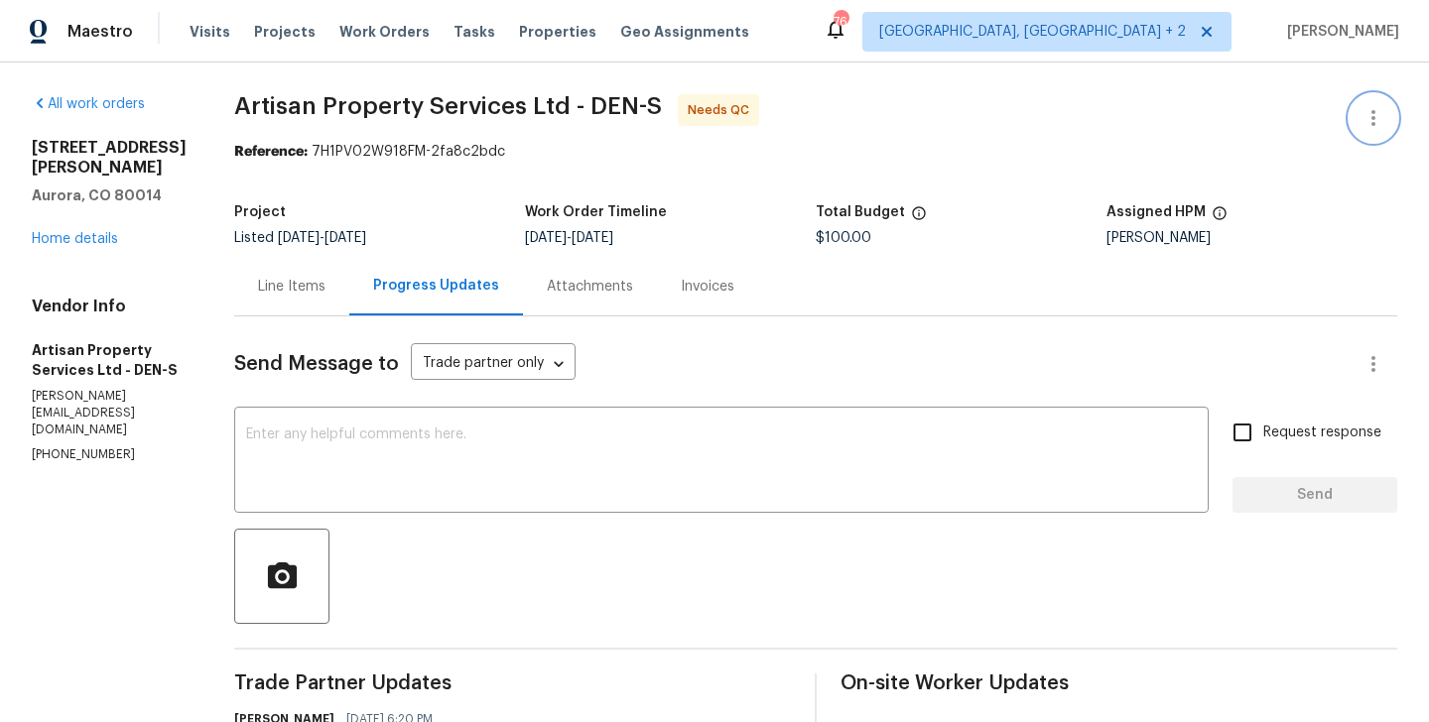
click at [1377, 113] on icon "button" at bounding box center [1373, 118] width 24 height 24
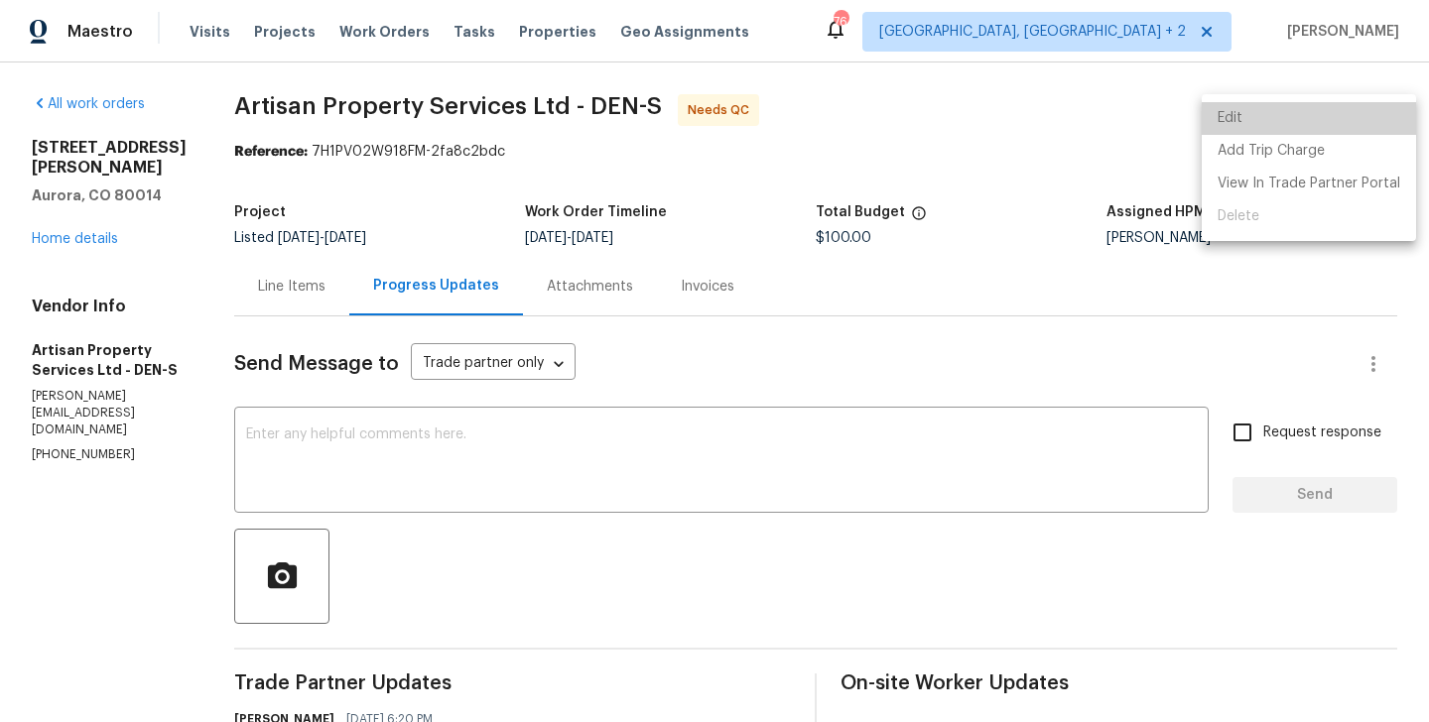
click at [1343, 113] on li "Edit" at bounding box center [1308, 118] width 214 height 33
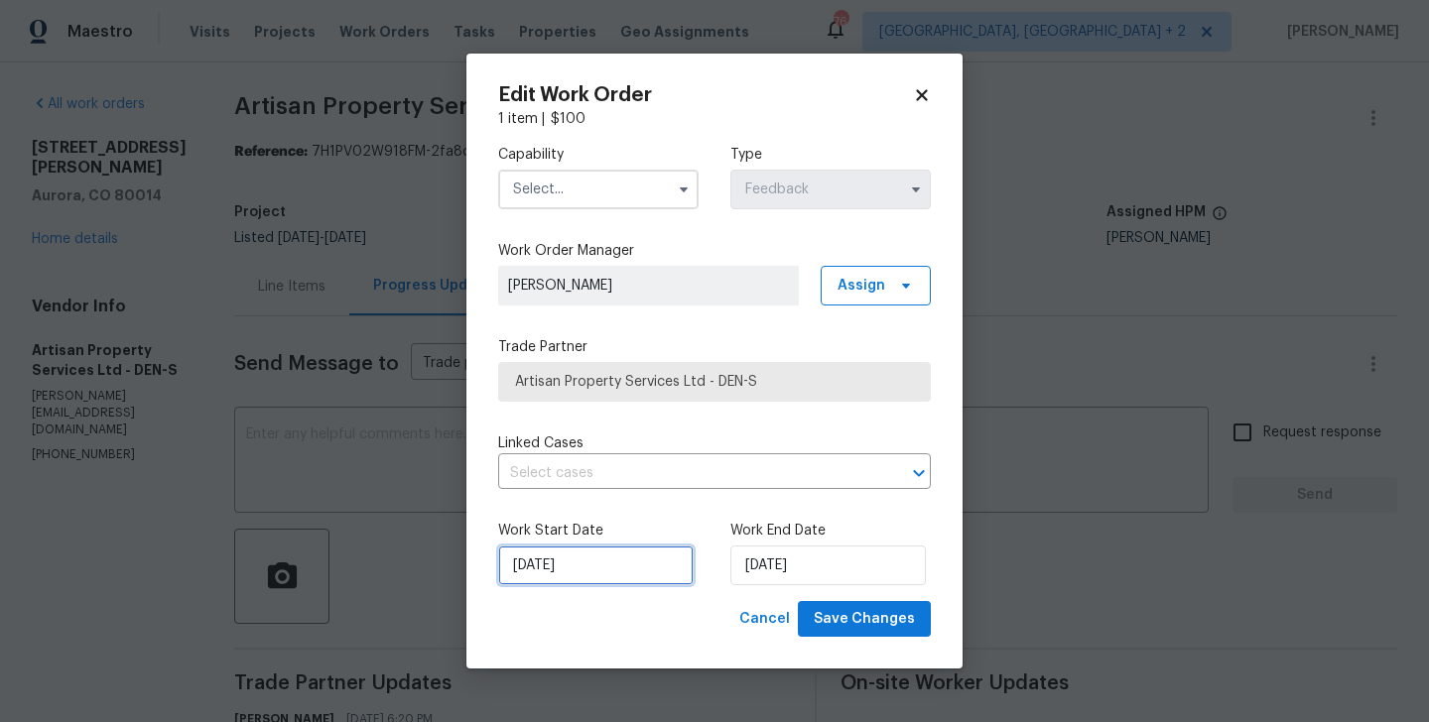
click at [569, 579] on input "28/08/2025" at bounding box center [595, 566] width 195 height 40
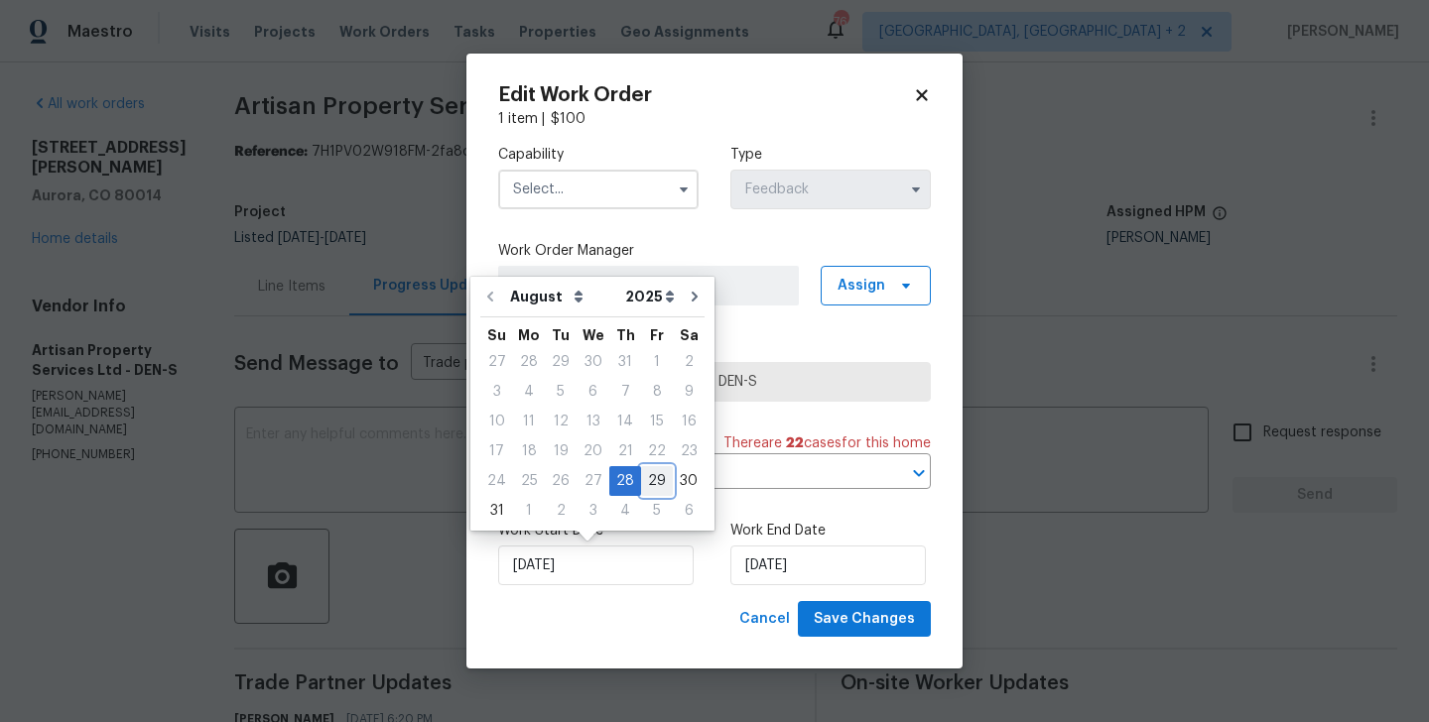
click at [644, 477] on div "29" at bounding box center [657, 481] width 32 height 28
type input "29/08/2025"
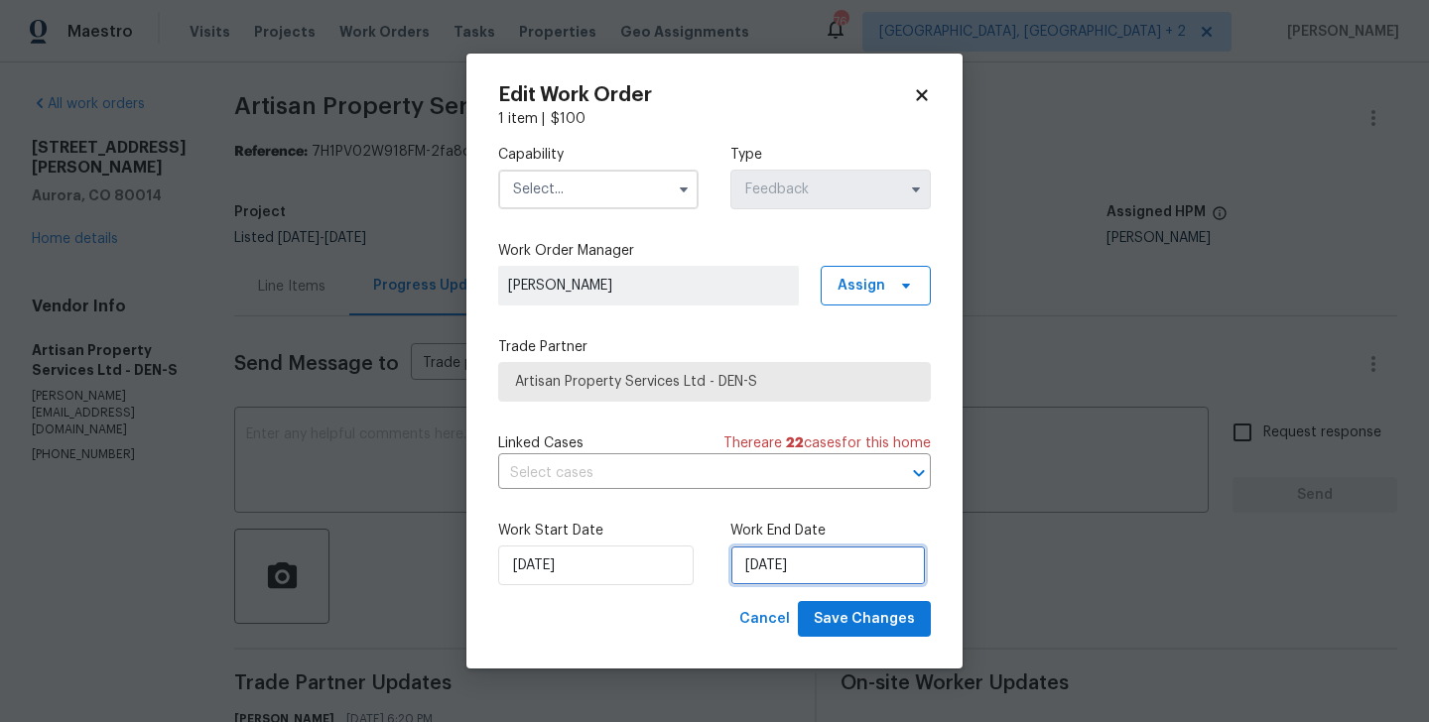
click at [791, 570] on input "30/08/2025" at bounding box center [827, 566] width 195 height 40
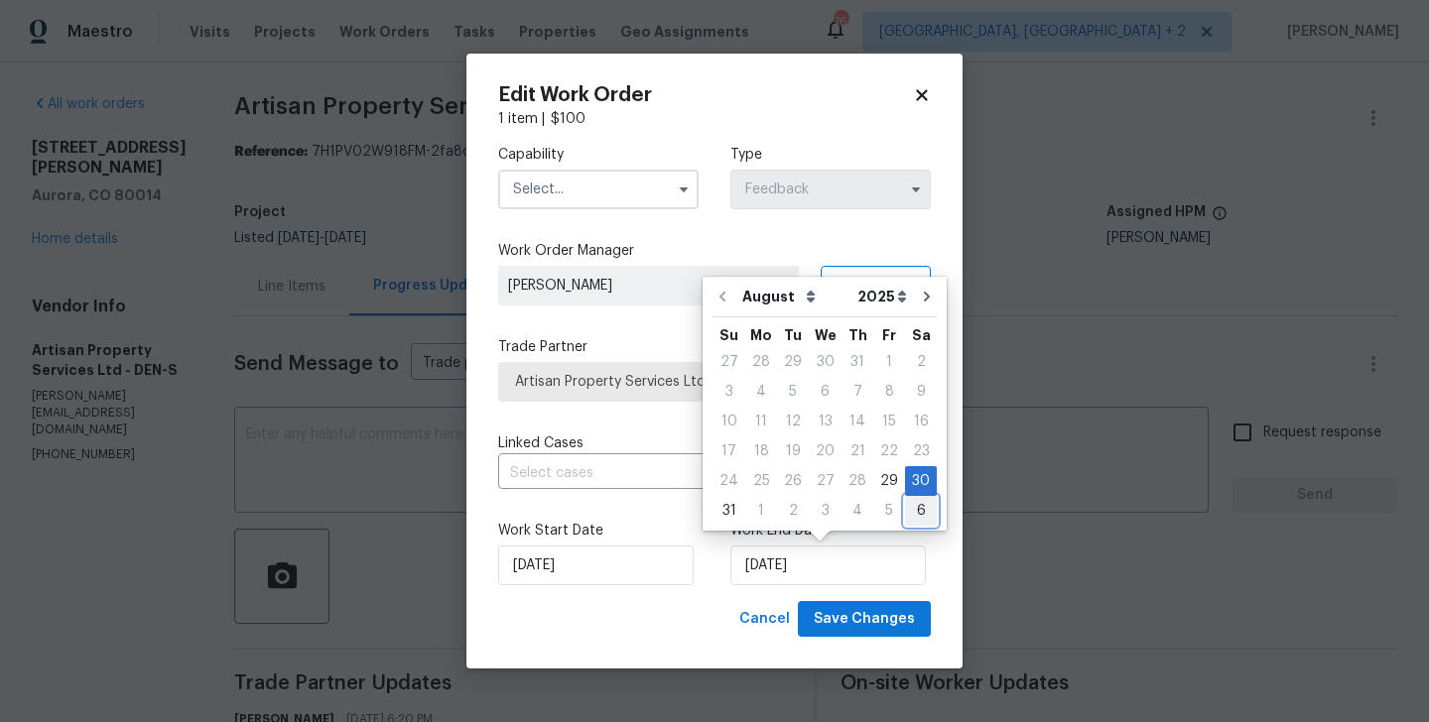
click at [918, 510] on div "6" at bounding box center [921, 511] width 32 height 28
type input "06/09/2025"
select select "8"
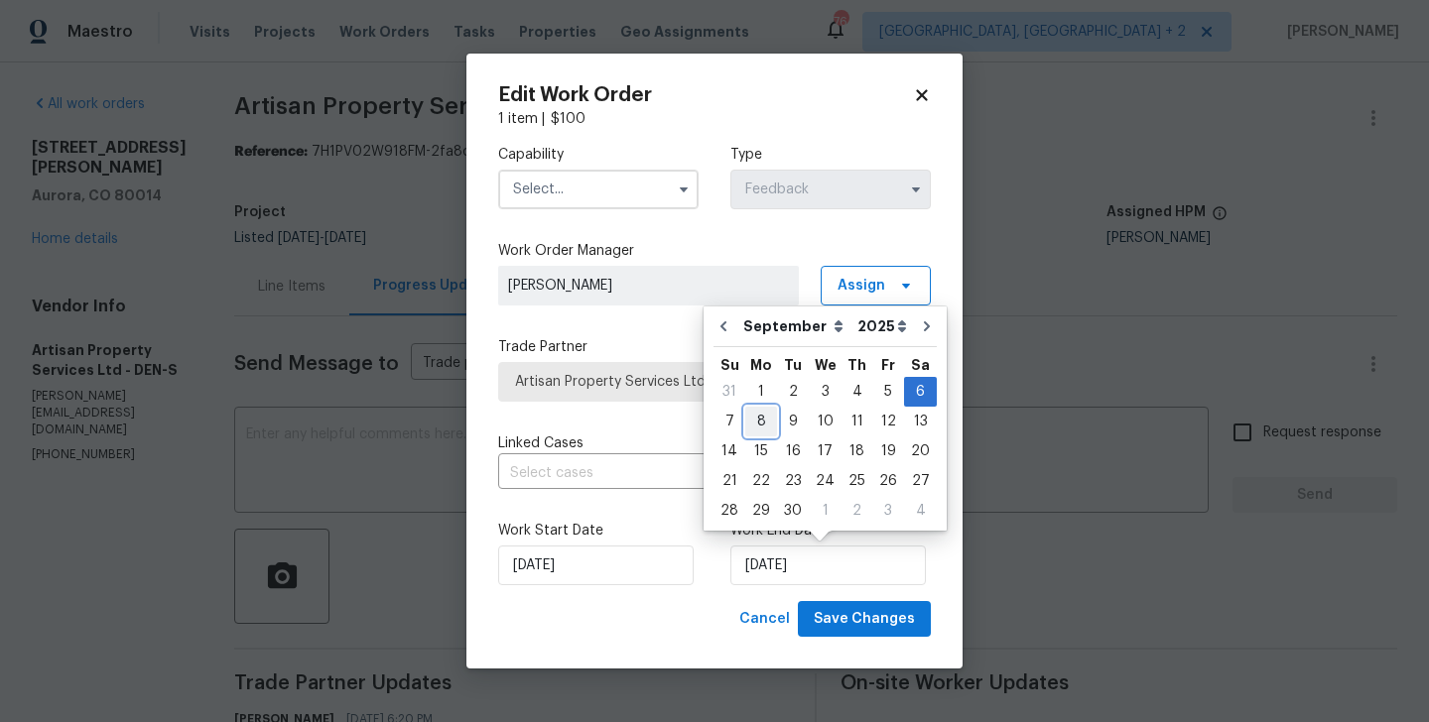
click at [761, 424] on div "8" at bounding box center [761, 422] width 32 height 28
type input "08/09/2025"
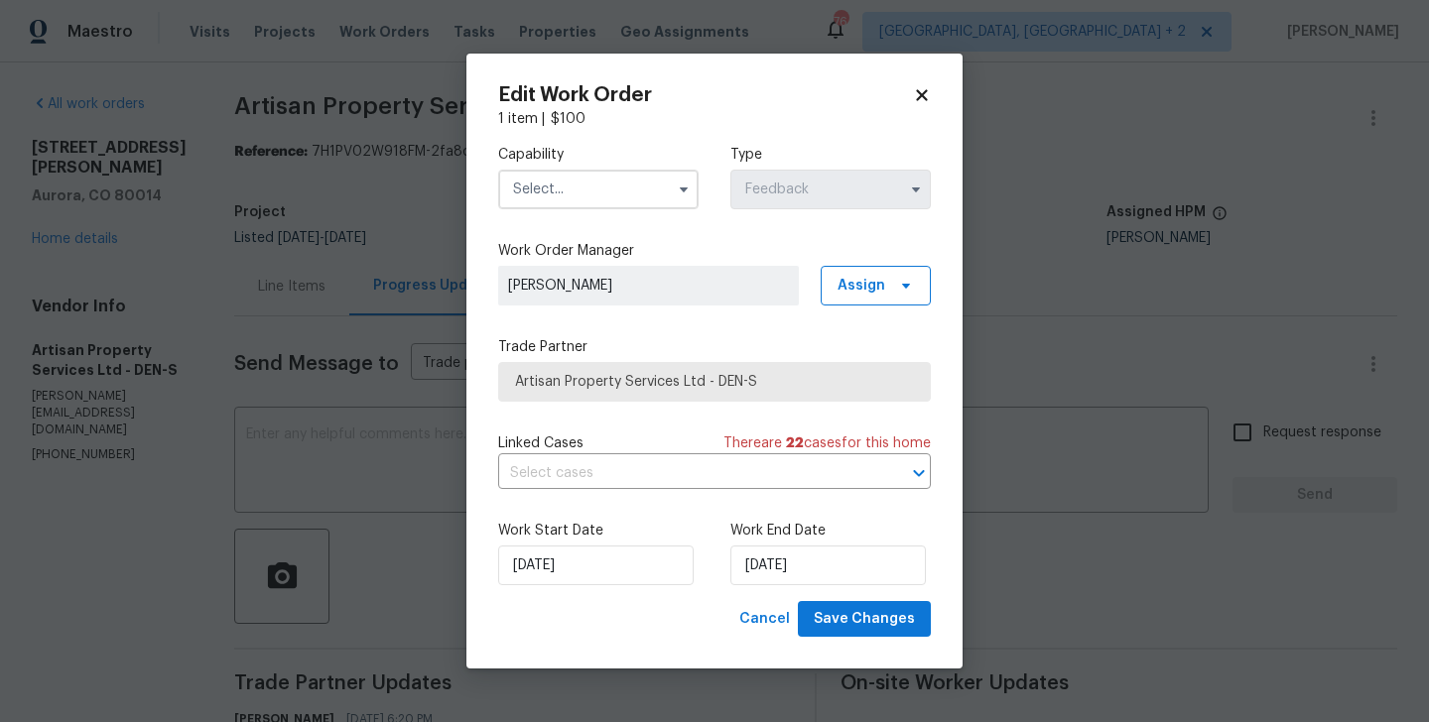
click at [572, 191] on input "text" at bounding box center [598, 190] width 200 height 40
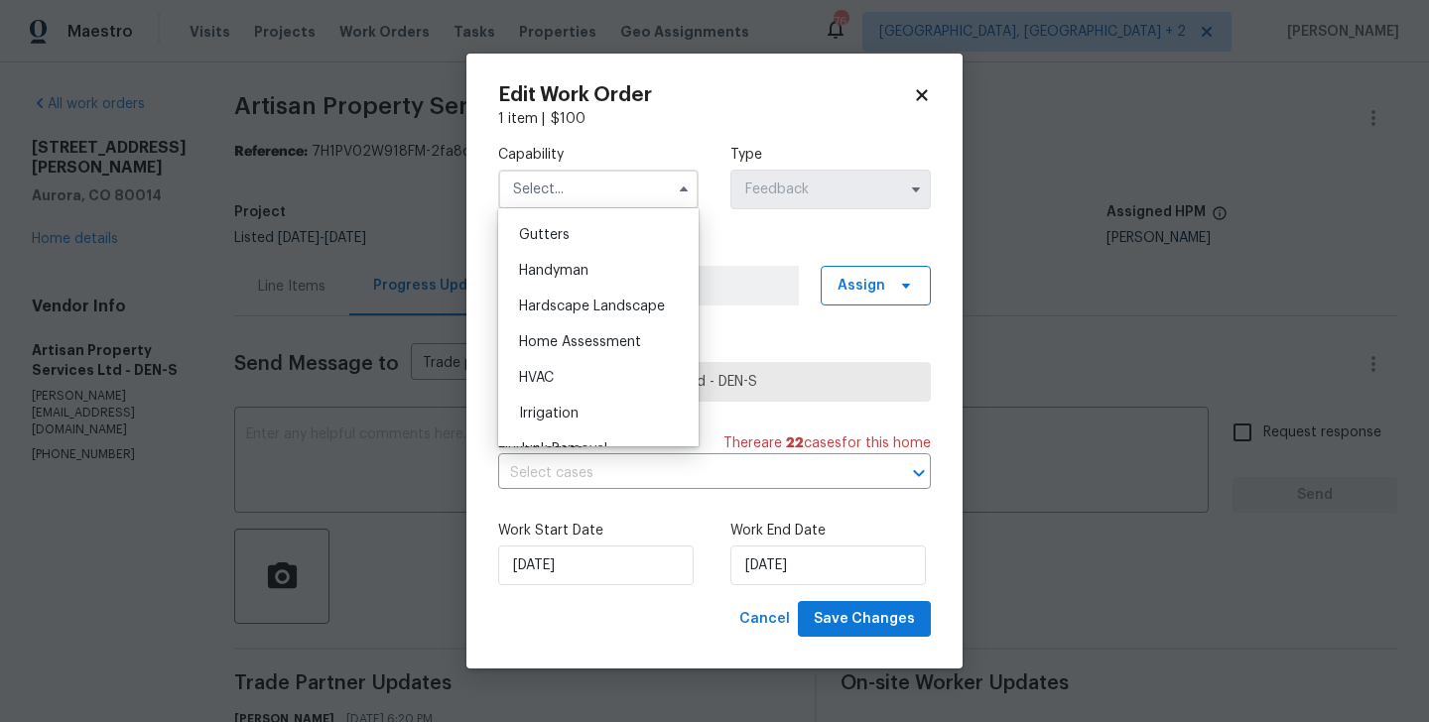
scroll to position [1042, 0]
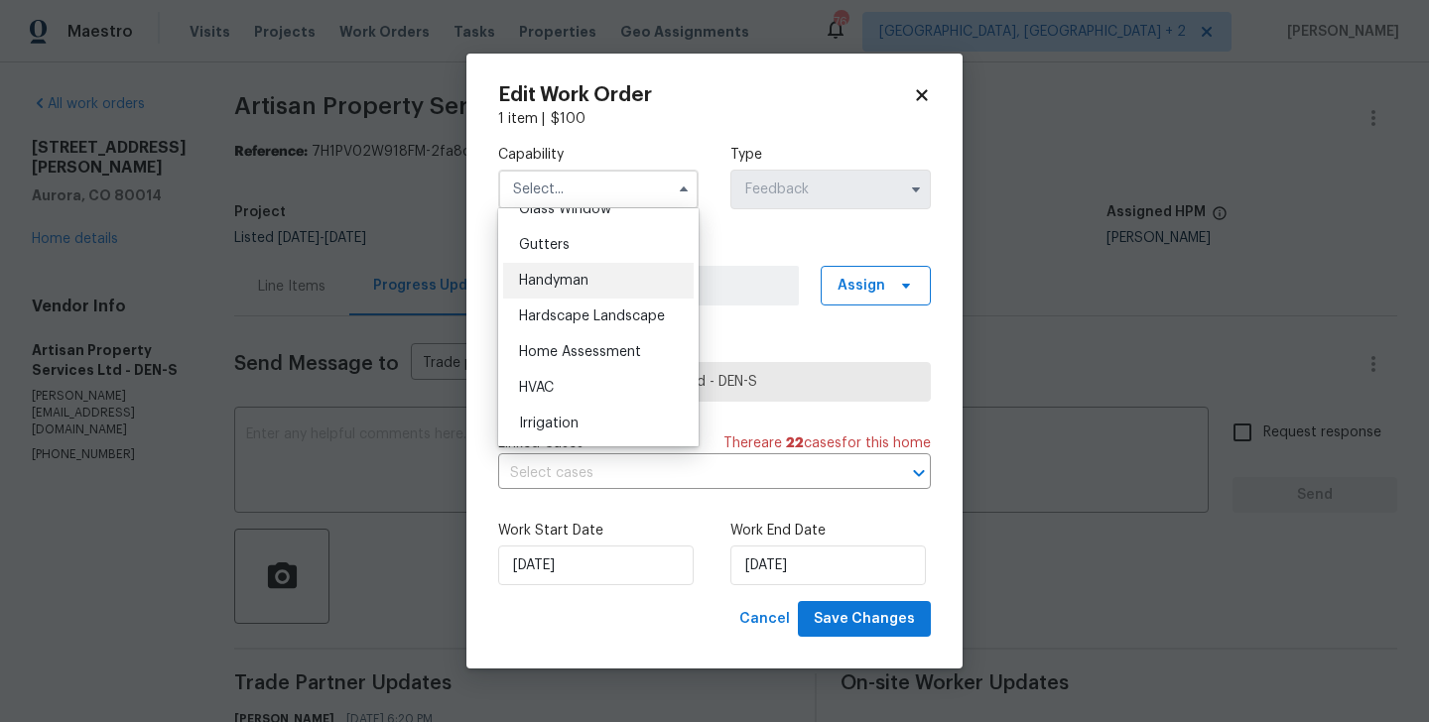
click at [570, 284] on span "Handyman" at bounding box center [553, 281] width 69 height 14
type input "Handyman"
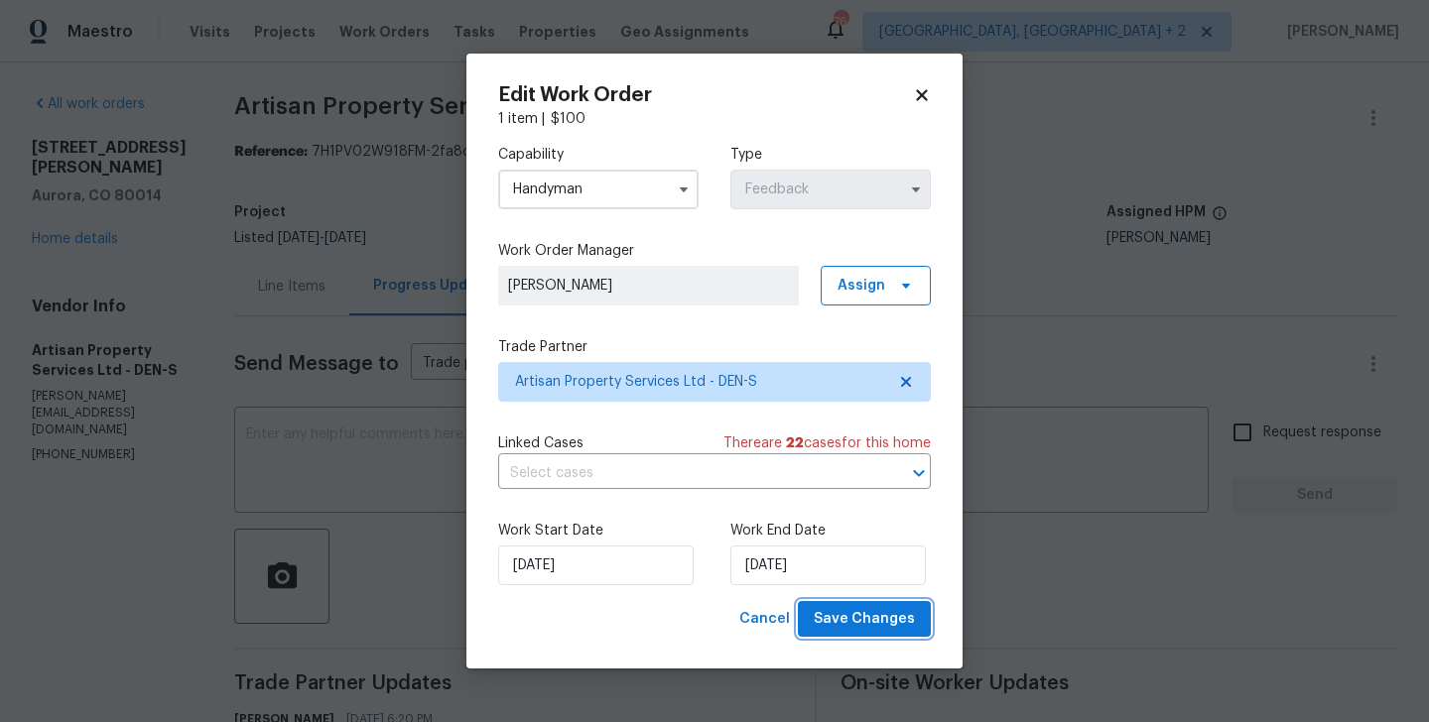
click at [885, 617] on span "Save Changes" at bounding box center [864, 619] width 101 height 25
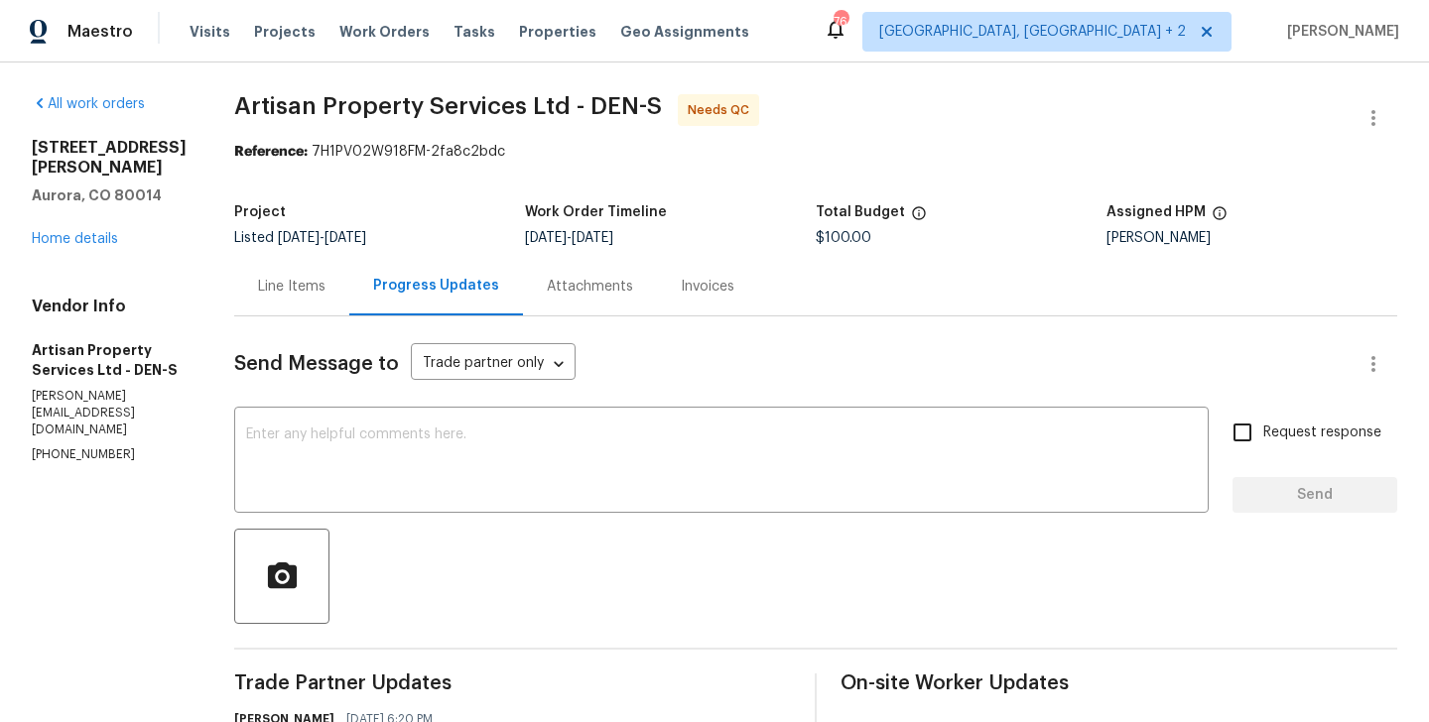
click at [258, 280] on div "Line Items" at bounding box center [291, 287] width 67 height 20
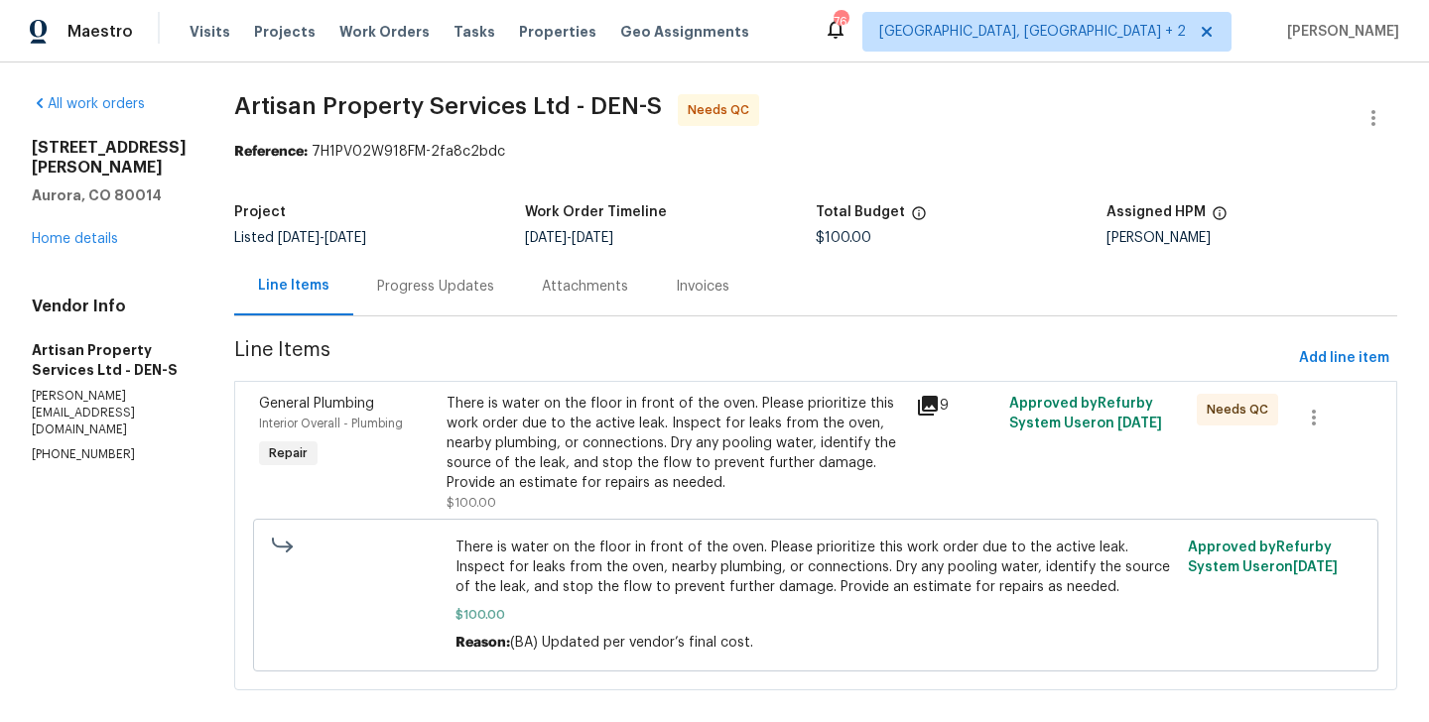
click at [595, 400] on div "There is water on the floor in front of the oven. Please prioritize this work o…" at bounding box center [674, 443] width 457 height 99
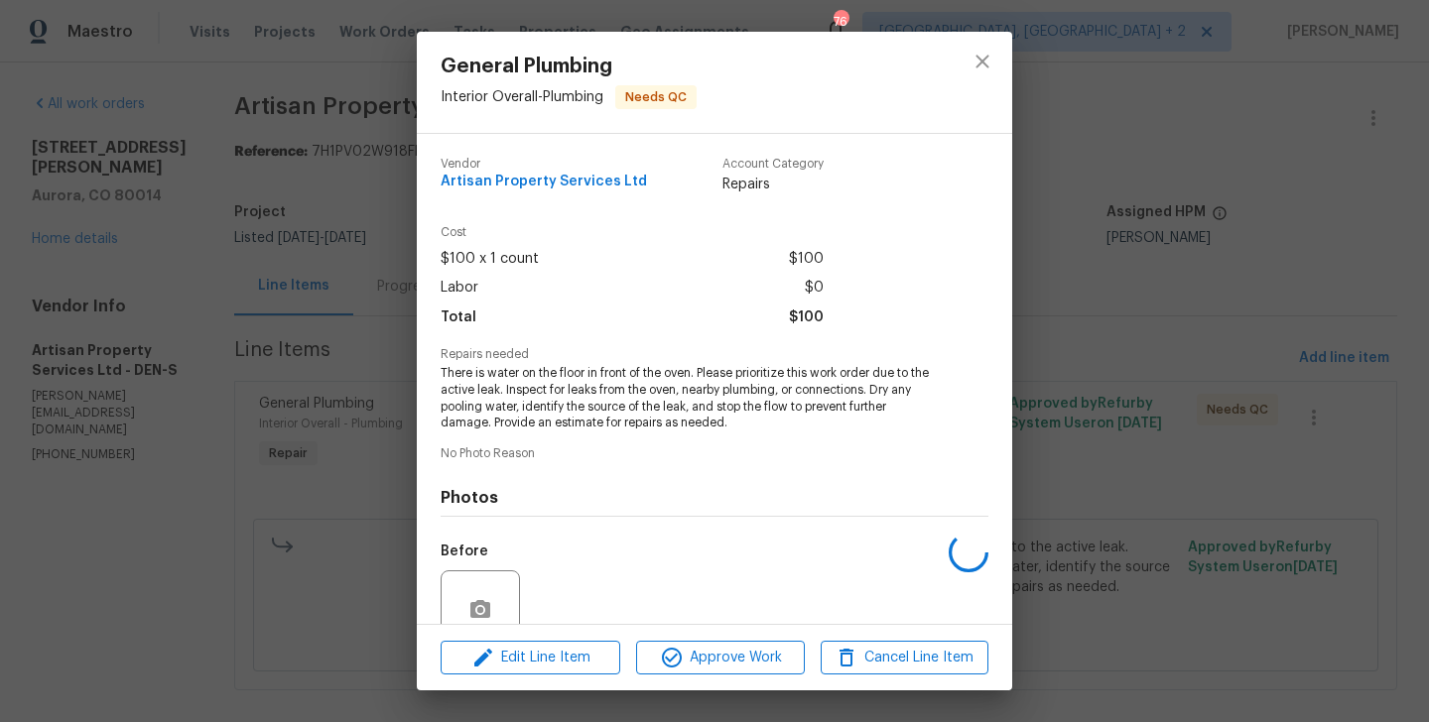
scroll to position [175, 0]
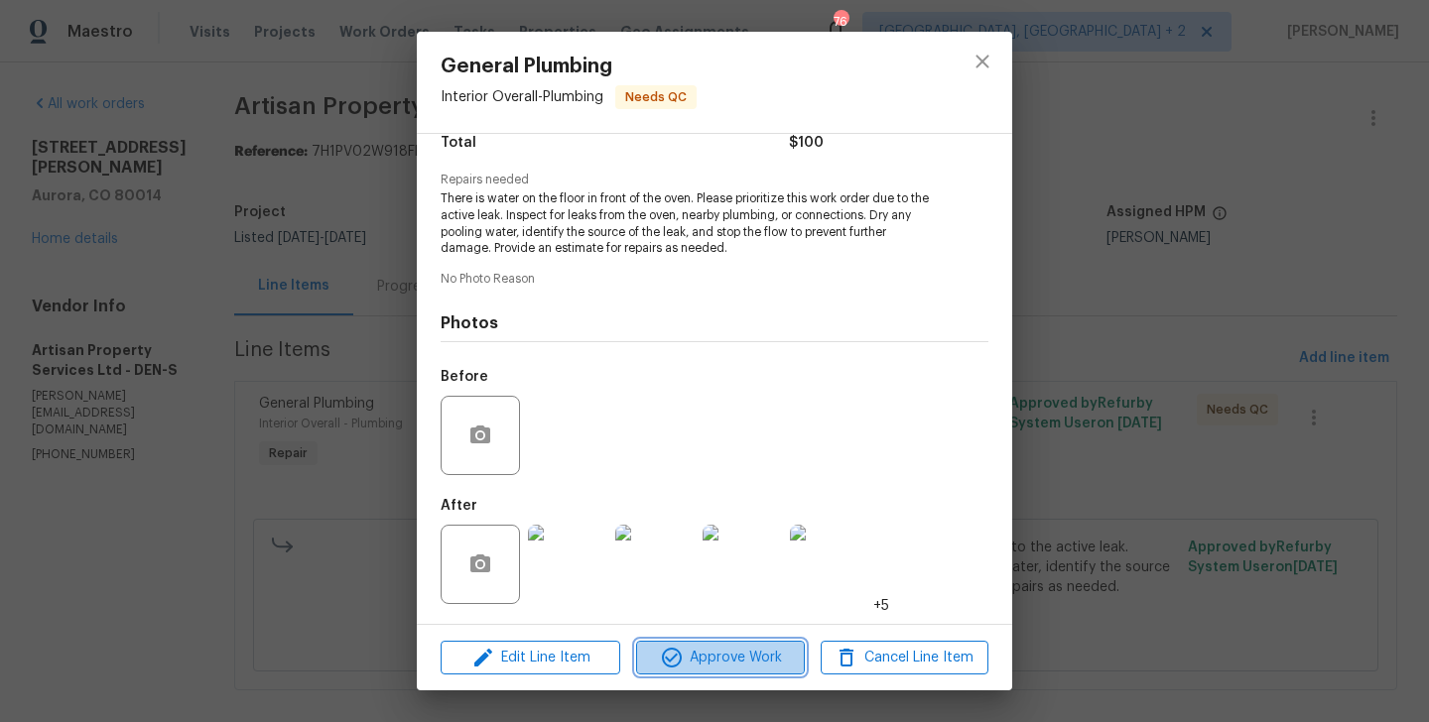
click at [729, 648] on span "Approve Work" at bounding box center [720, 658] width 156 height 25
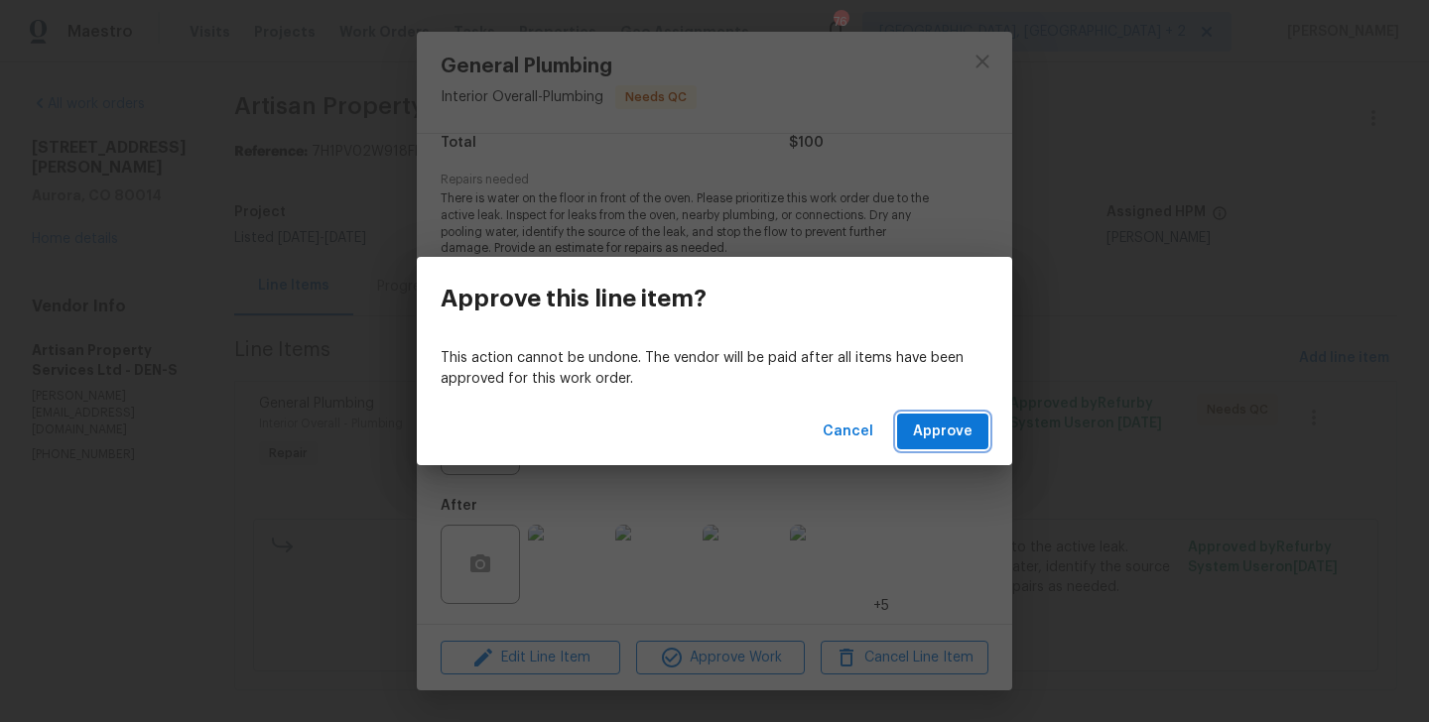
click at [963, 437] on span "Approve" at bounding box center [943, 432] width 60 height 25
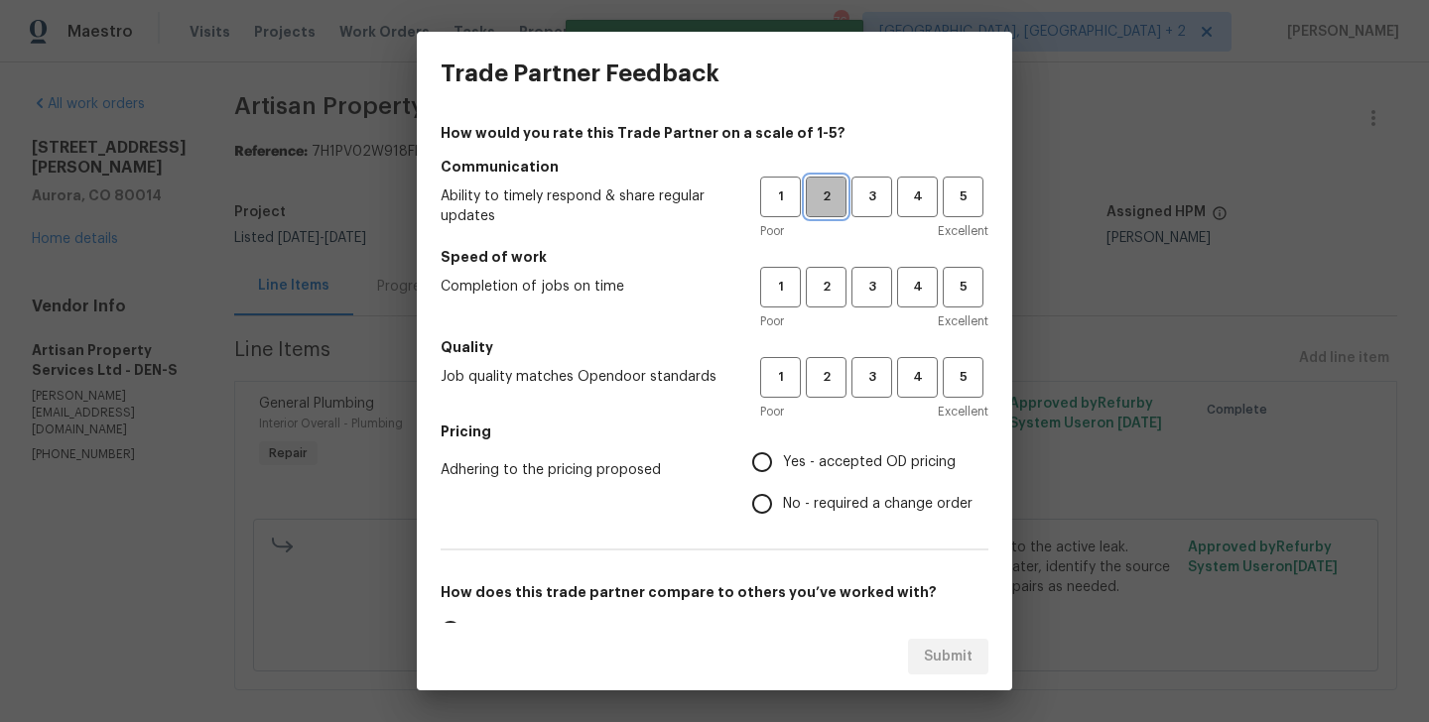
click at [836, 201] on span "2" at bounding box center [826, 197] width 37 height 23
click at [836, 270] on button "2" at bounding box center [826, 287] width 41 height 41
click at [836, 357] on button "2" at bounding box center [826, 377] width 41 height 41
click at [836, 514] on label "No - required a change order" at bounding box center [856, 504] width 231 height 42
click at [783, 514] on input "No - required a change order" at bounding box center [762, 504] width 42 height 42
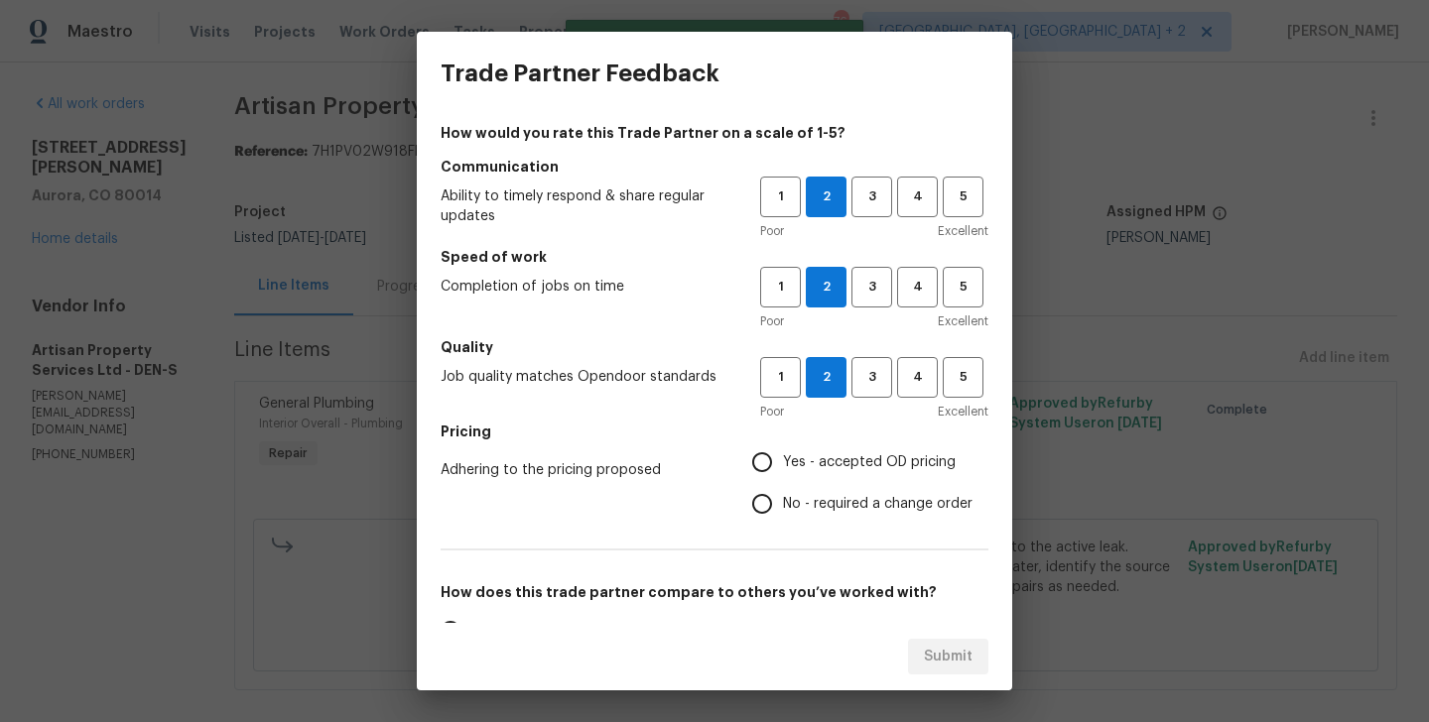
radio input "true"
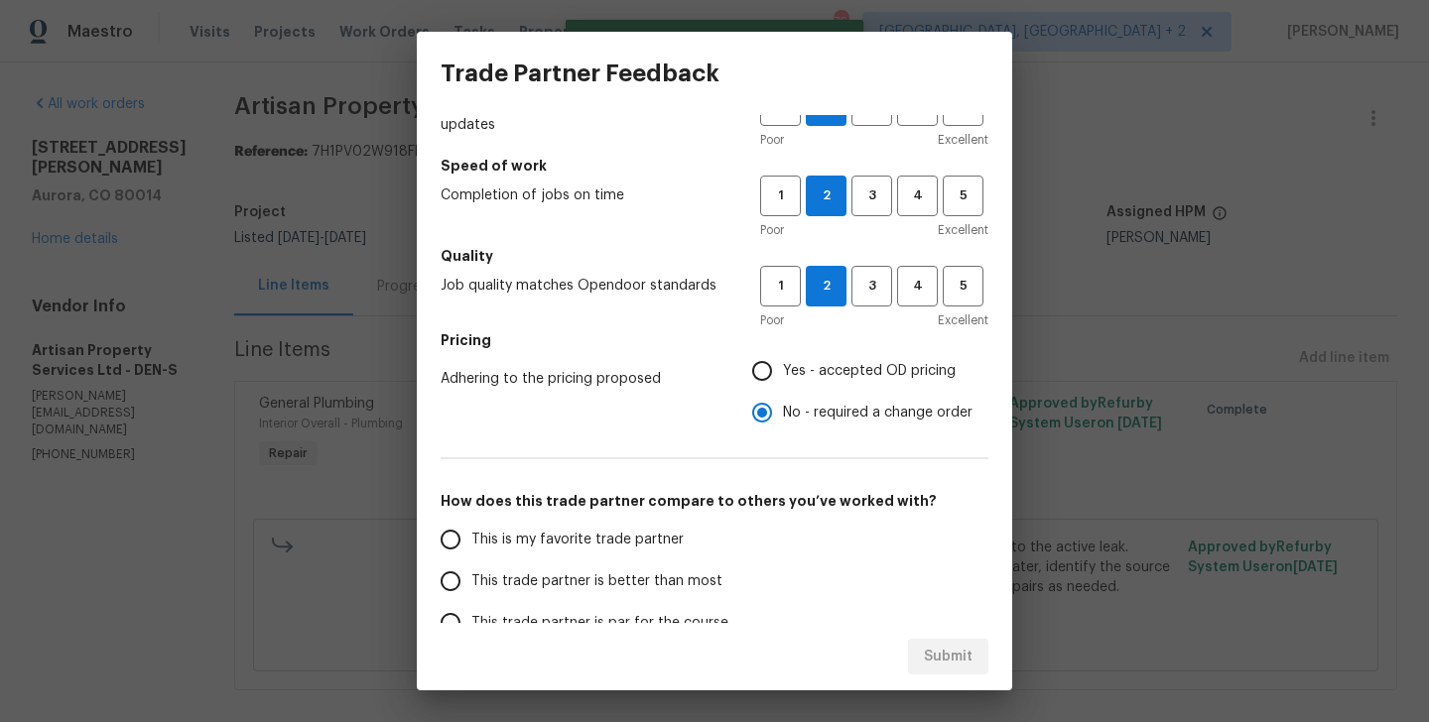
scroll to position [149, 0]
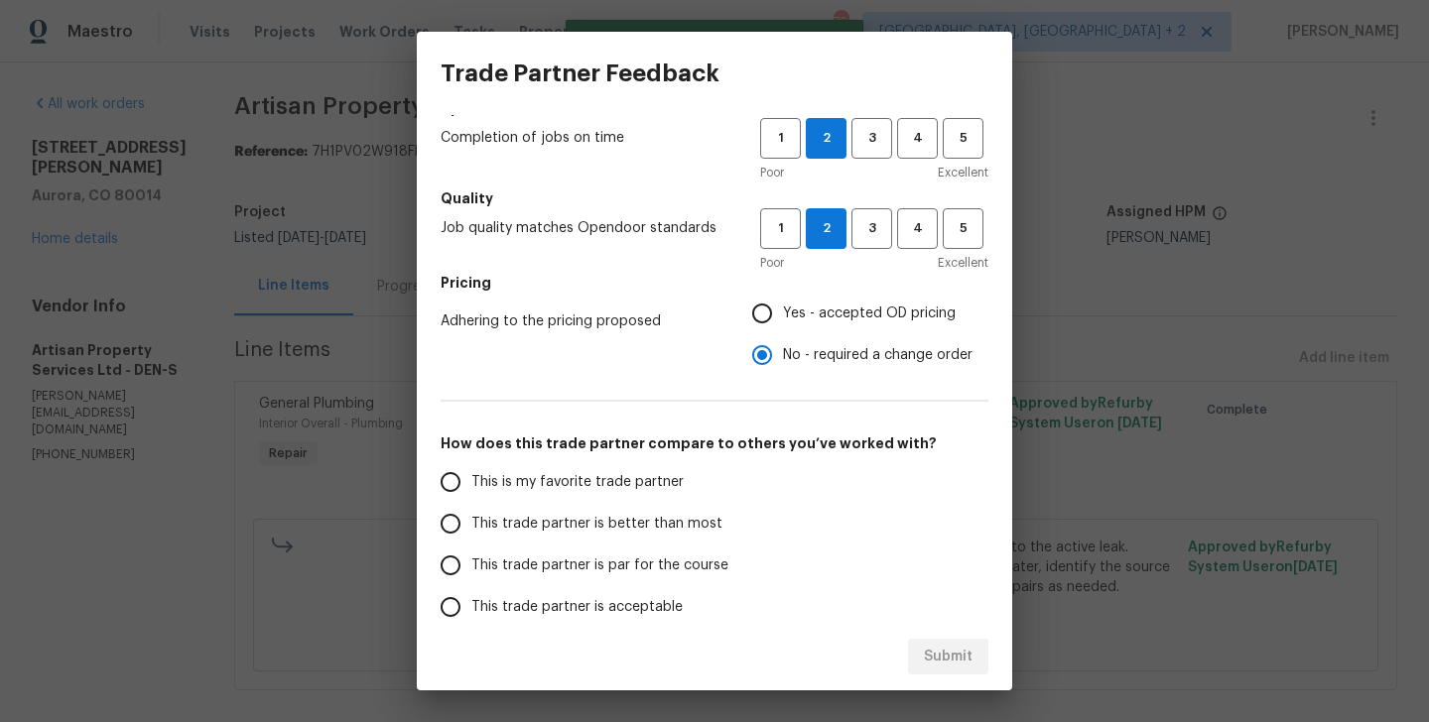
click at [628, 529] on span "This trade partner is better than most" at bounding box center [596, 524] width 251 height 21
click at [471, 529] on input "This trade partner is better than most" at bounding box center [451, 524] width 42 height 42
click at [921, 658] on button "Submit" at bounding box center [948, 657] width 80 height 37
radio input "true"
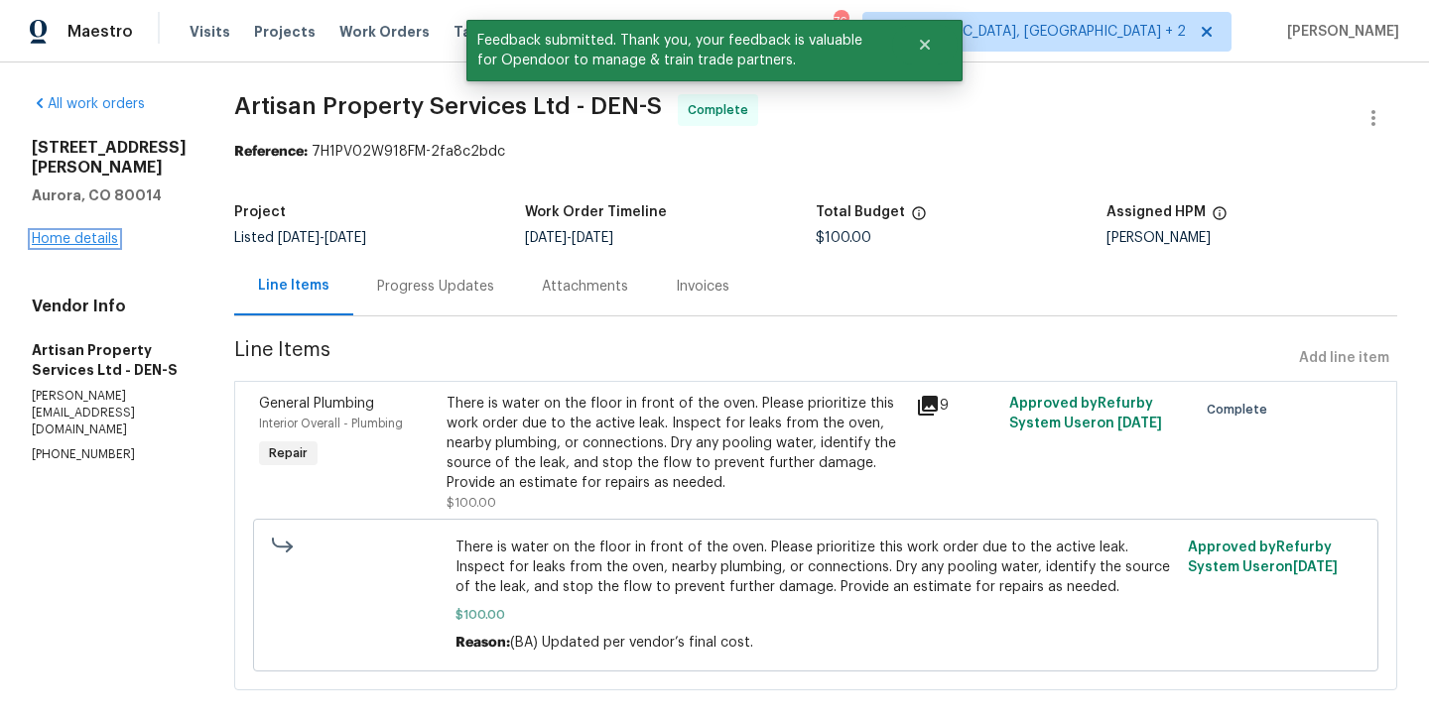
click at [93, 242] on link "Home details" at bounding box center [75, 239] width 86 height 14
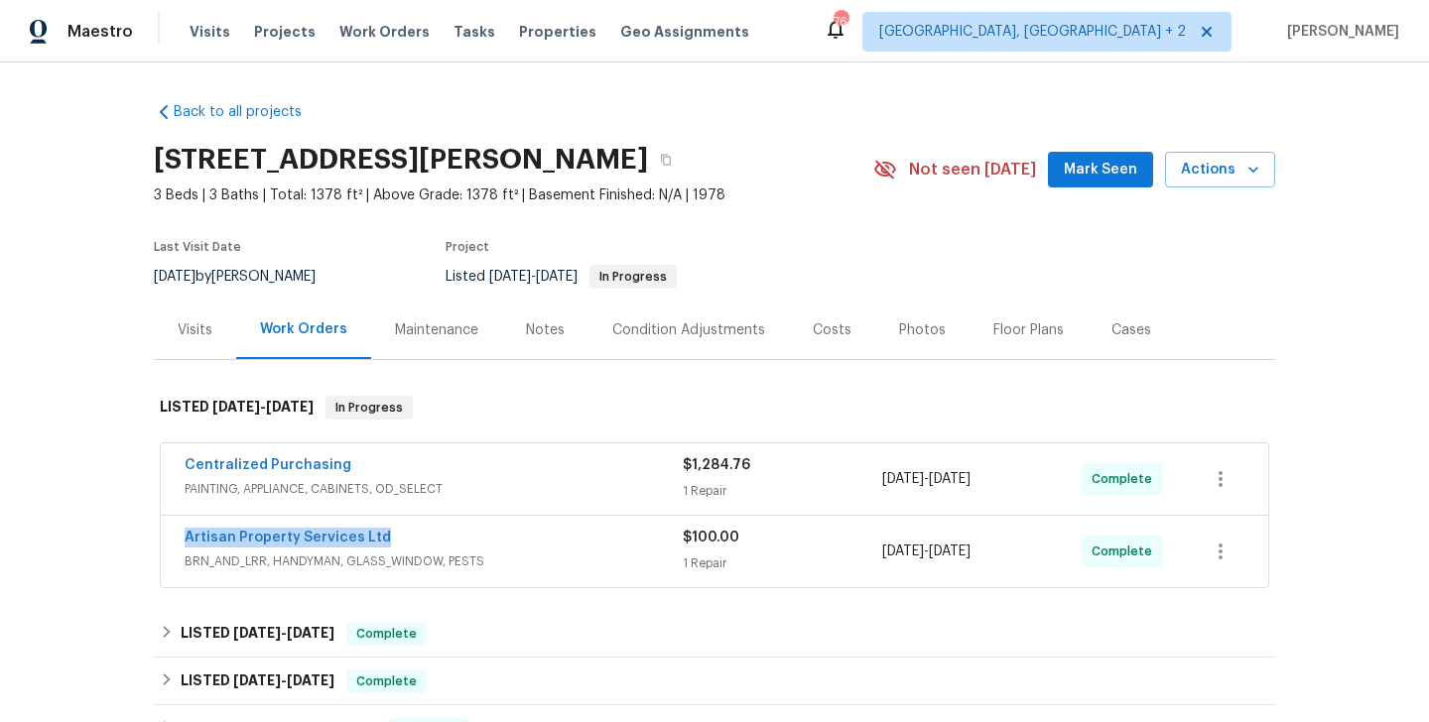
drag, startPoint x: 399, startPoint y: 540, endPoint x: 171, endPoint y: 547, distance: 228.3
click at [170, 546] on div "Artisan Property Services Ltd BRN_AND_LRR, HANDYMAN, GLASS_WINDOW, PESTS $100.0…" at bounding box center [714, 551] width 1107 height 71
copy link "Artisan Property Services Ltd"
